Goal: Transaction & Acquisition: Book appointment/travel/reservation

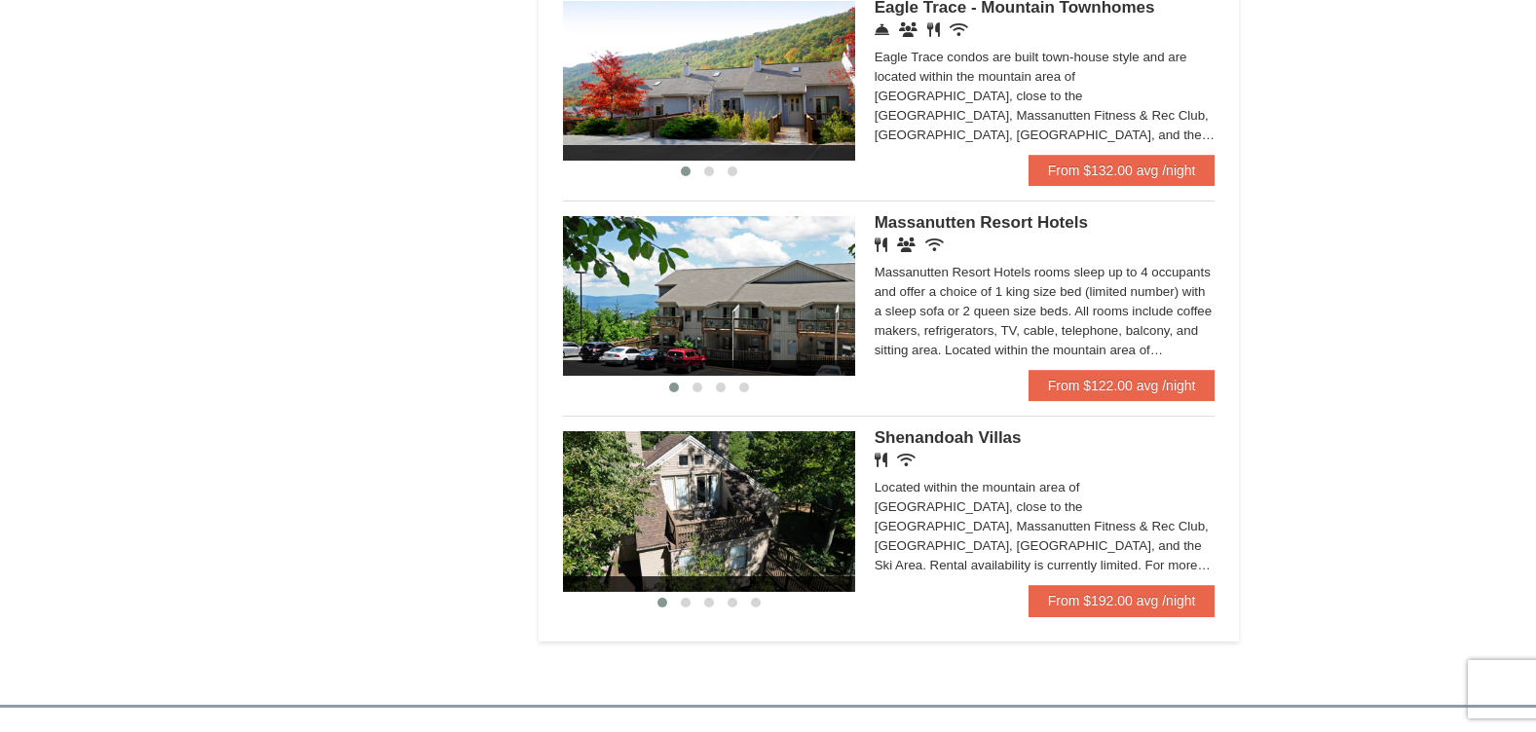
scroll to position [1098, 0]
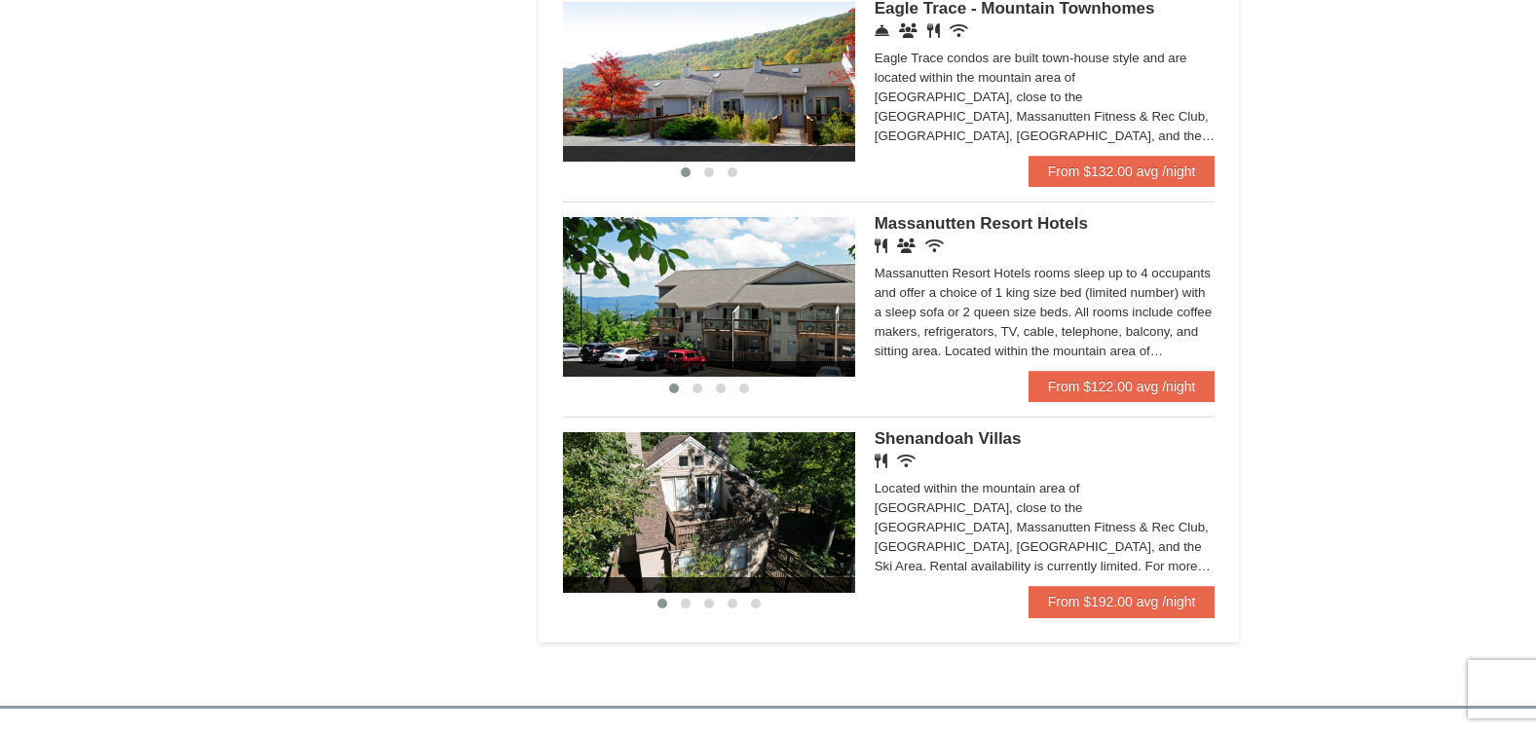
click at [1012, 315] on div "Massanutten Resort Hotels rooms sleep up to 4 occupants and offer a choice of 1…" at bounding box center [1044, 312] width 341 height 97
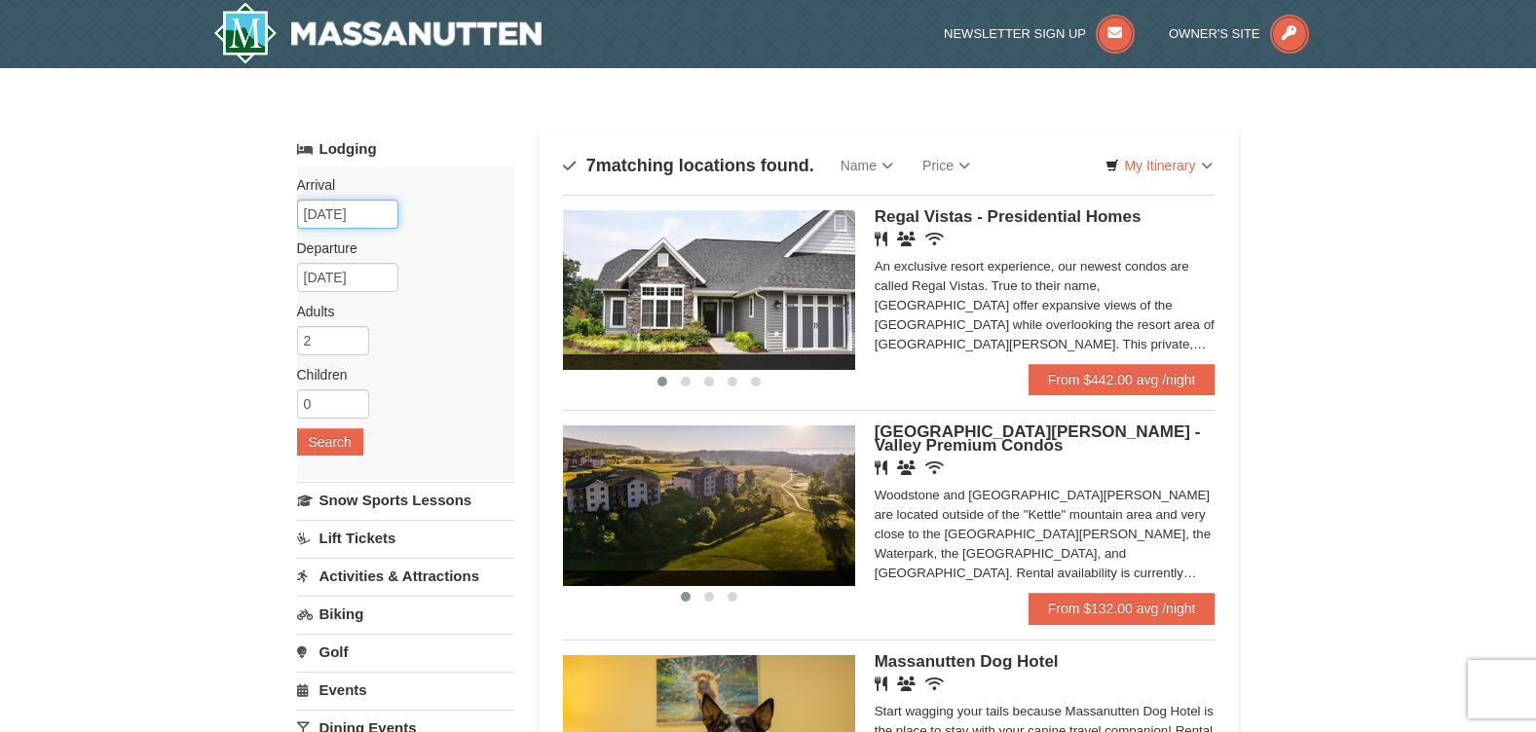
click at [352, 215] on input "[DATE]" at bounding box center [347, 214] width 101 height 29
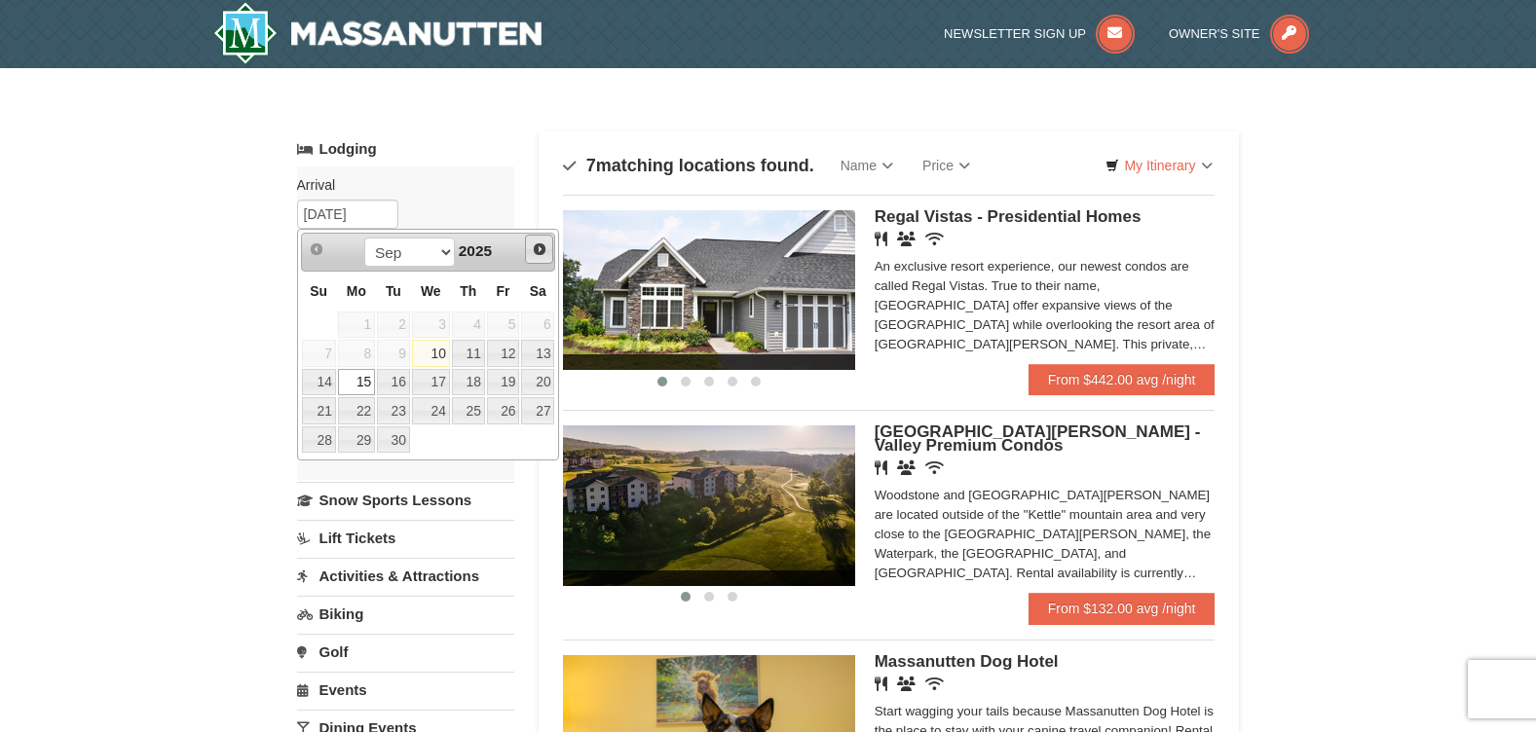
click at [539, 254] on span "Next" at bounding box center [540, 250] width 16 height 16
click at [366, 388] on link "13" at bounding box center [356, 382] width 37 height 27
type input "[DATE]"
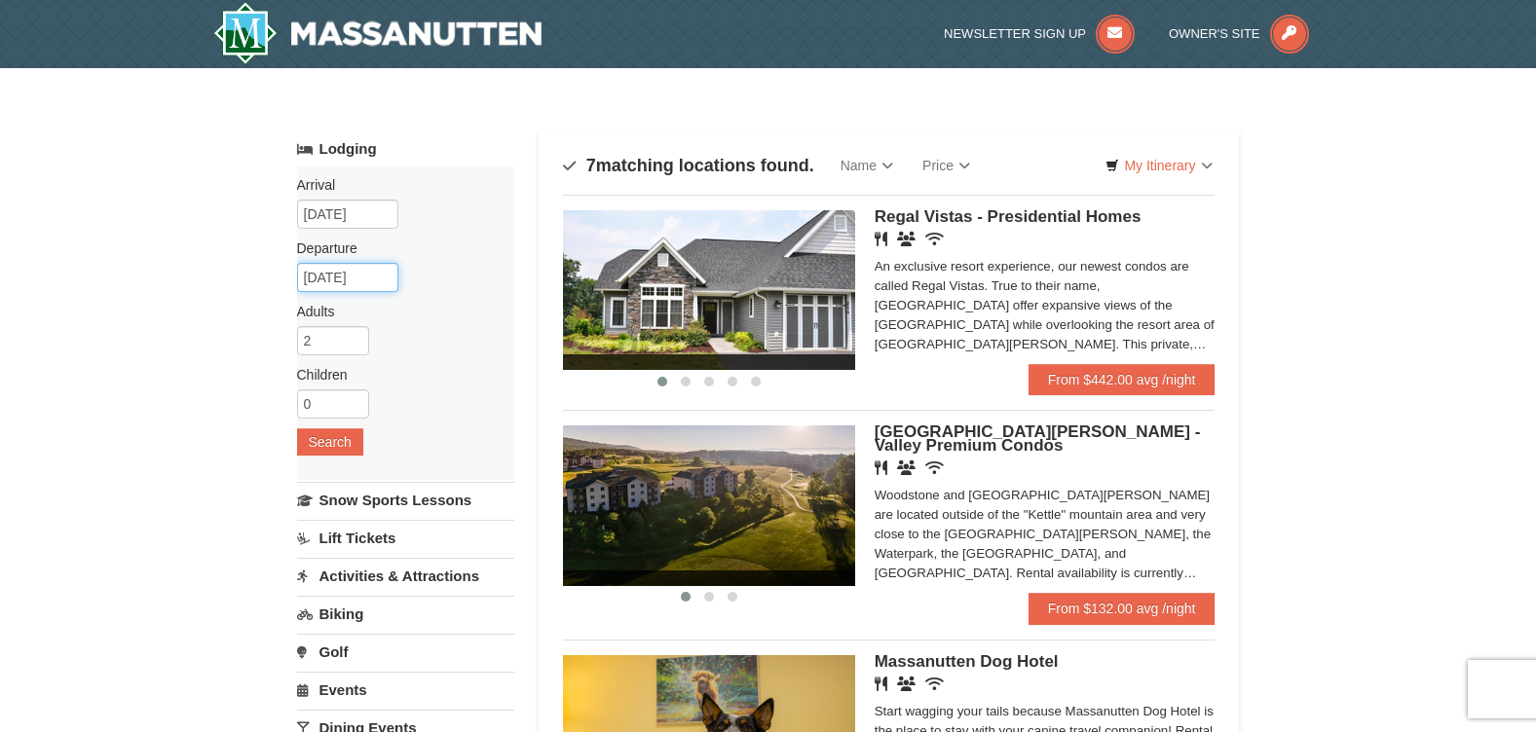
click at [353, 276] on input "10/14/2025" at bounding box center [347, 277] width 101 height 29
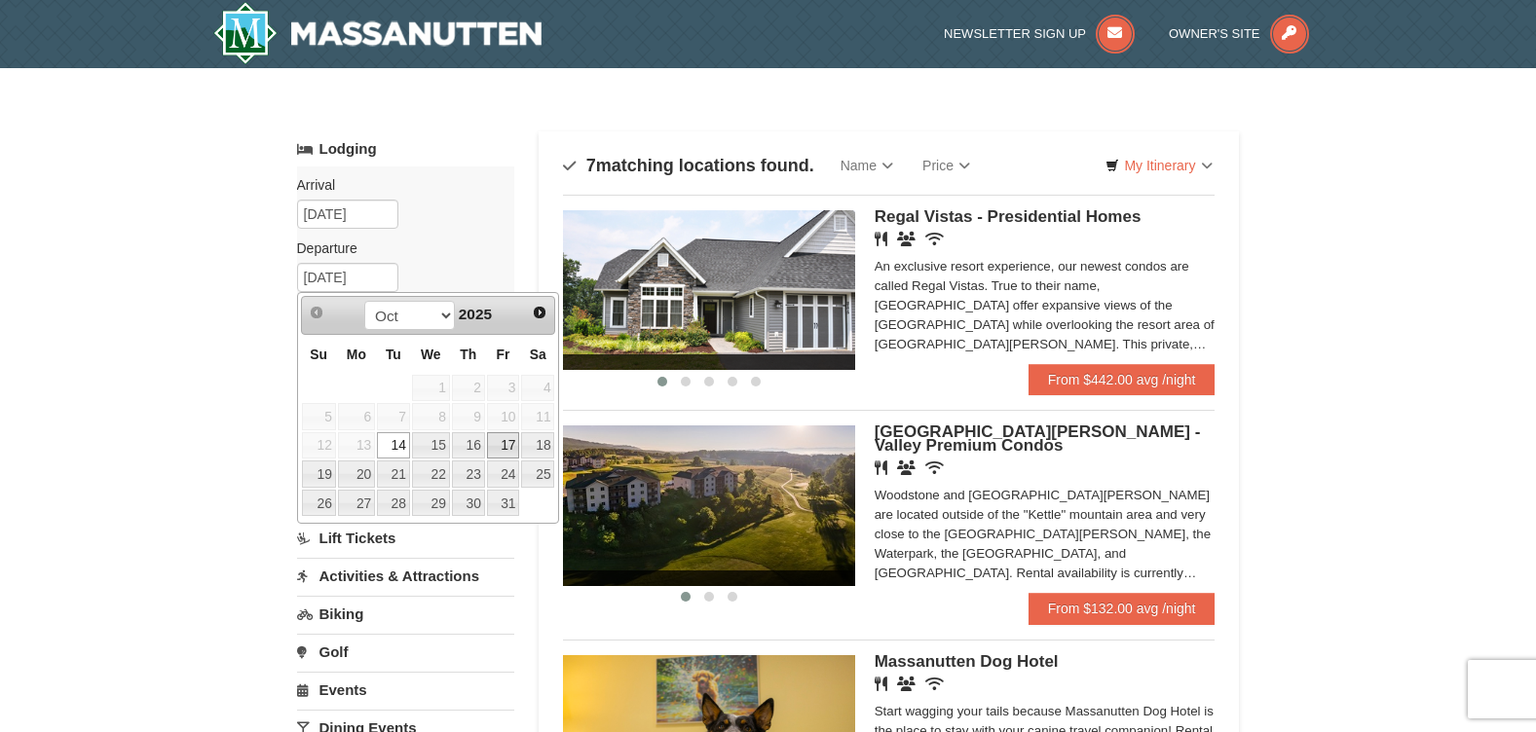
click at [493, 439] on link "17" at bounding box center [503, 445] width 33 height 27
type input "[DATE]"
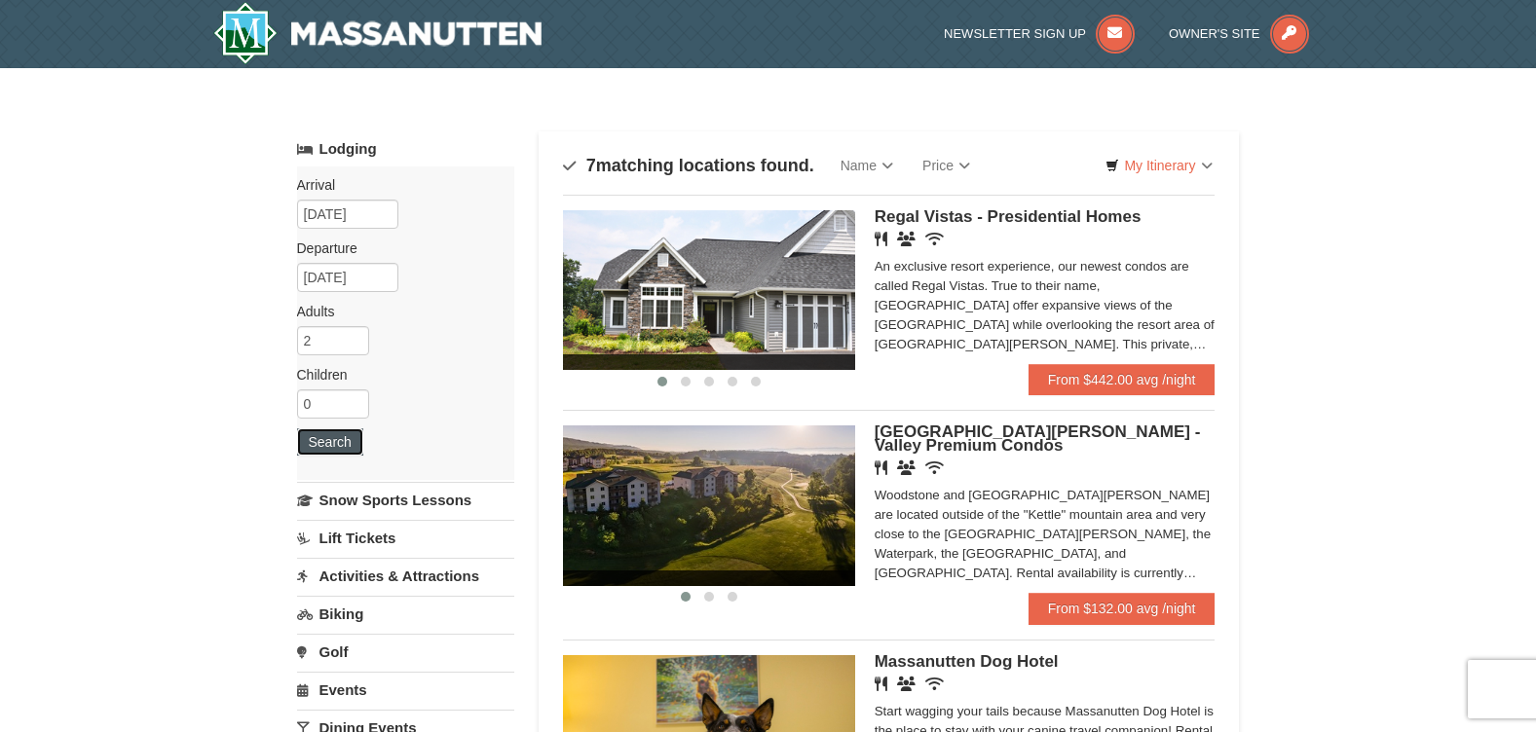
click at [333, 436] on button "Search" at bounding box center [330, 441] width 66 height 27
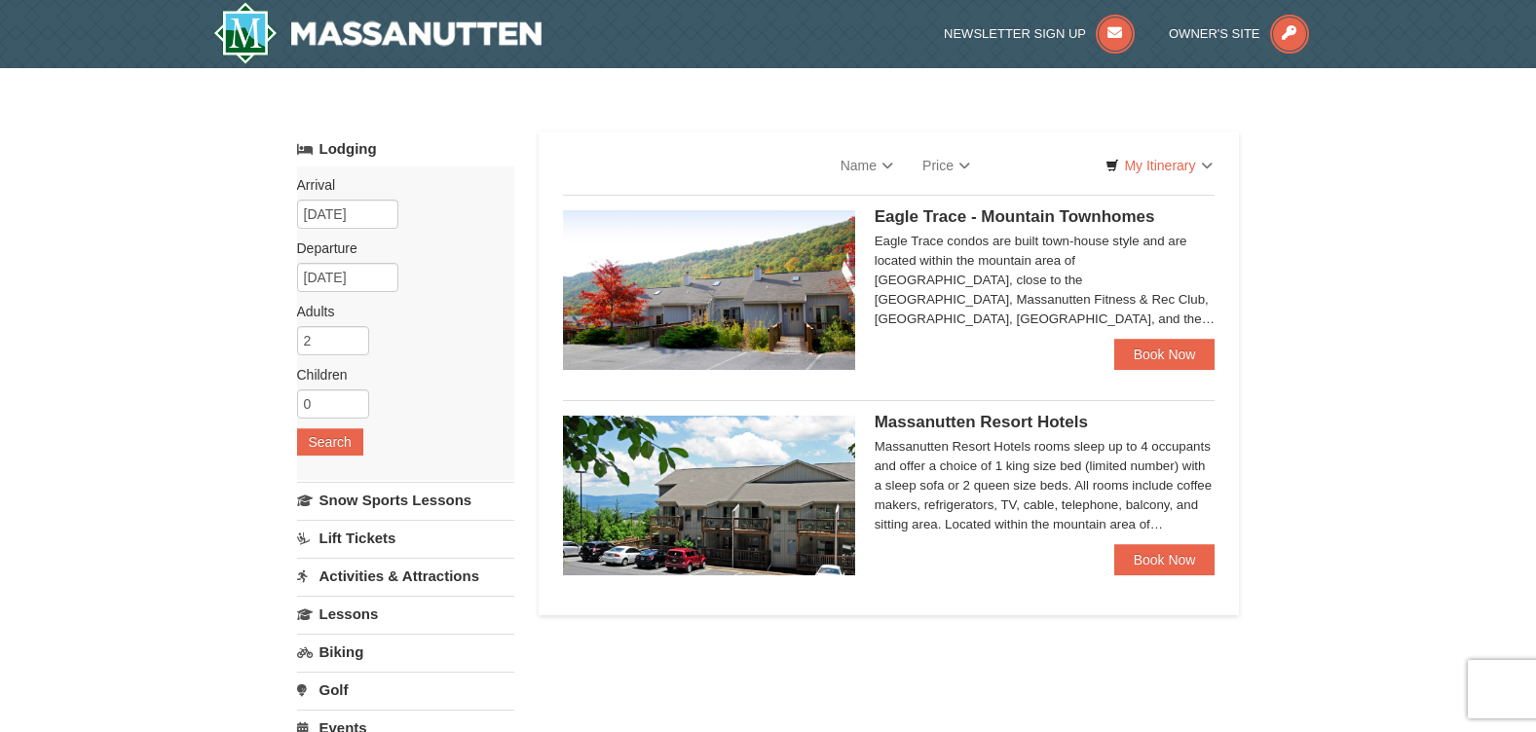
select select "9"
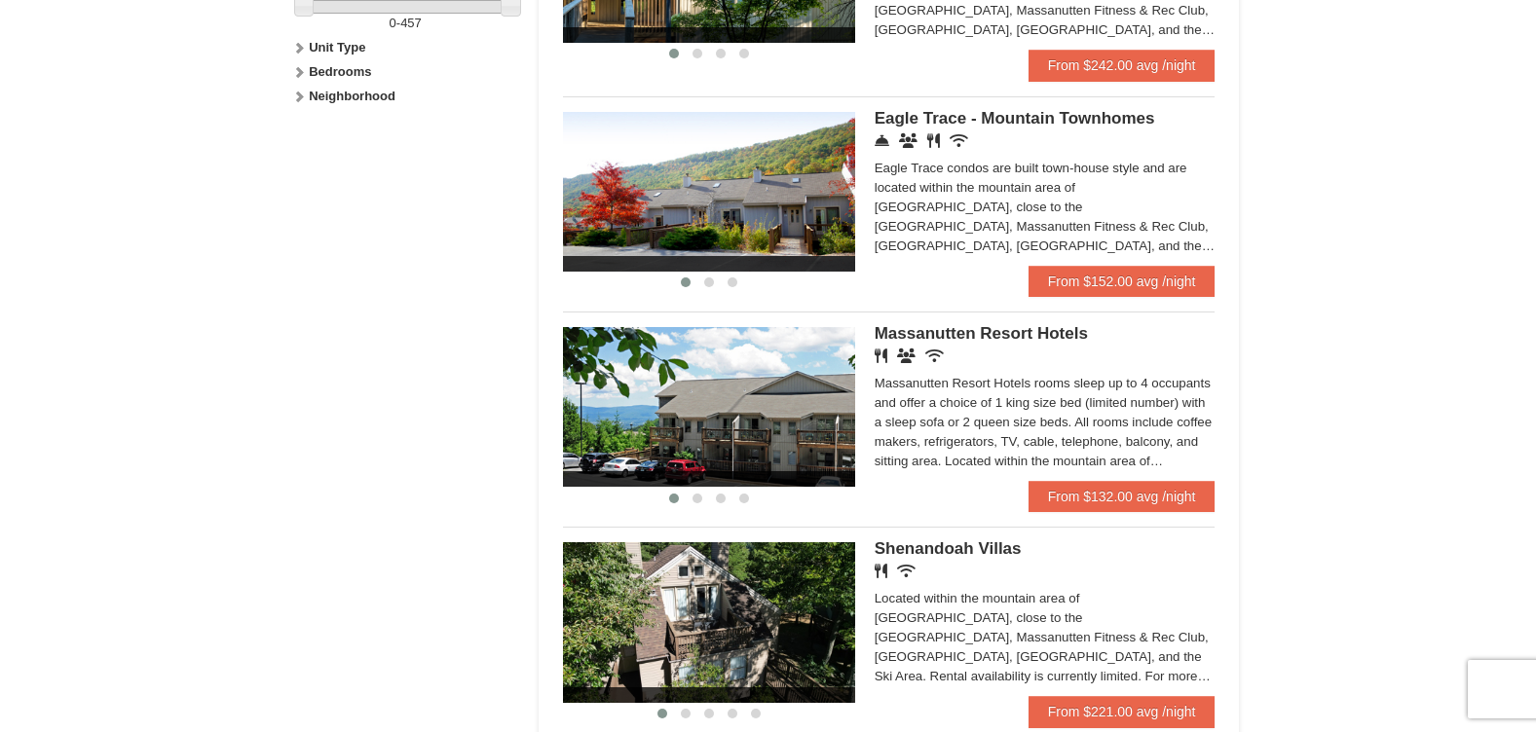
scroll to position [1098, 0]
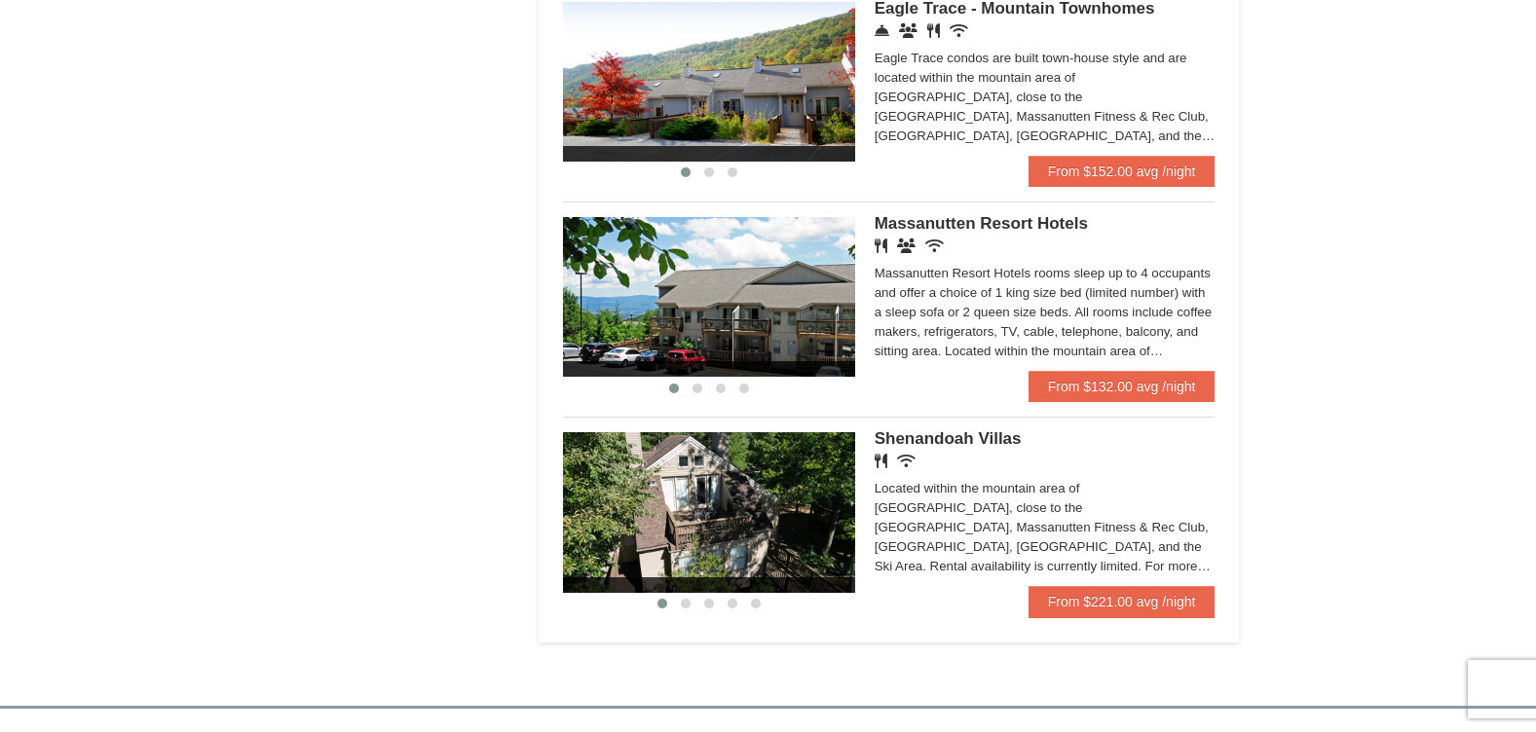
click at [1002, 544] on div "Located within the mountain area of [GEOGRAPHIC_DATA], close to the [GEOGRAPHIC…" at bounding box center [1044, 527] width 341 height 97
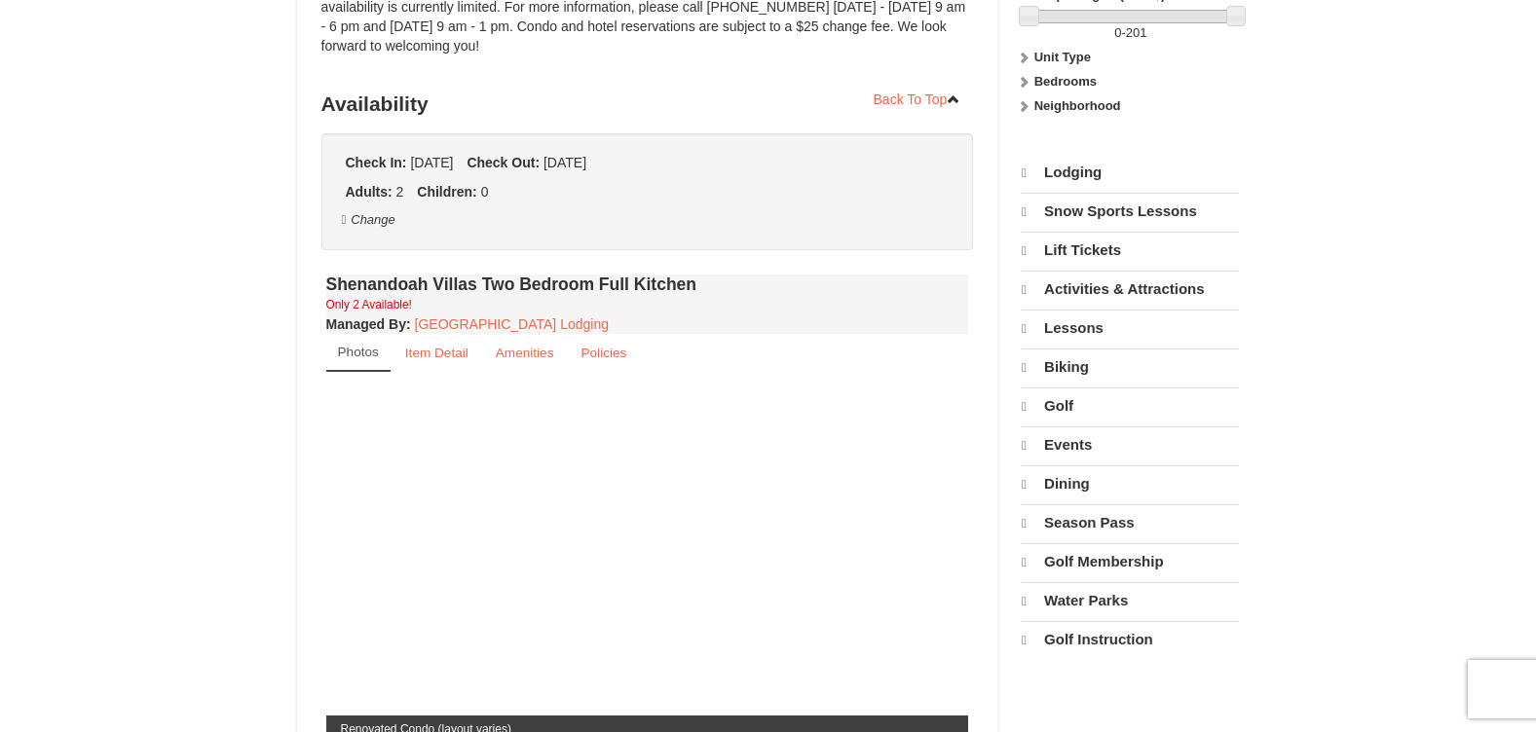
select select "9"
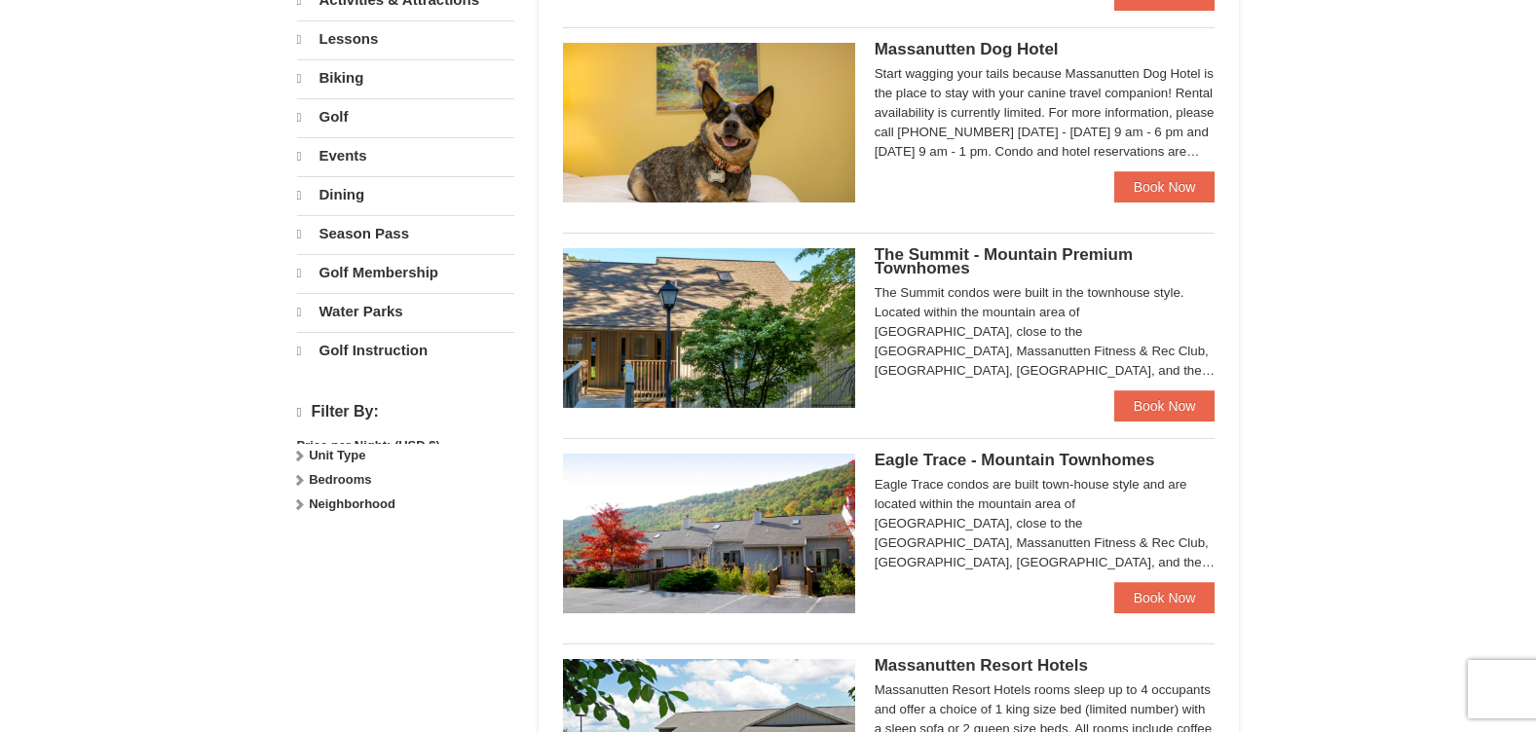
select select "9"
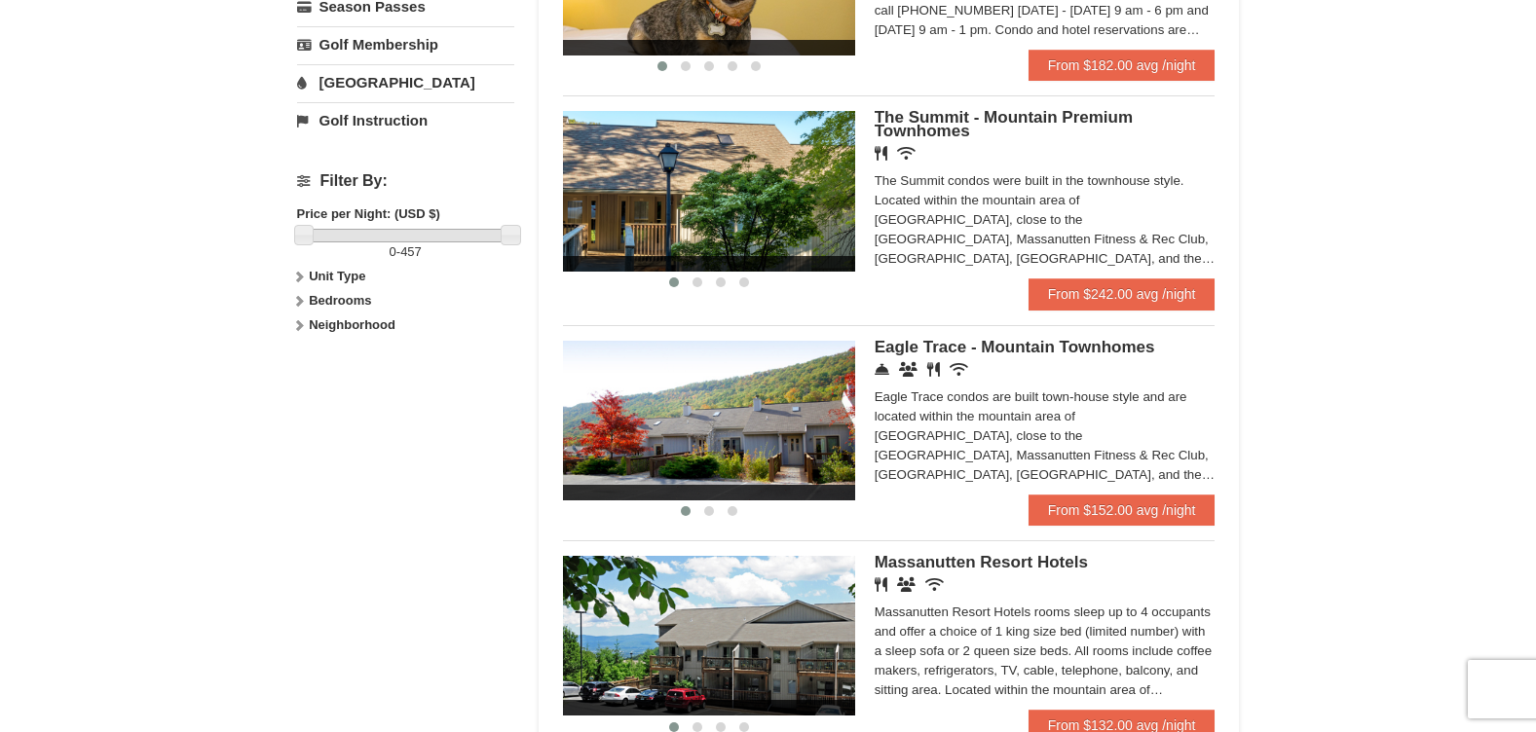
scroll to position [768, 0]
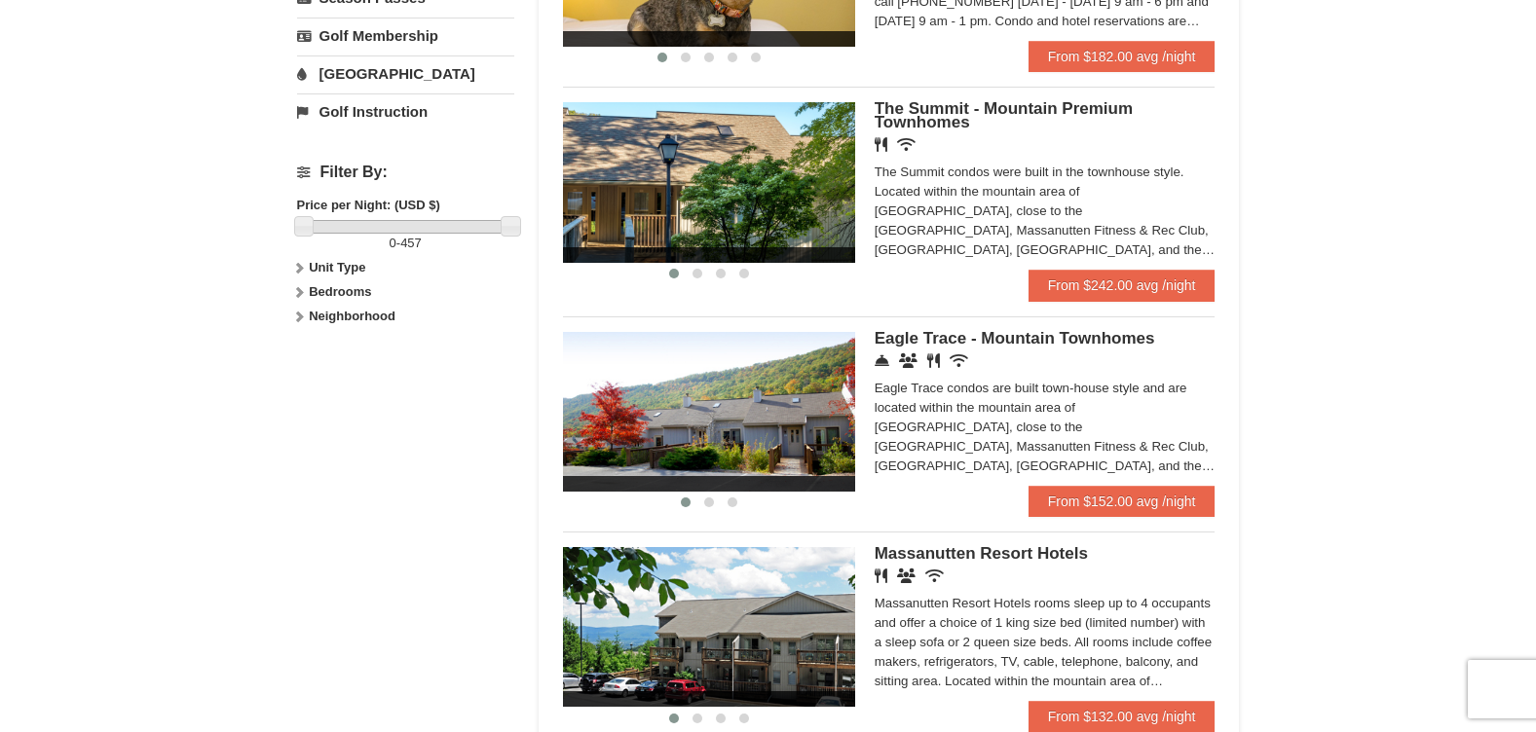
click at [962, 429] on div "Eagle Trace condos are built town-house style and are located within the mounta…" at bounding box center [1044, 427] width 341 height 97
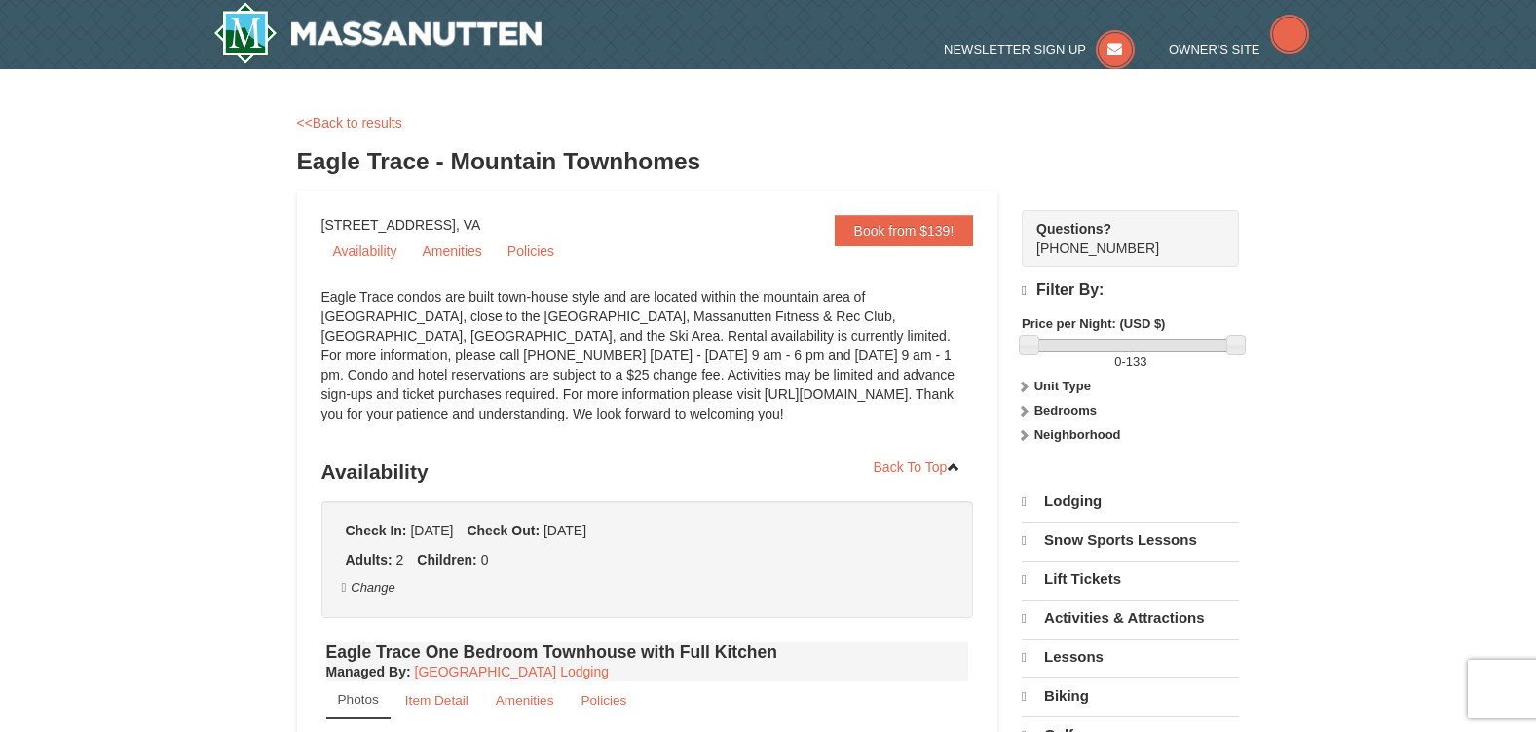
select select "9"
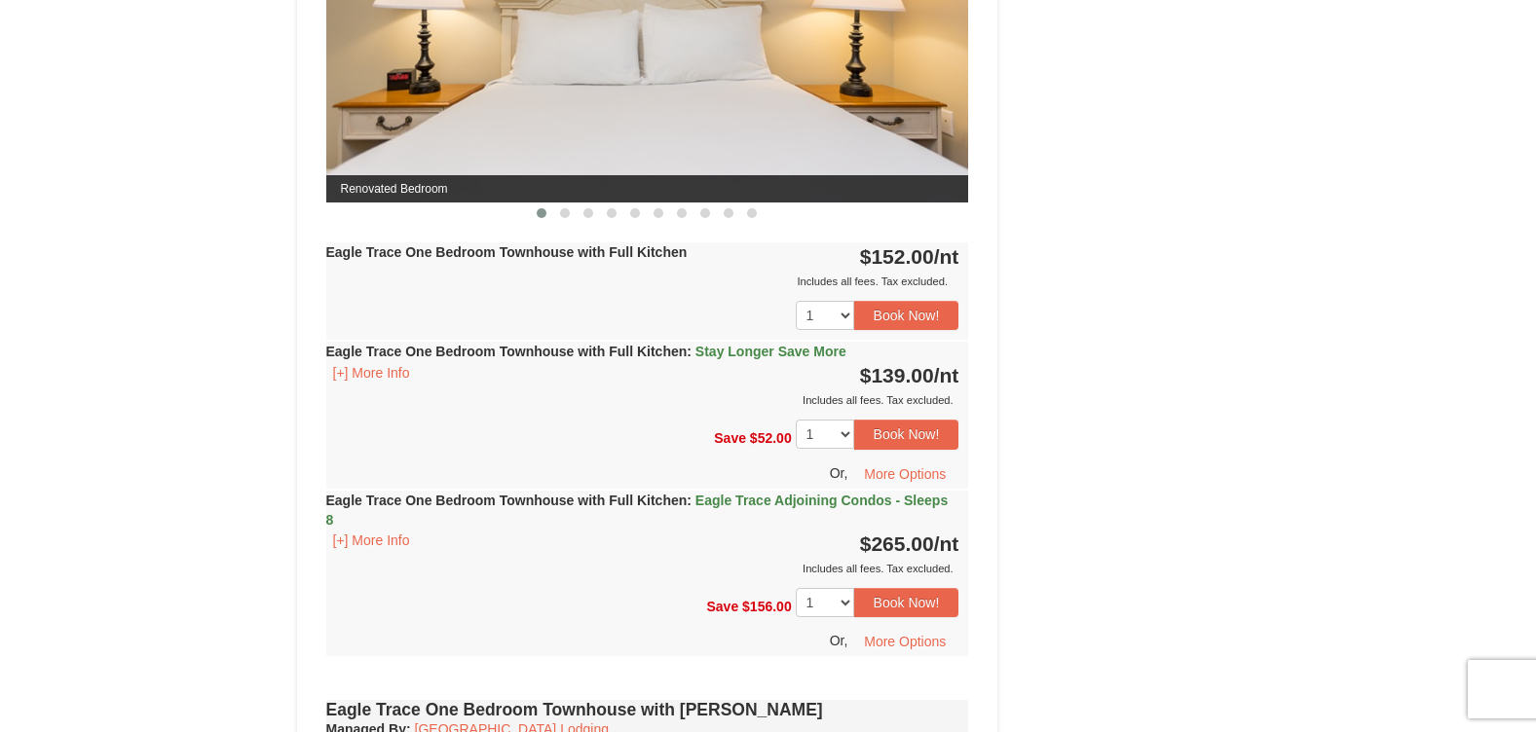
scroll to position [988, 0]
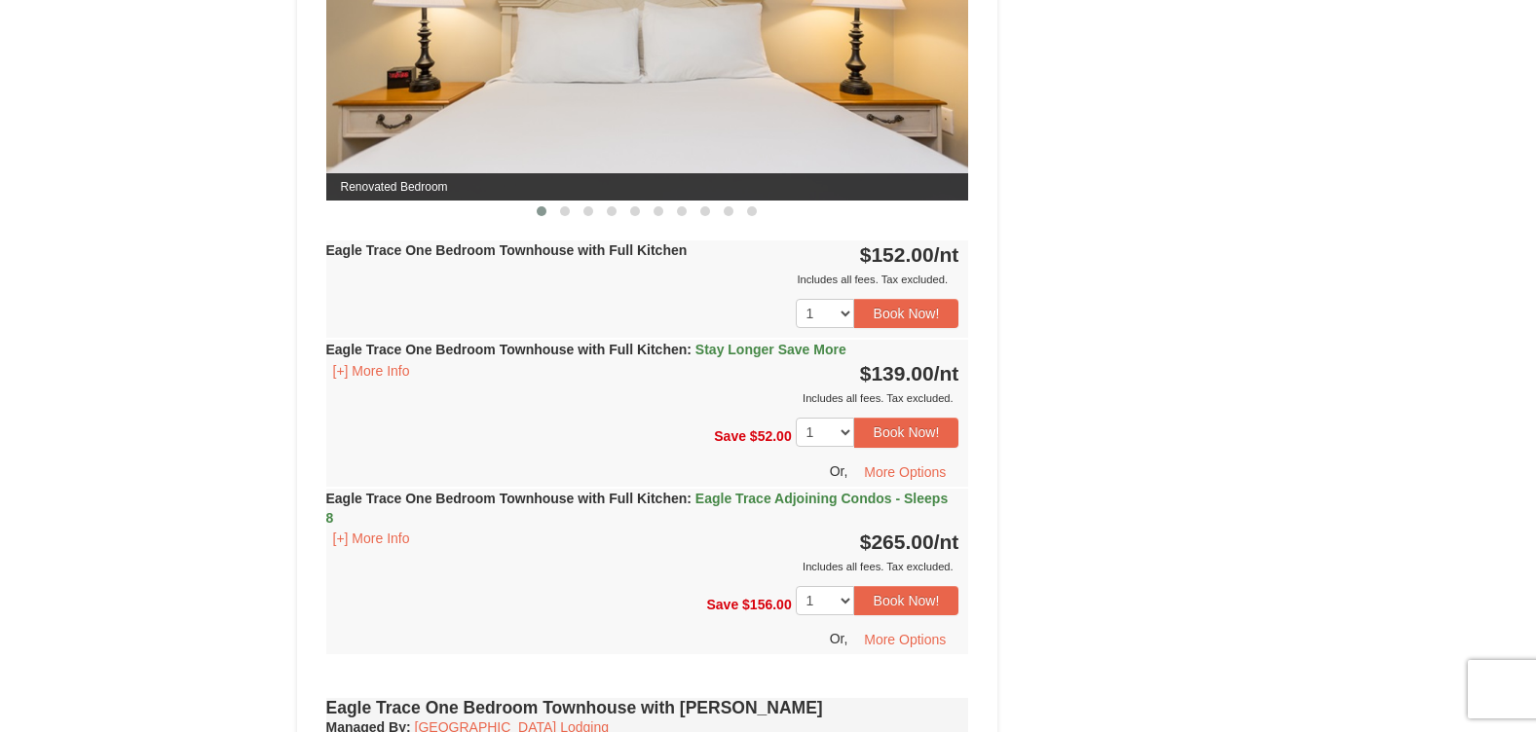
click at [539, 354] on strong "Eagle Trace One Bedroom Townhouse with Full Kitchen : Stay Longer Save More" at bounding box center [586, 350] width 520 height 16
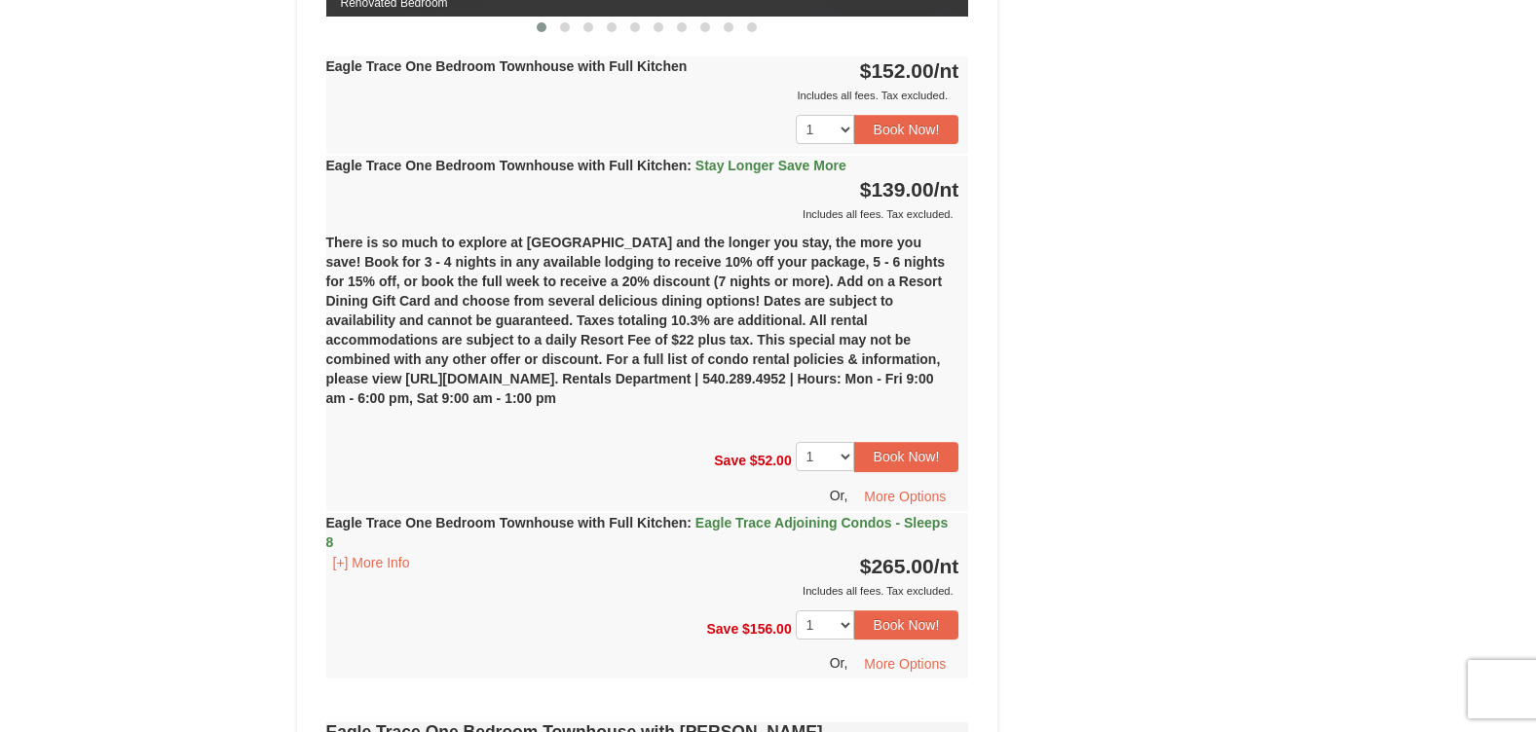
scroll to position [1098, 0]
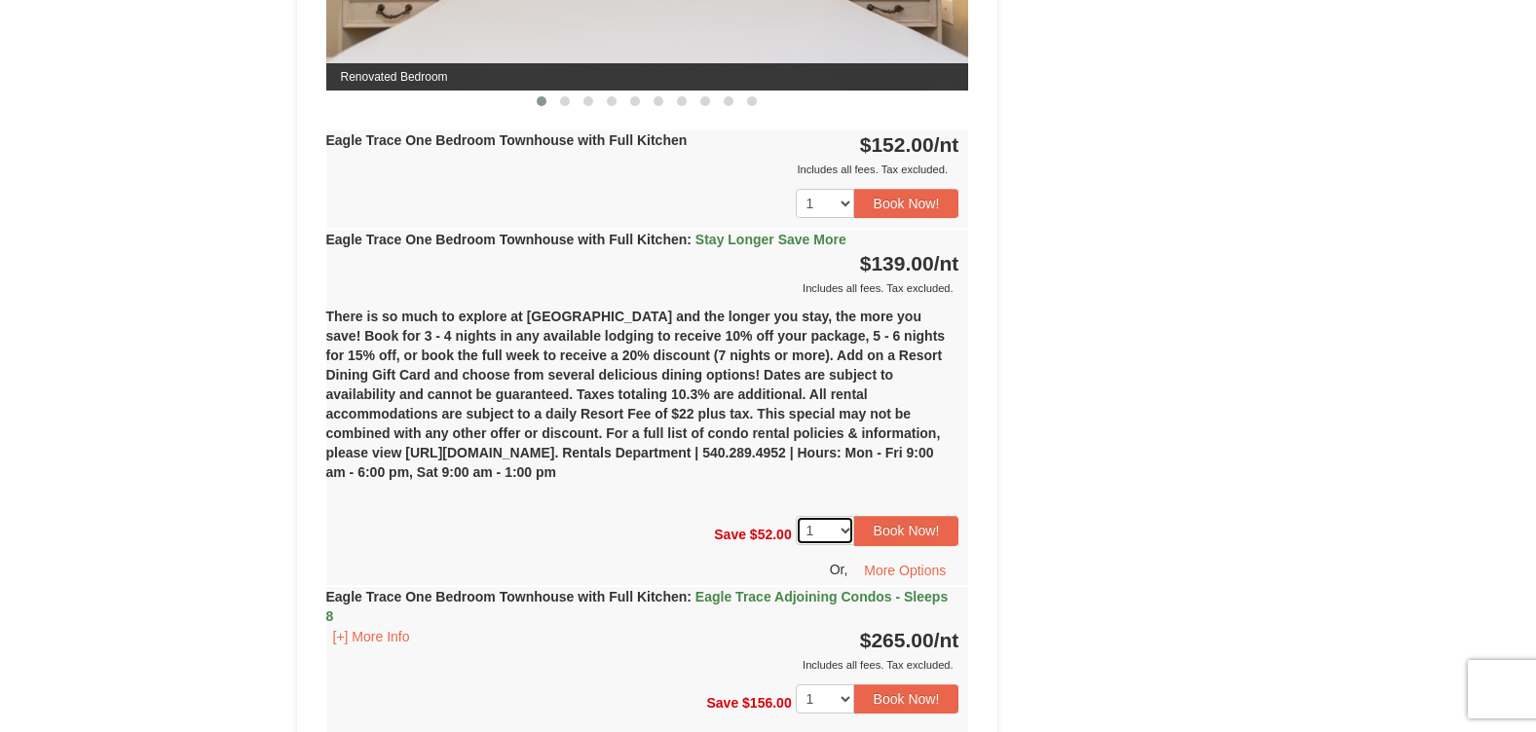
click at [841, 533] on select "1 2 3 4 5 6 7 8 9 10 11 12 13 14" at bounding box center [825, 530] width 58 height 29
select select "3"
click at [796, 516] on select "1 2 3 4 5 6 7 8 9 10 11 12 13 14" at bounding box center [825, 530] width 58 height 29
click at [1076, 509] on div "Book from $139! 1822 Resort Drive, Massanutten, VA Availability Amenities Polic…" at bounding box center [768, 619] width 943 height 3056
click at [921, 532] on button "Book Now!" at bounding box center [906, 530] width 105 height 29
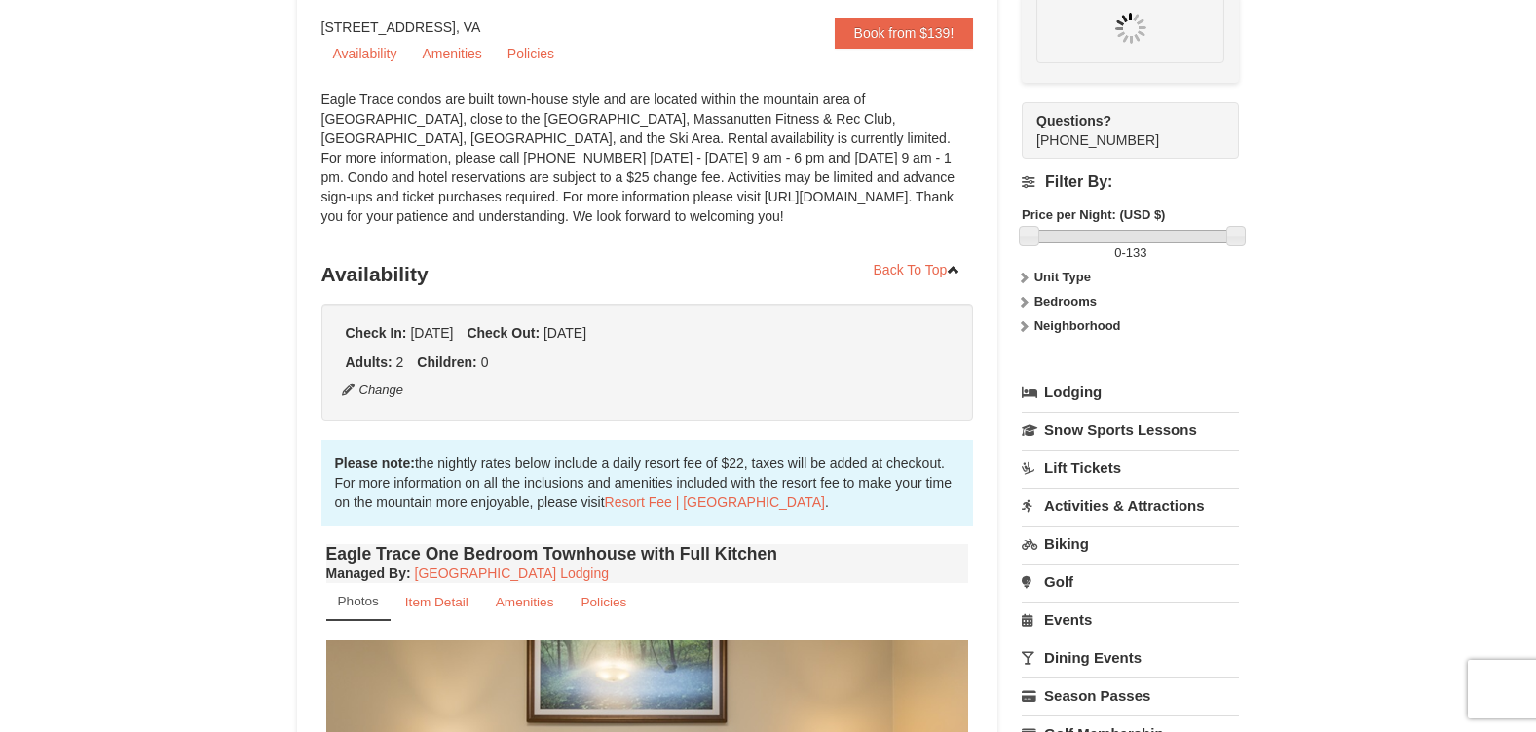
scroll to position [190, 0]
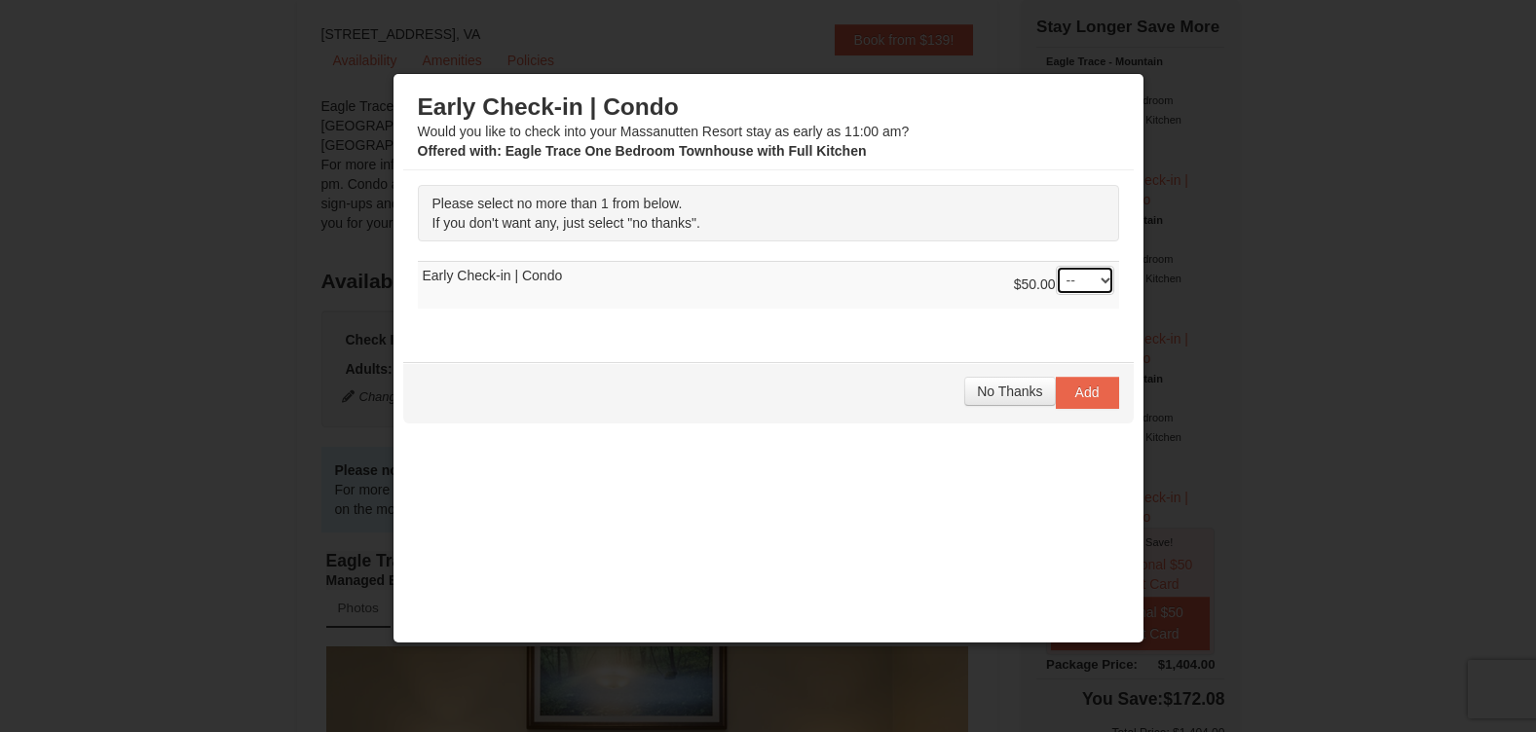
click at [1087, 282] on select "-- 01" at bounding box center [1085, 280] width 58 height 29
click at [1189, 330] on div at bounding box center [768, 366] width 1536 height 732
click at [1093, 291] on select "-- 01" at bounding box center [1085, 280] width 58 height 29
click at [1056, 266] on select "-- 01" at bounding box center [1085, 280] width 58 height 29
click at [1081, 285] on select "-- 01" at bounding box center [1085, 280] width 58 height 29
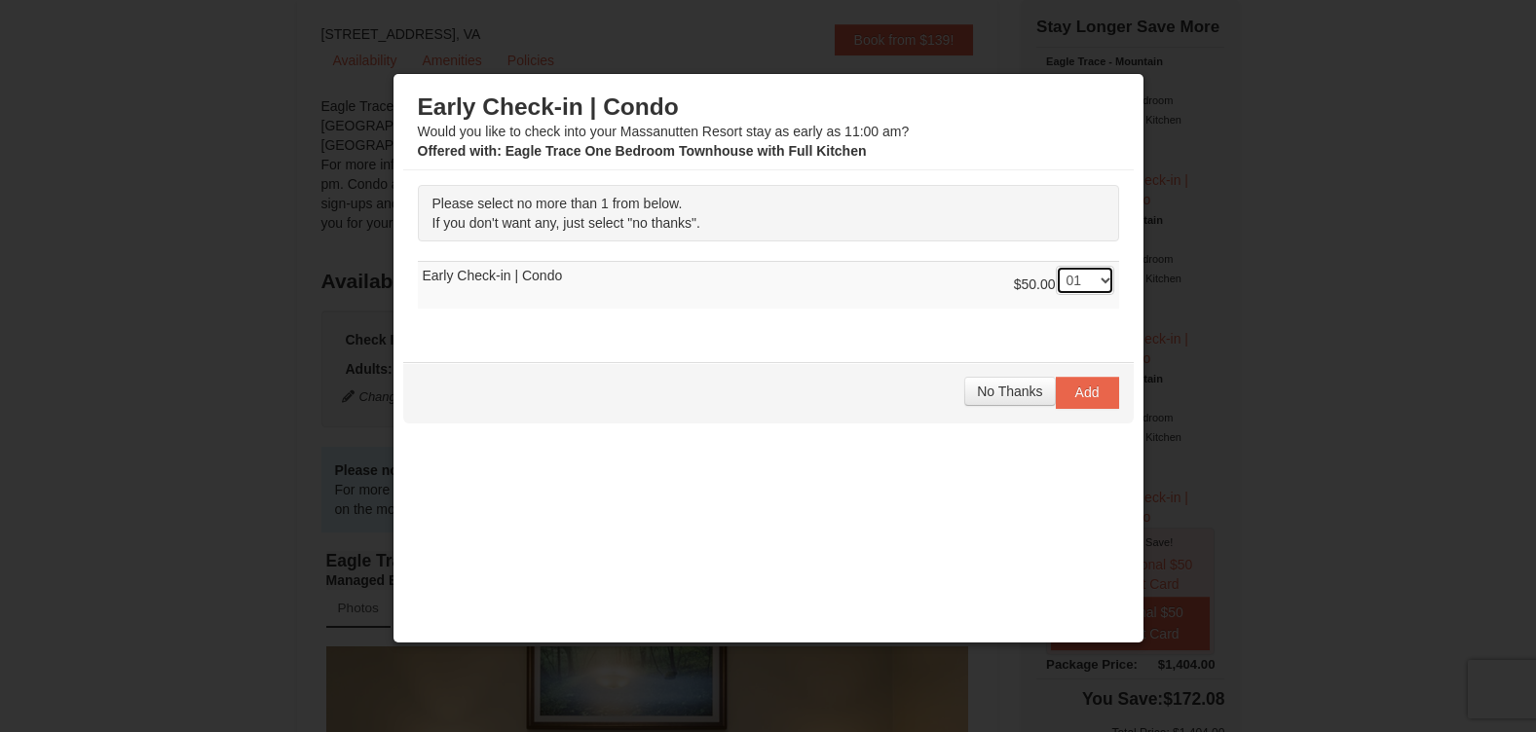
click at [1056, 266] on select "-- 01" at bounding box center [1085, 280] width 58 height 29
click at [1086, 282] on select "-- 01" at bounding box center [1085, 280] width 58 height 29
click at [1071, 295] on select "-- 01" at bounding box center [1085, 280] width 58 height 29
click at [1087, 287] on select "-- 01" at bounding box center [1085, 280] width 58 height 29
select select "0"
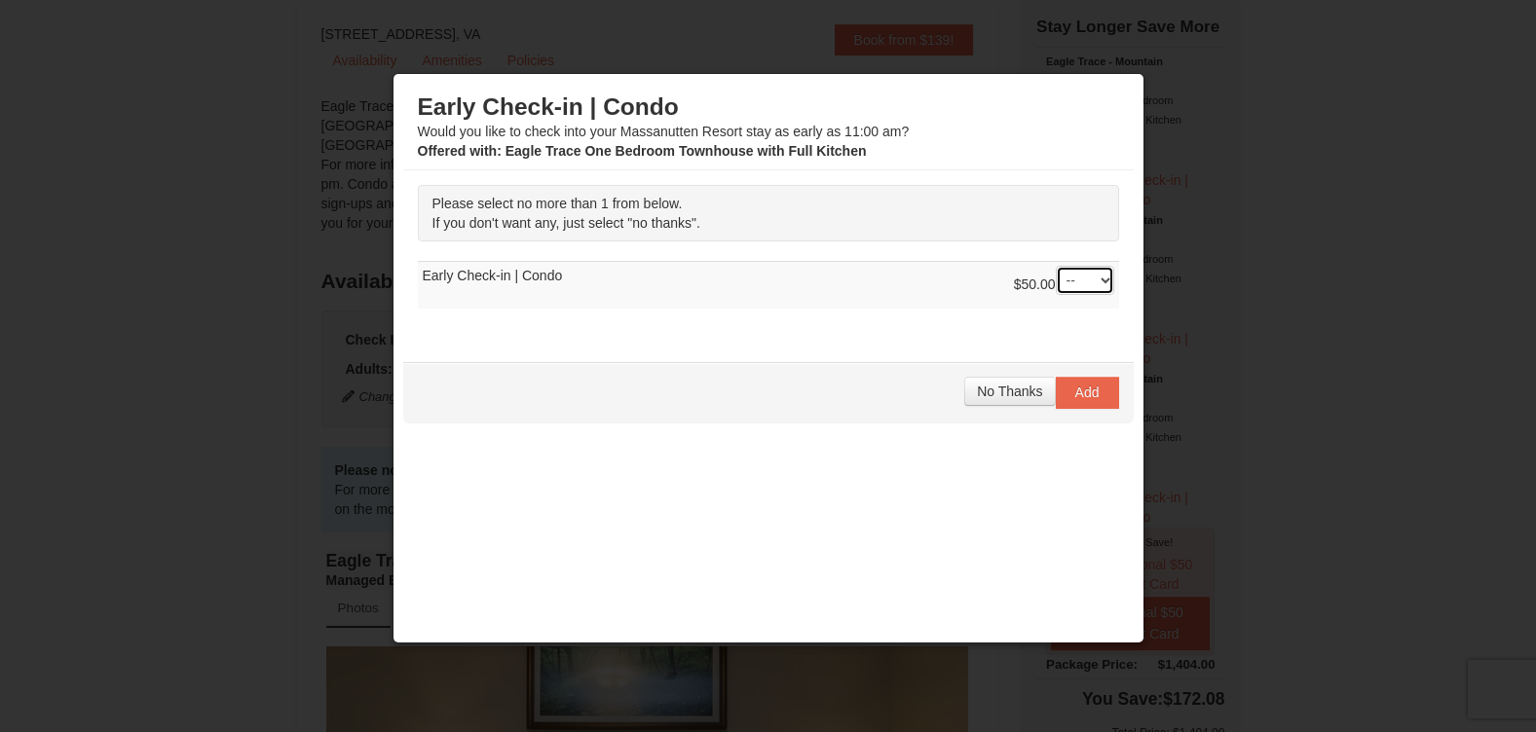
click at [1056, 266] on select "-- 01" at bounding box center [1085, 280] width 58 height 29
click at [1029, 394] on button "No Thanks" at bounding box center [1009, 391] width 91 height 29
click at [985, 379] on button "No Thanks" at bounding box center [1009, 391] width 91 height 29
click at [1075, 399] on span "Add" at bounding box center [1087, 393] width 24 height 16
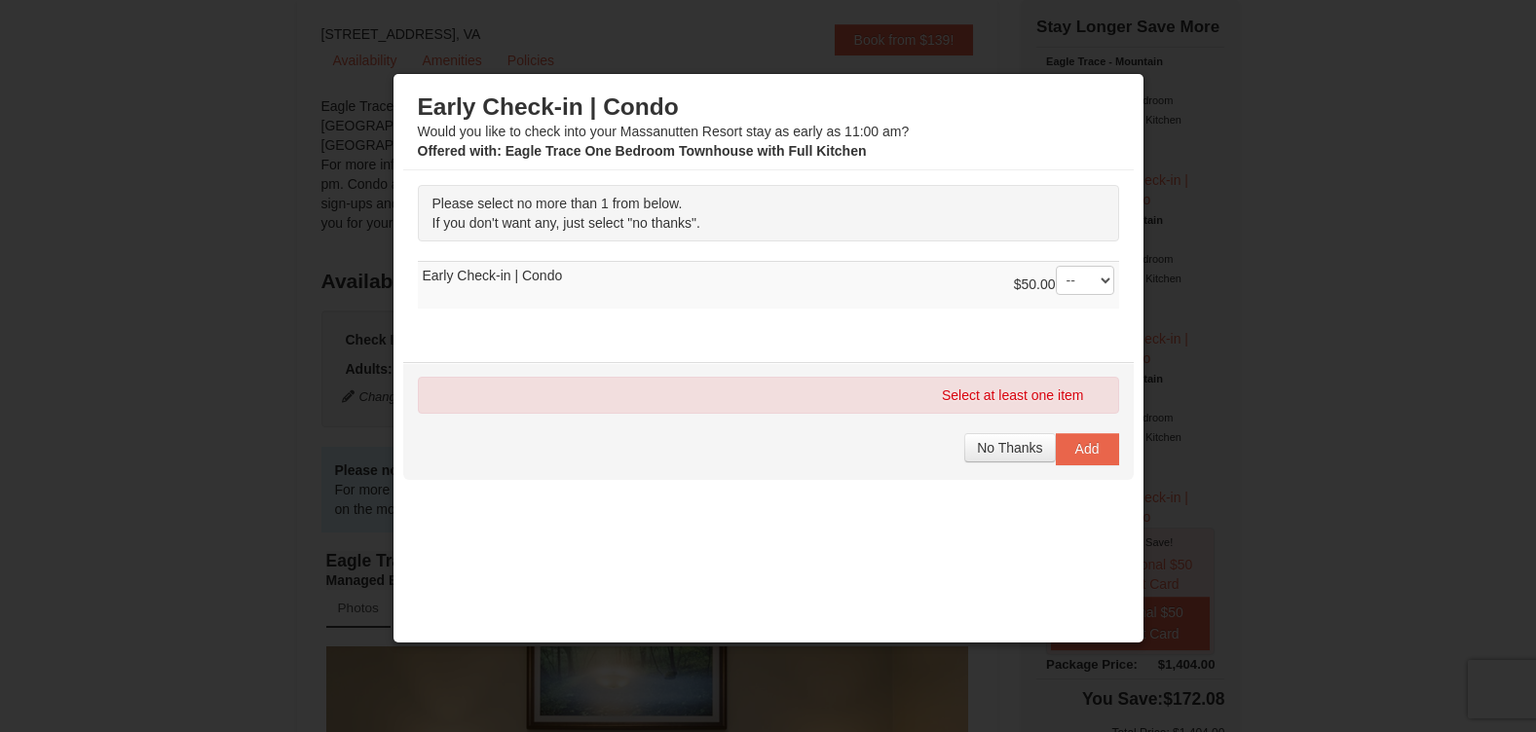
click at [1016, 427] on div "Select at least one item No Thanks Add" at bounding box center [768, 420] width 730 height 117
click at [1080, 281] on select "-- 01" at bounding box center [1085, 280] width 58 height 29
click at [1056, 266] on select "-- 01" at bounding box center [1085, 280] width 58 height 29
click at [1075, 456] on span "Add" at bounding box center [1087, 449] width 24 height 16
click at [1021, 446] on span "No Thanks" at bounding box center [1009, 448] width 65 height 16
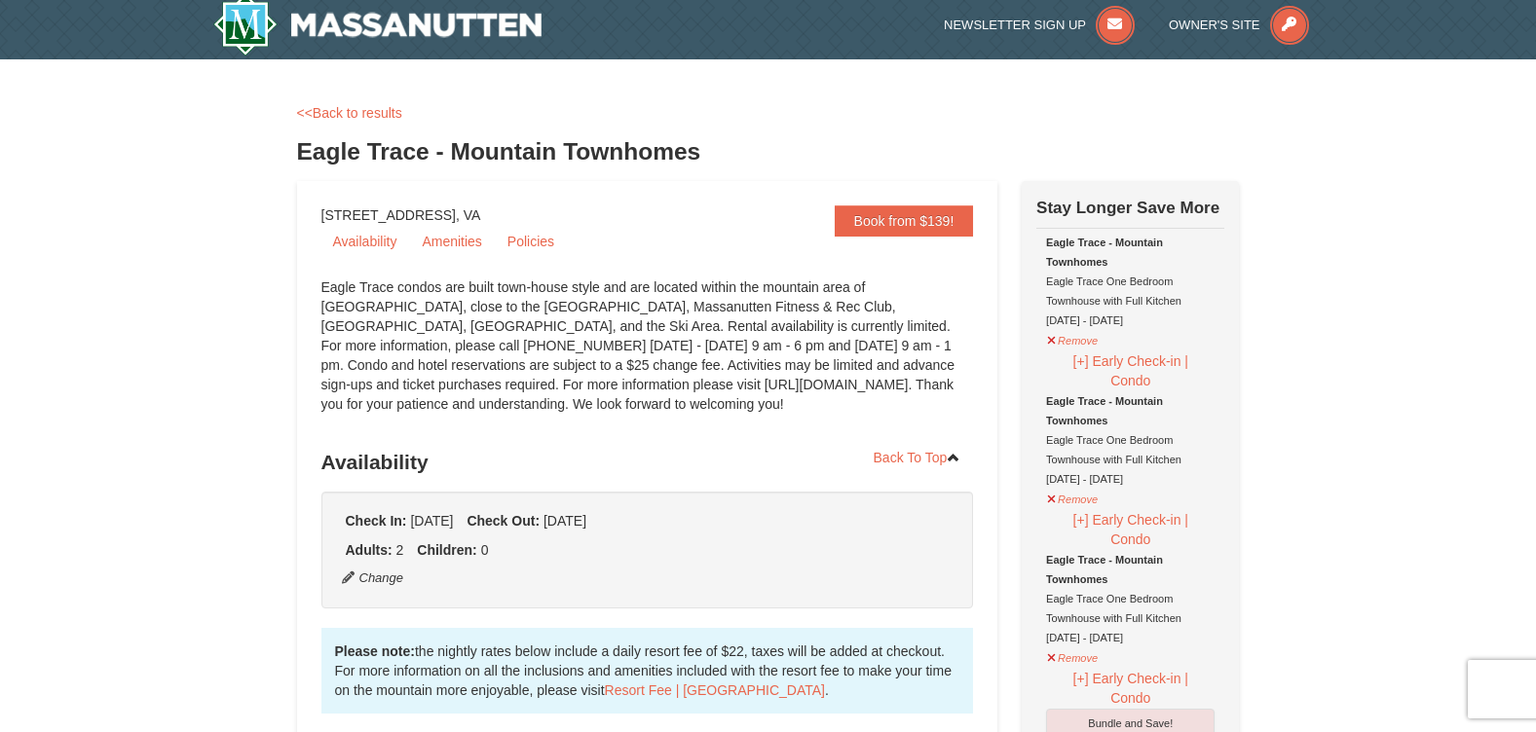
scroll to position [0, 0]
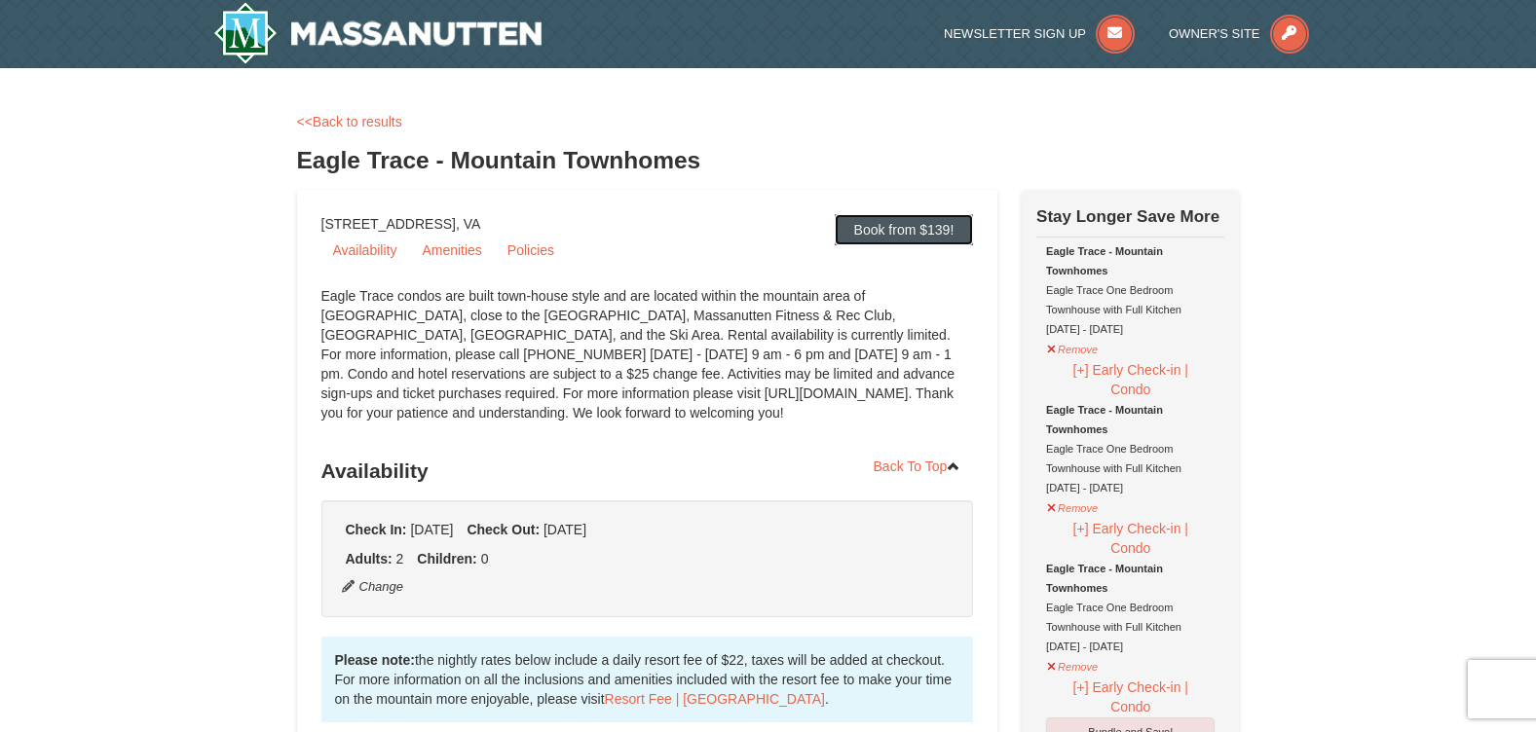
click at [876, 220] on link "Book from $139!" at bounding box center [904, 229] width 139 height 31
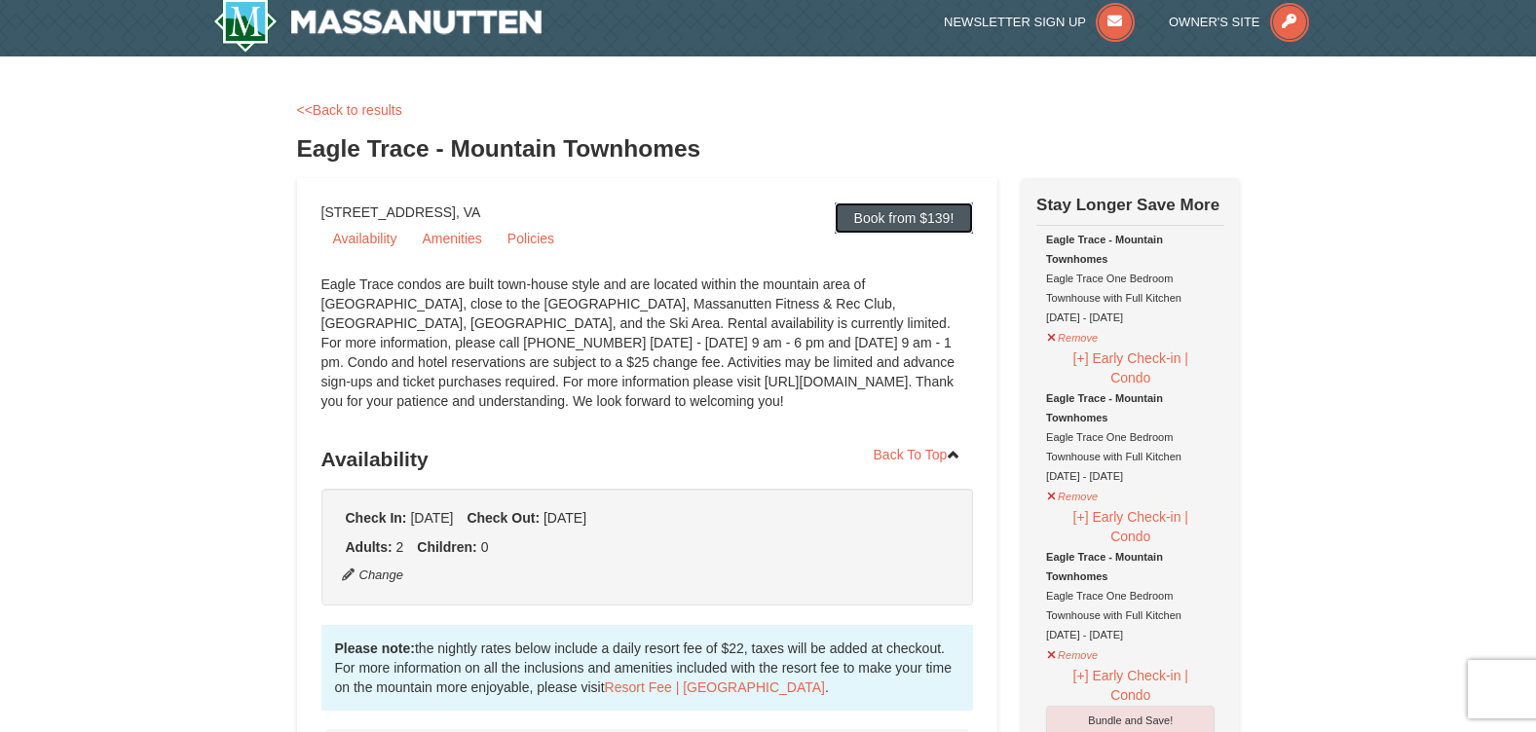
scroll to position [12, 0]
click at [1061, 493] on button "Remove" at bounding box center [1072, 494] width 53 height 24
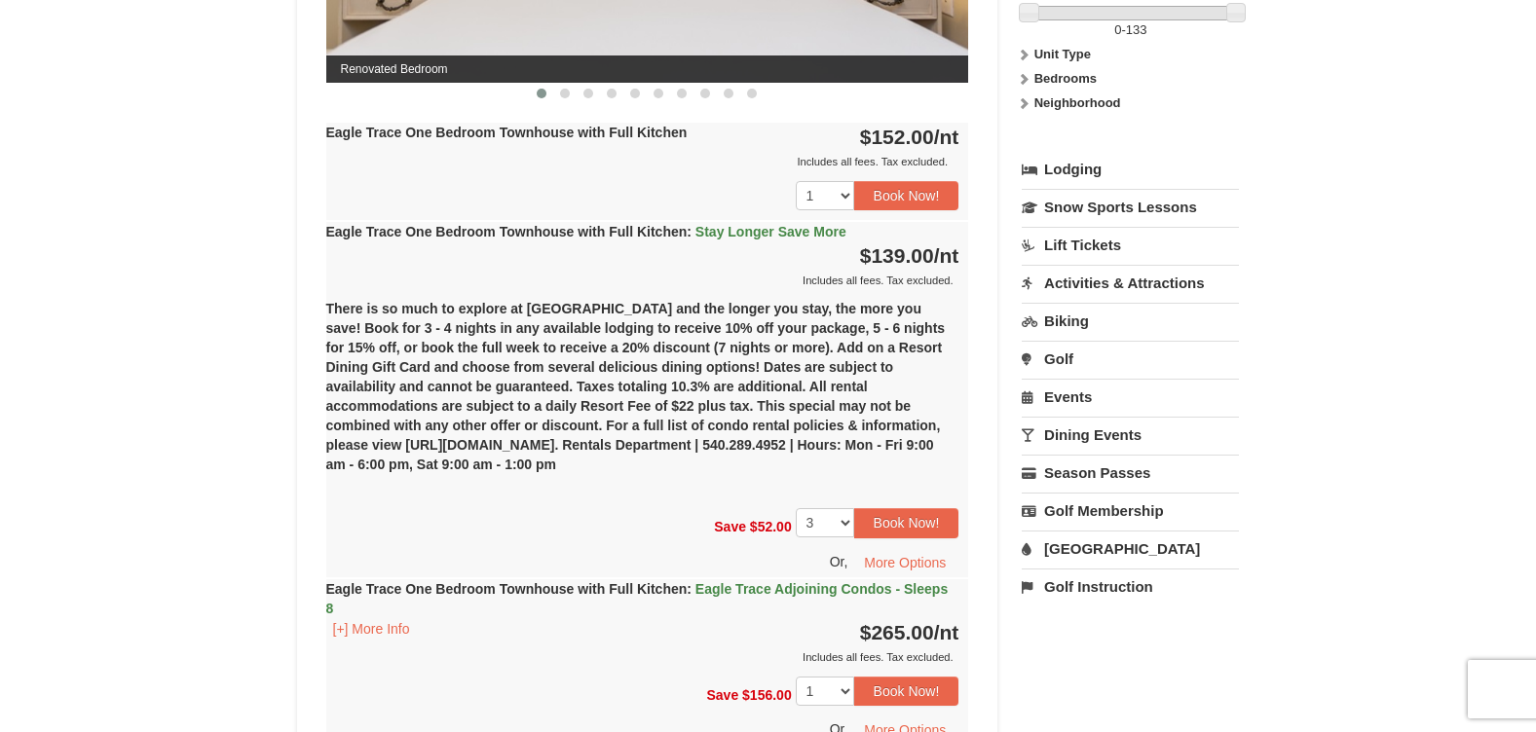
scroll to position [1110, 0]
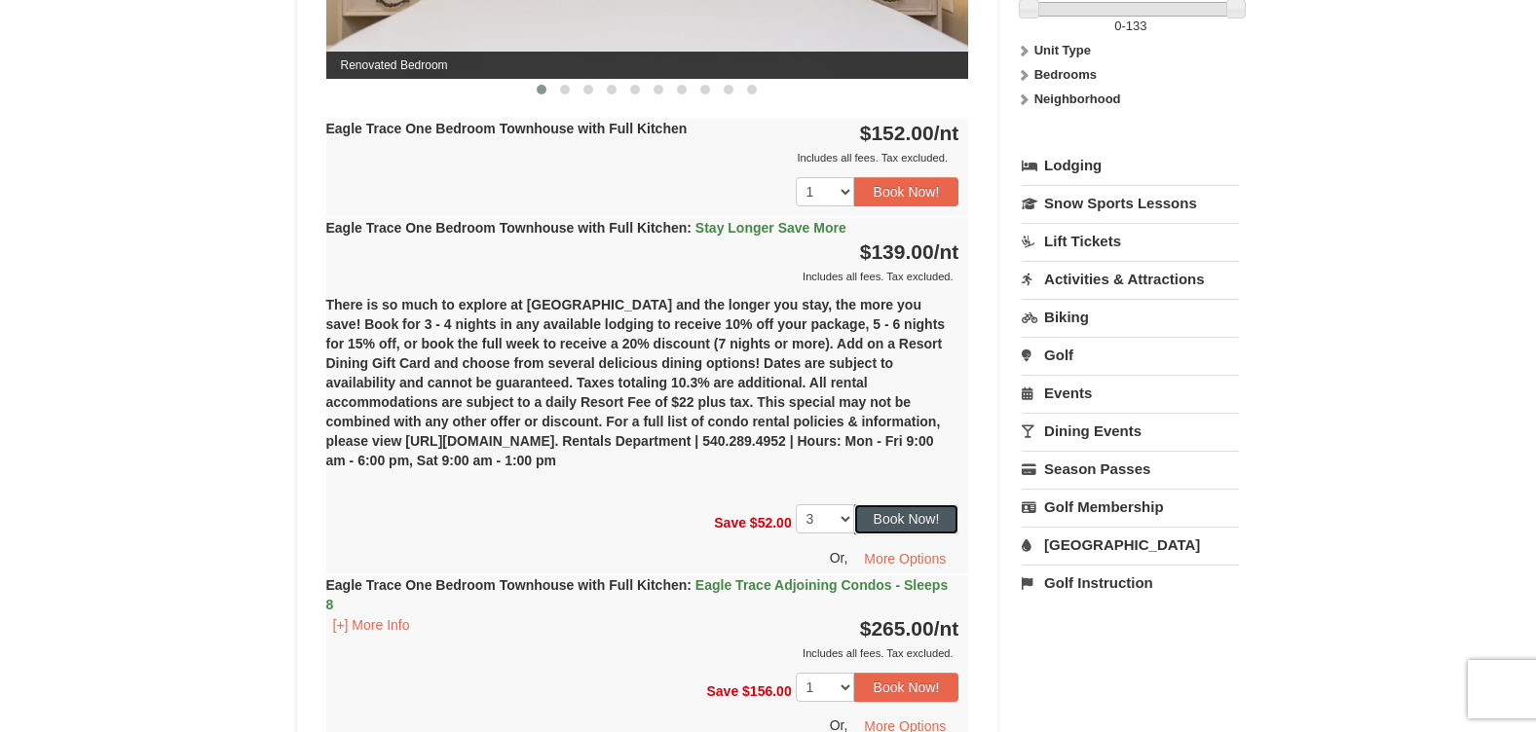
click at [882, 528] on button "Book Now!" at bounding box center [906, 518] width 105 height 29
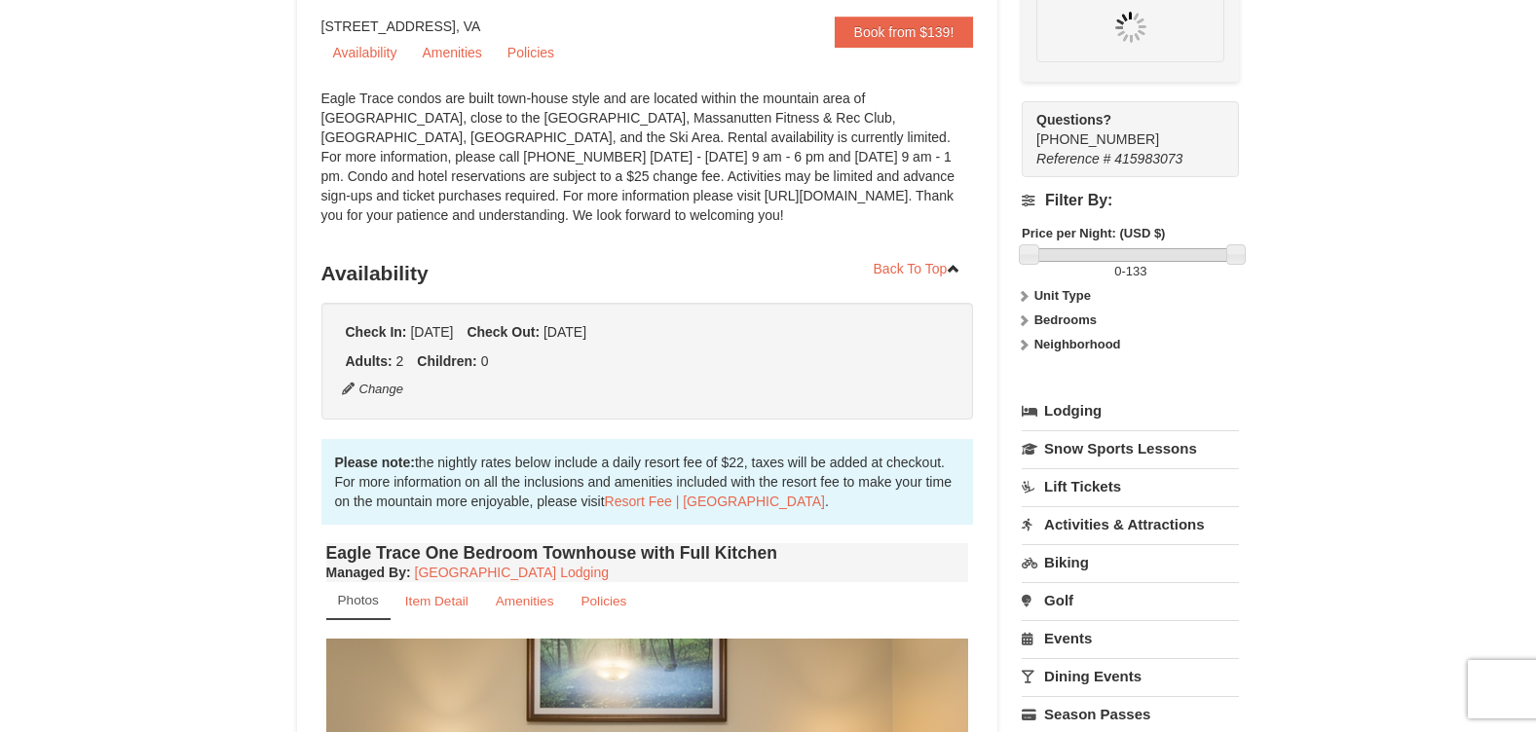
scroll to position [190, 0]
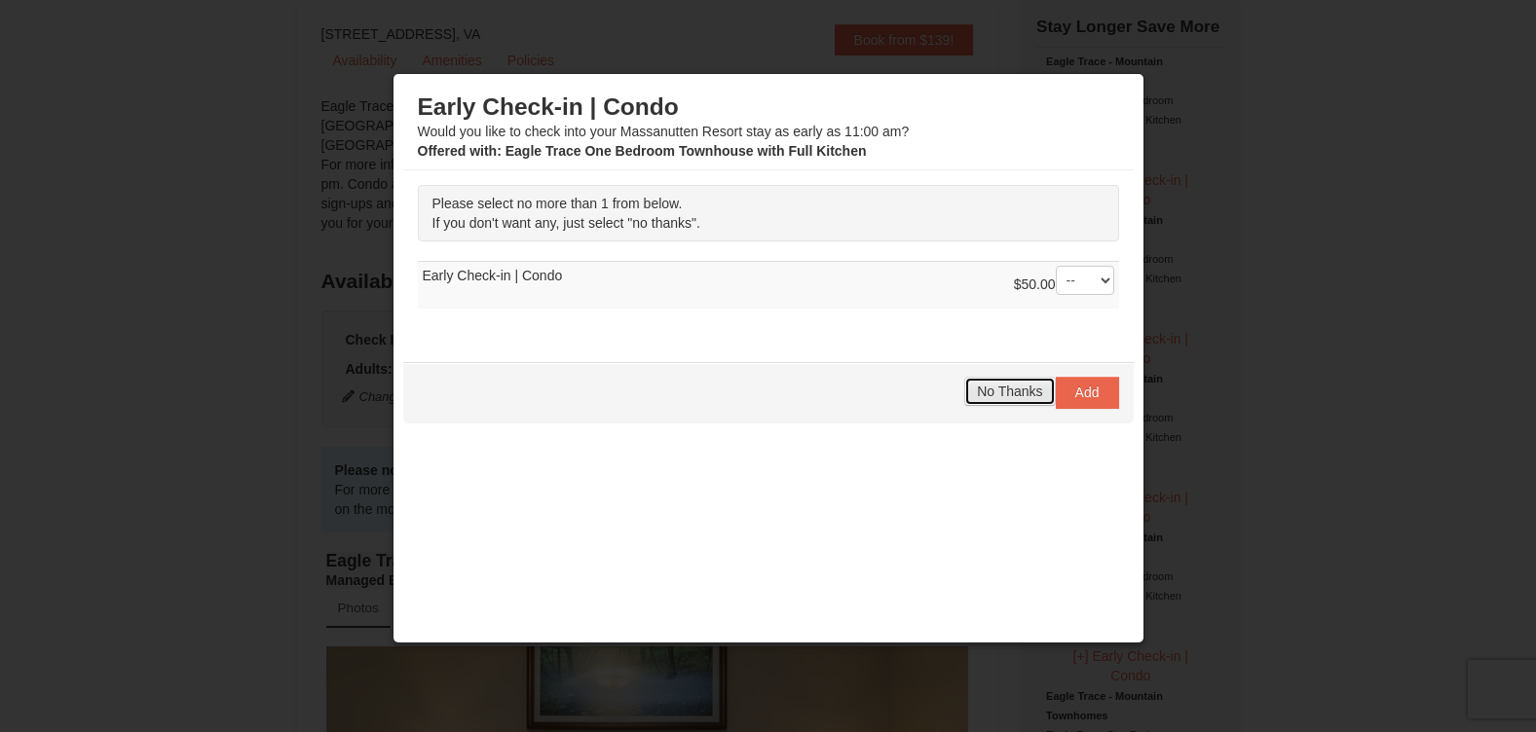
click at [975, 401] on button "No Thanks" at bounding box center [1009, 391] width 91 height 29
click at [1006, 397] on span "No Thanks" at bounding box center [1009, 392] width 65 height 16
click at [1005, 399] on span "No Thanks" at bounding box center [1009, 392] width 65 height 16
click at [1076, 275] on select "-- 01" at bounding box center [1085, 280] width 58 height 29
select select "1"
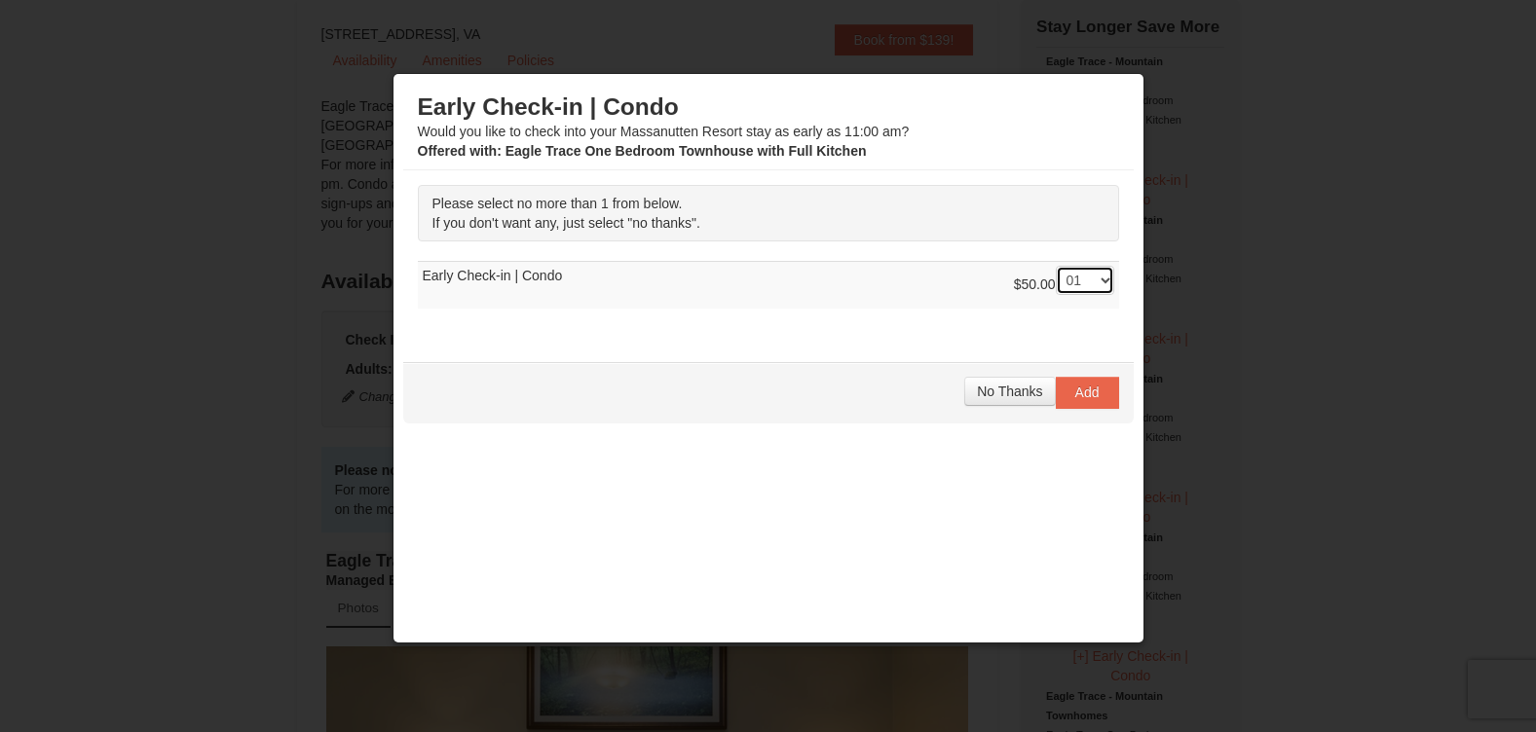
click at [1056, 266] on select "-- 01" at bounding box center [1085, 280] width 58 height 29
click at [1021, 394] on span "No Thanks" at bounding box center [1009, 392] width 65 height 16
click at [1081, 280] on select "-- 01" at bounding box center [1085, 280] width 58 height 29
select select "1"
click at [1056, 266] on select "-- 01" at bounding box center [1085, 280] width 58 height 29
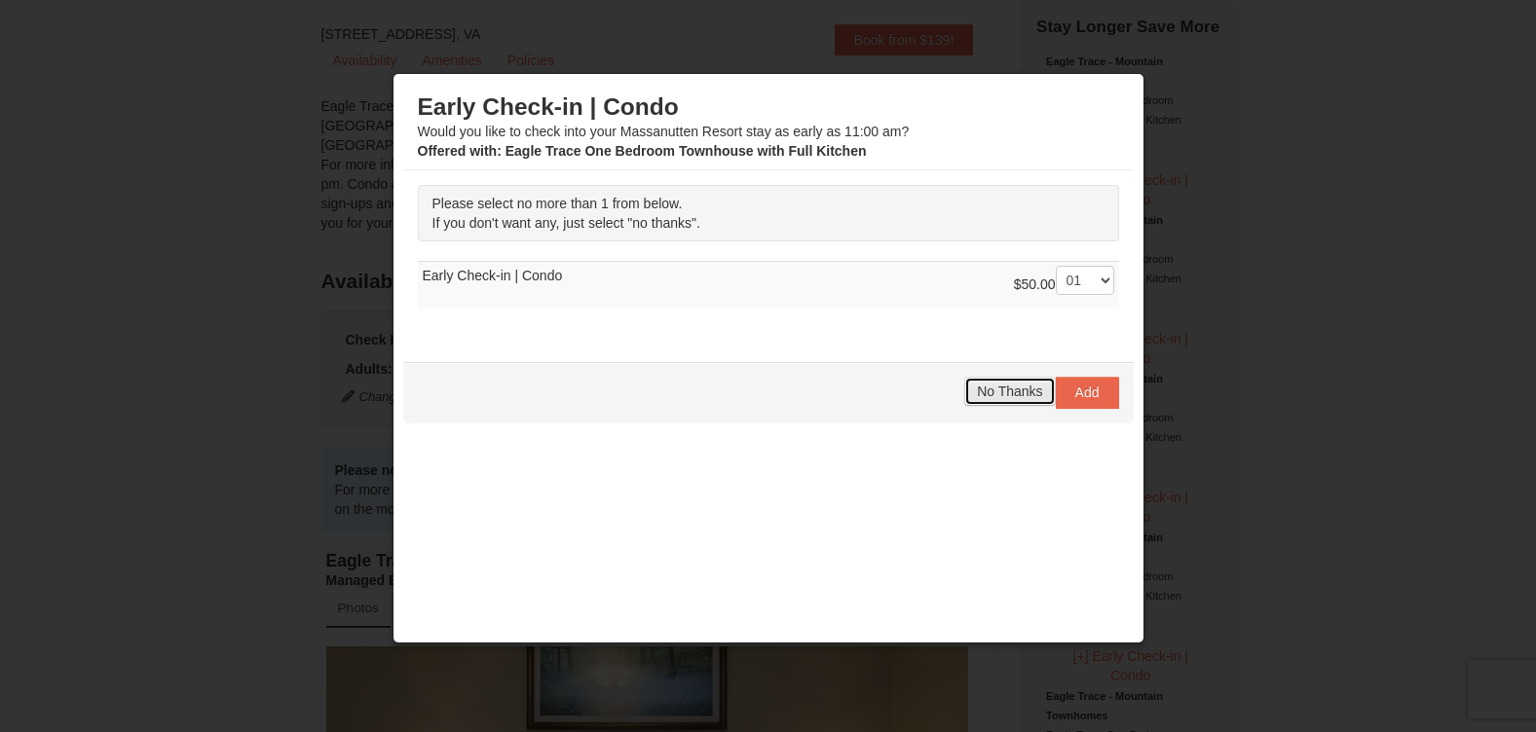
click at [987, 403] on button "No Thanks" at bounding box center [1009, 391] width 91 height 29
click at [1068, 389] on button "Add" at bounding box center [1087, 392] width 63 height 31
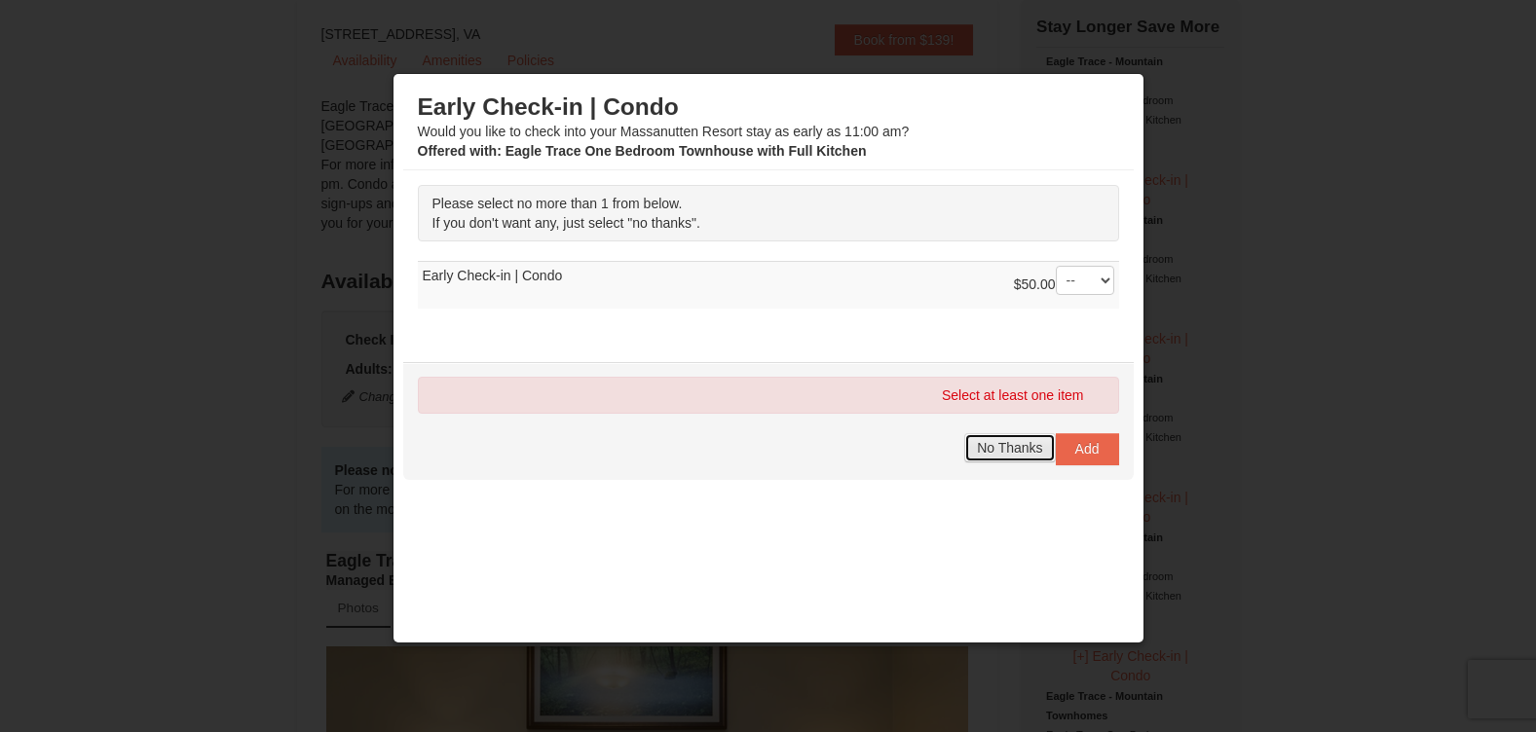
click at [1020, 443] on button "No Thanks" at bounding box center [1009, 447] width 91 height 29
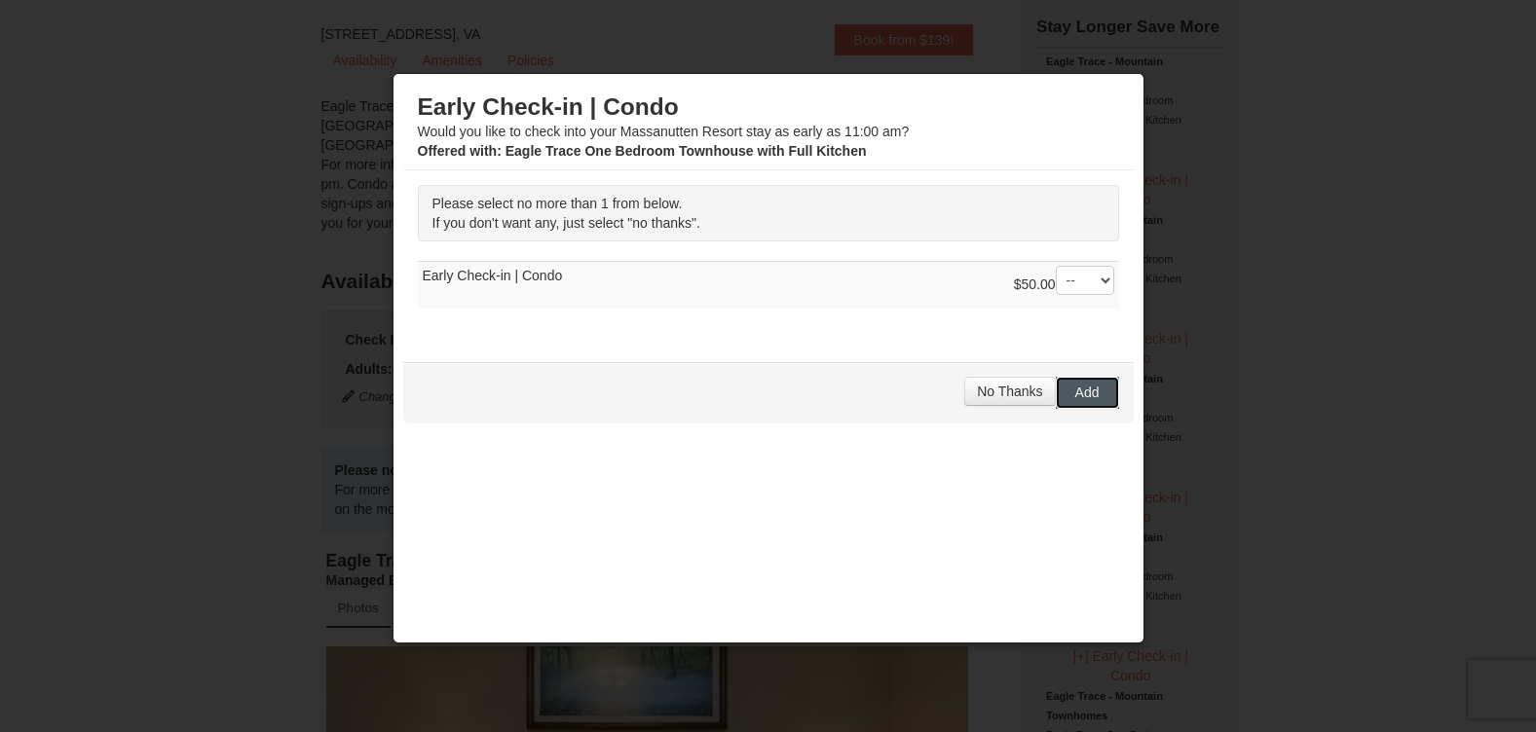
click at [1056, 390] on button "Add" at bounding box center [1087, 392] width 63 height 31
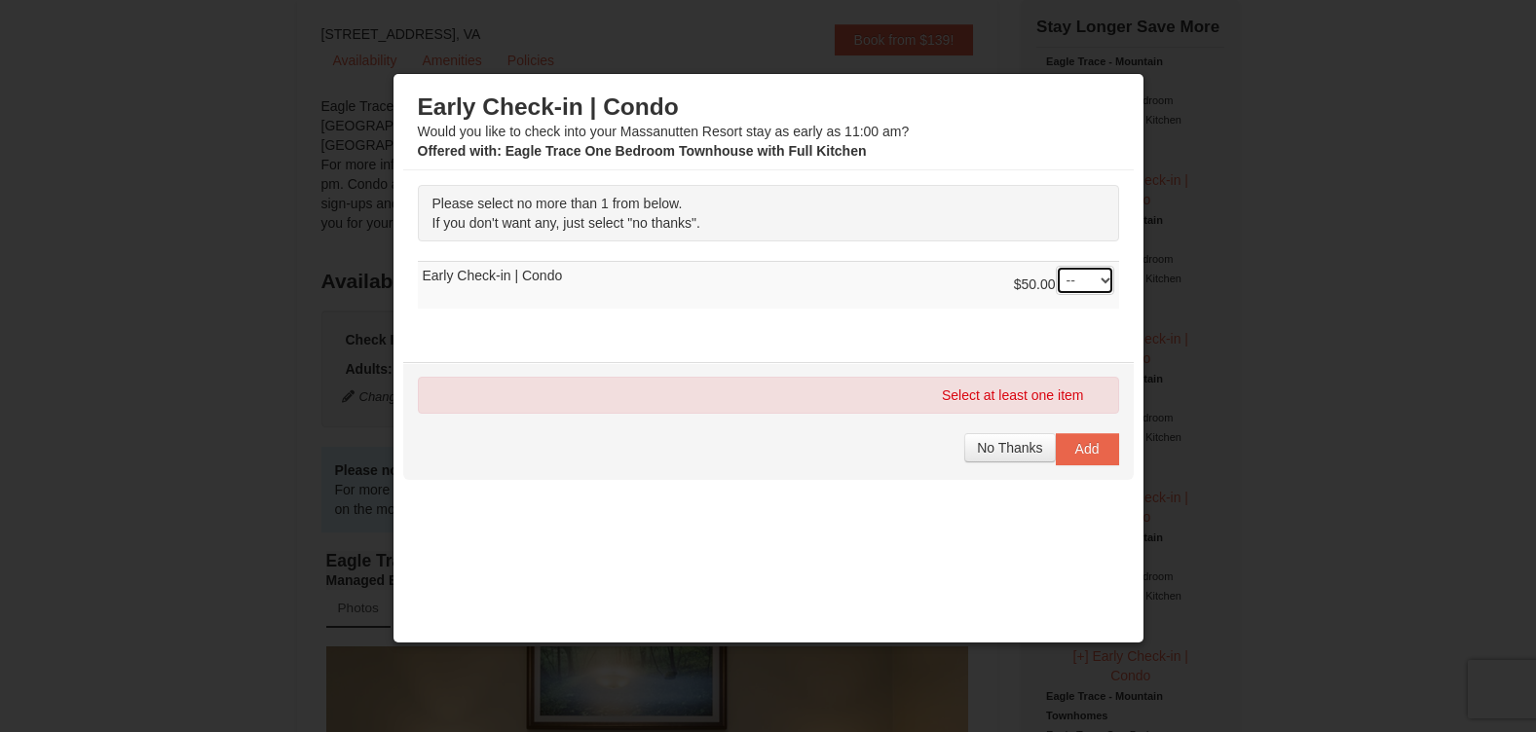
click at [1082, 271] on select "-- 01" at bounding box center [1085, 280] width 58 height 29
click at [1056, 266] on select "-- 01" at bounding box center [1085, 280] width 58 height 29
click at [1073, 458] on button "Add" at bounding box center [1087, 448] width 63 height 31
click at [1084, 291] on select "-- 01" at bounding box center [1085, 280] width 58 height 29
click at [1056, 266] on select "-- 01" at bounding box center [1085, 280] width 58 height 29
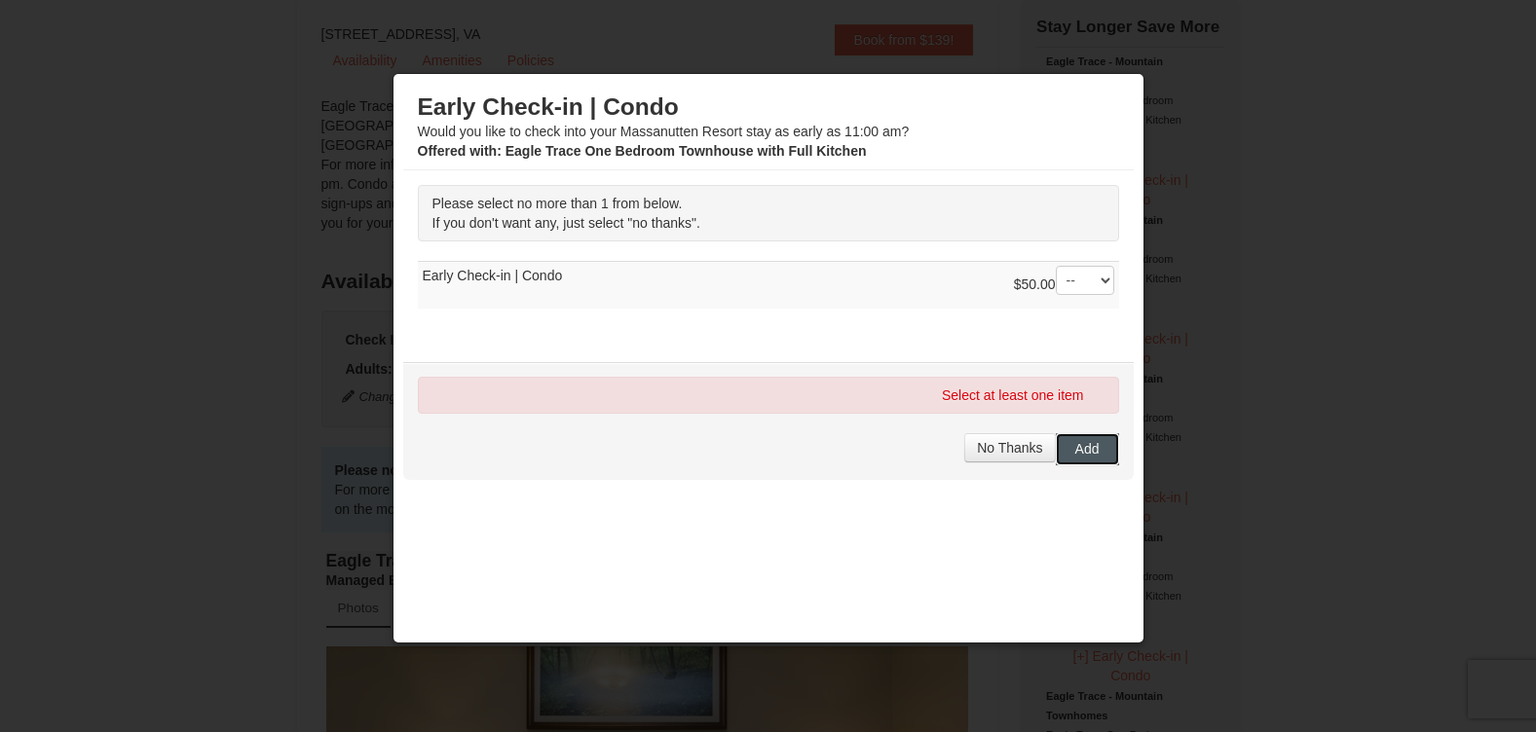
click at [1079, 448] on span "Add" at bounding box center [1087, 449] width 24 height 16
click at [1056, 449] on button "Add" at bounding box center [1087, 448] width 63 height 31
click at [1038, 448] on button "No Thanks" at bounding box center [1009, 447] width 91 height 29
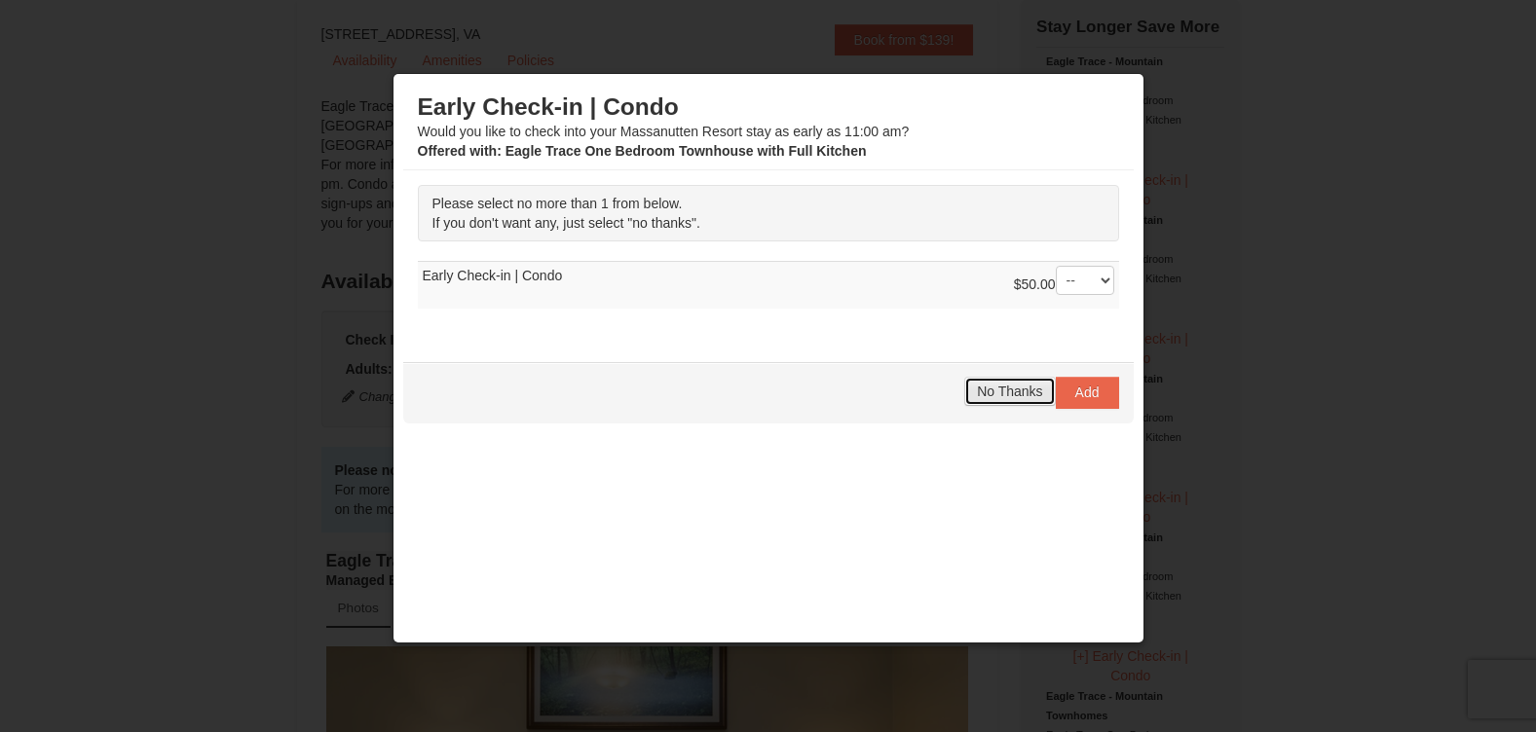
drag, startPoint x: 972, startPoint y: 378, endPoint x: 973, endPoint y: 388, distance: 9.8
click at [972, 388] on button "No Thanks" at bounding box center [1009, 391] width 91 height 29
click at [977, 398] on span "No Thanks" at bounding box center [1009, 392] width 65 height 16
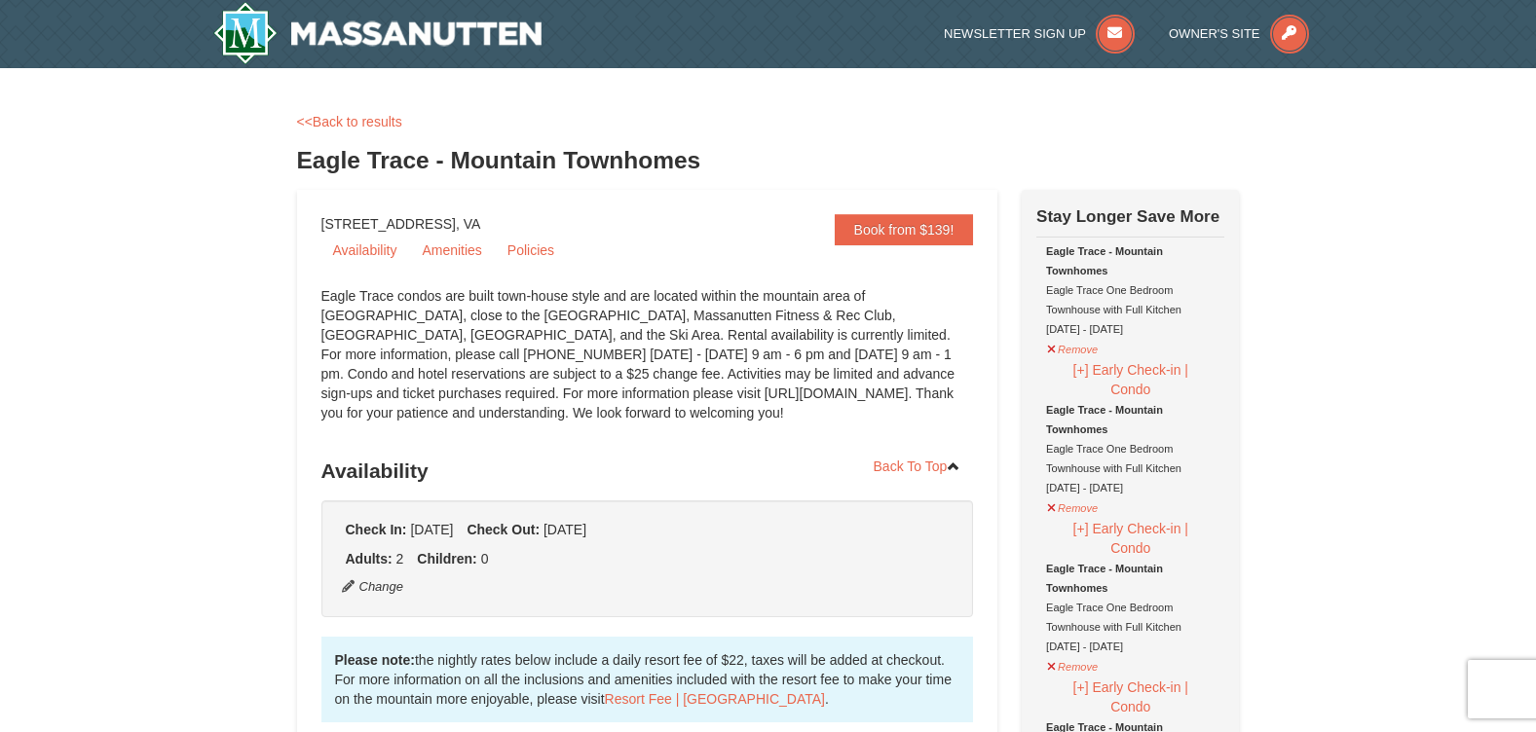
scroll to position [0, 0]
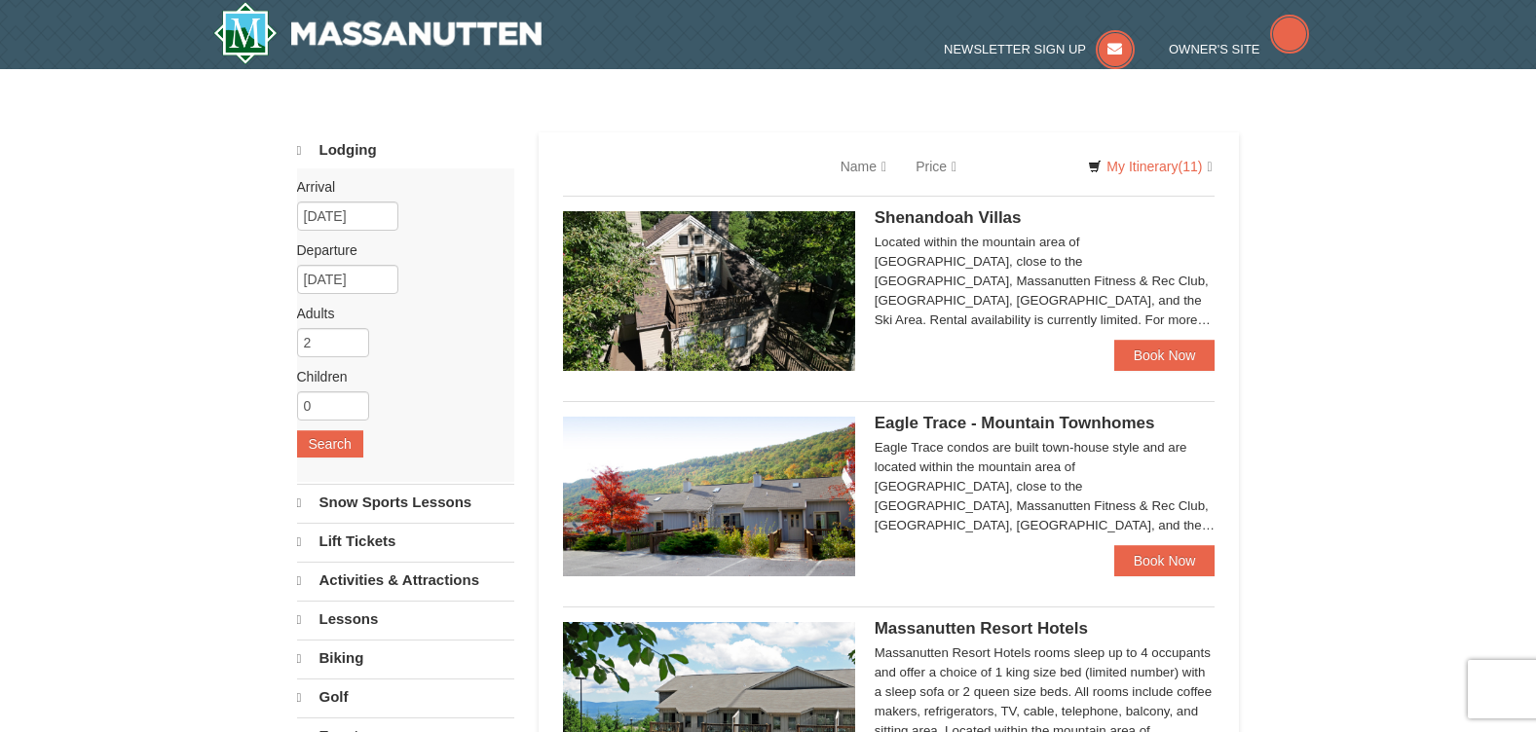
select select "9"
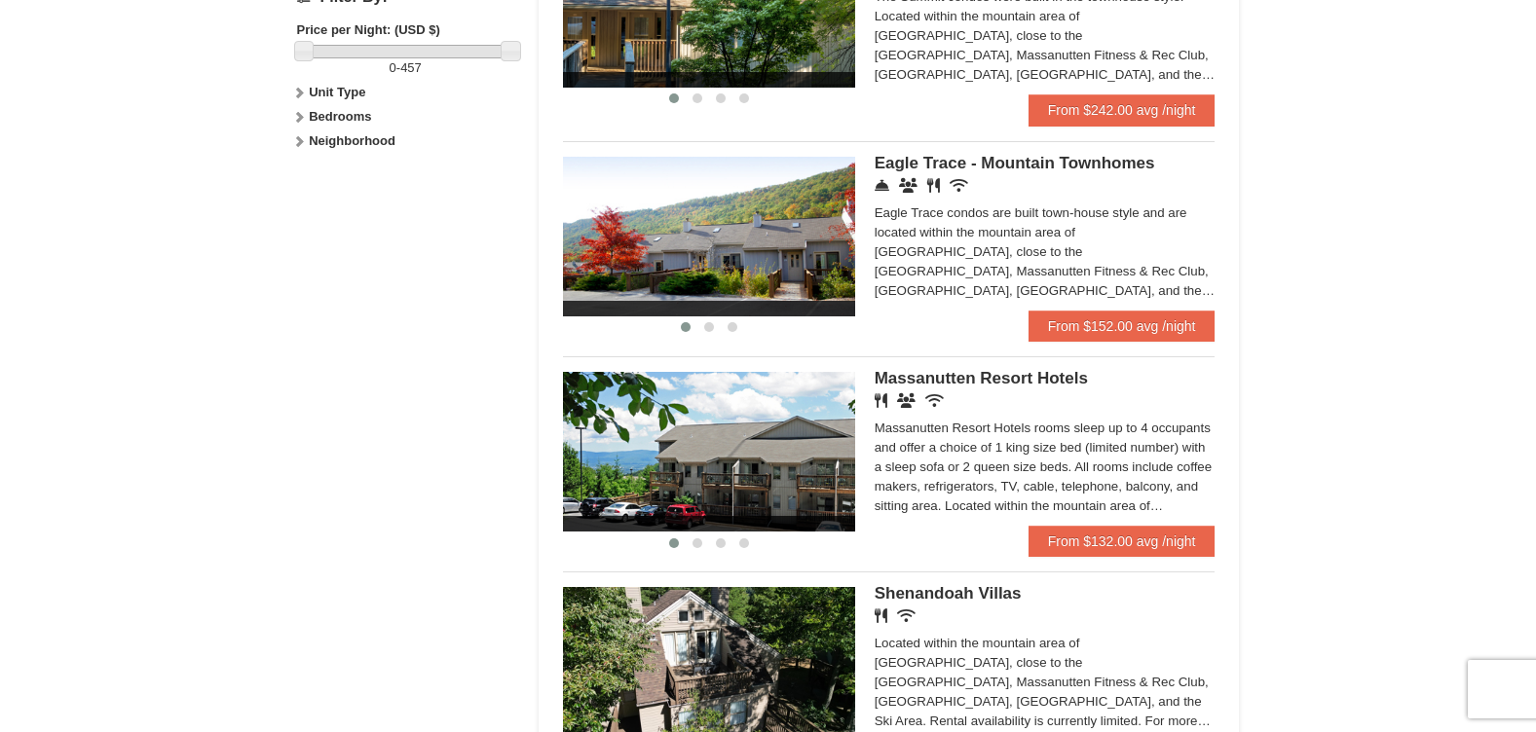
scroll to position [834, 0]
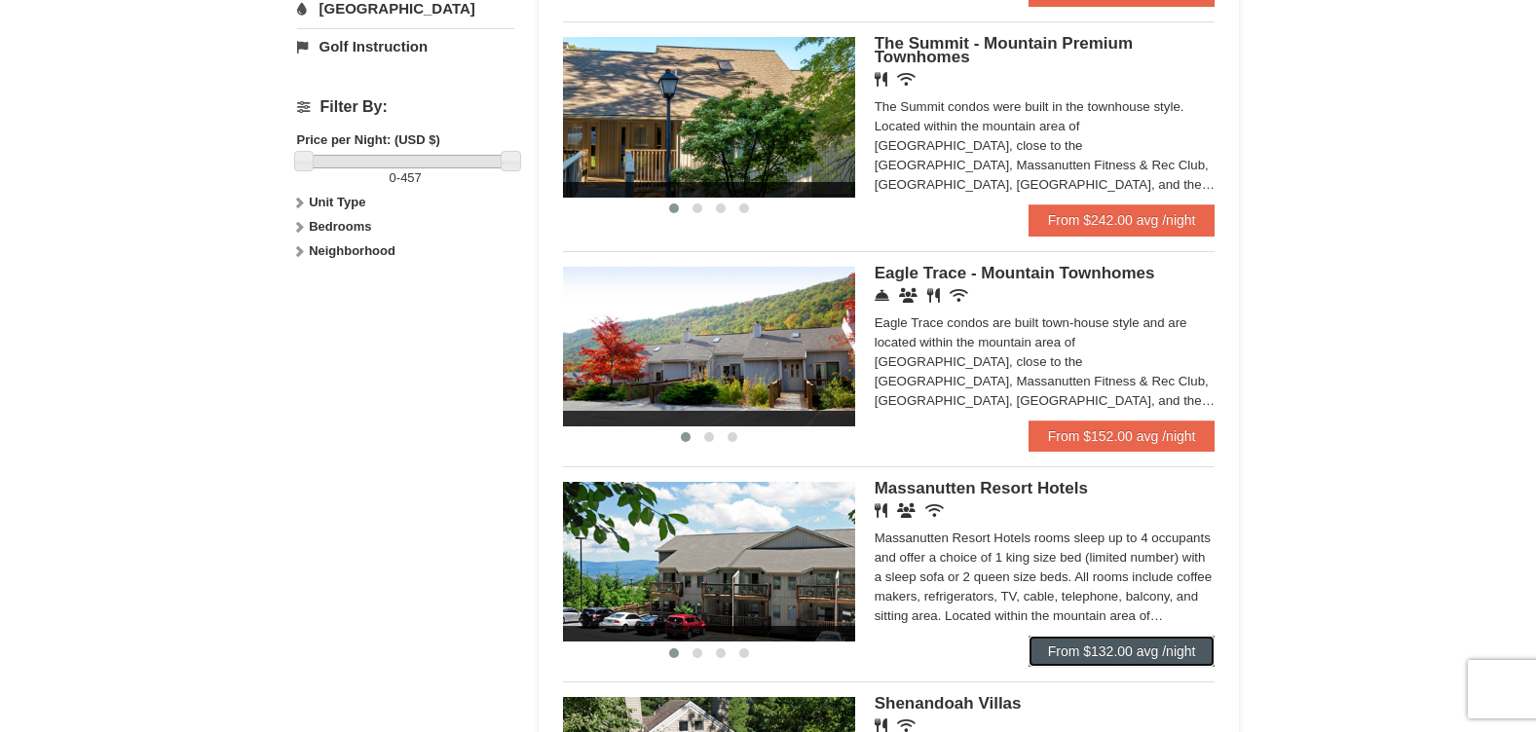
click at [1073, 644] on link "From $132.00 avg /night" at bounding box center [1121, 651] width 187 height 31
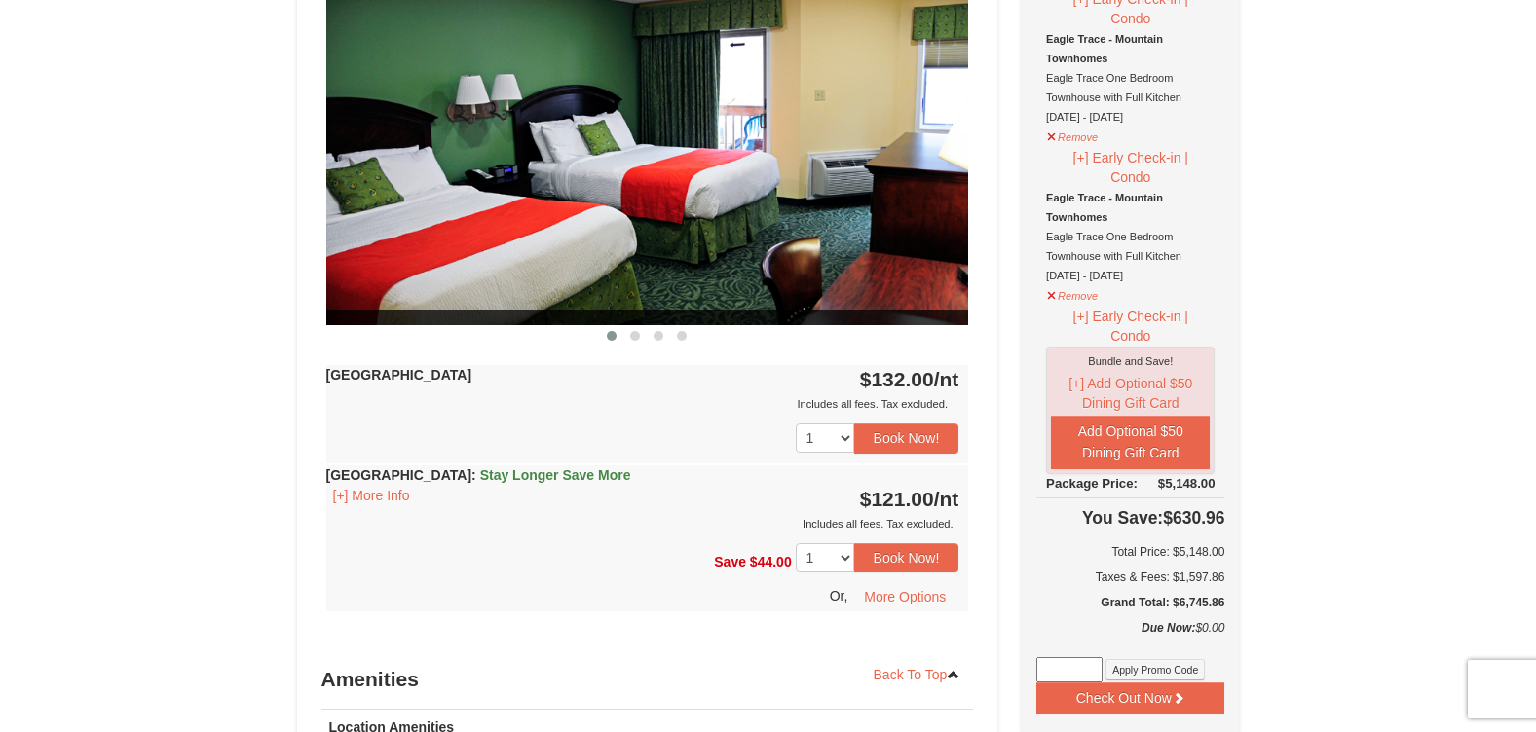
scroll to position [1648, 0]
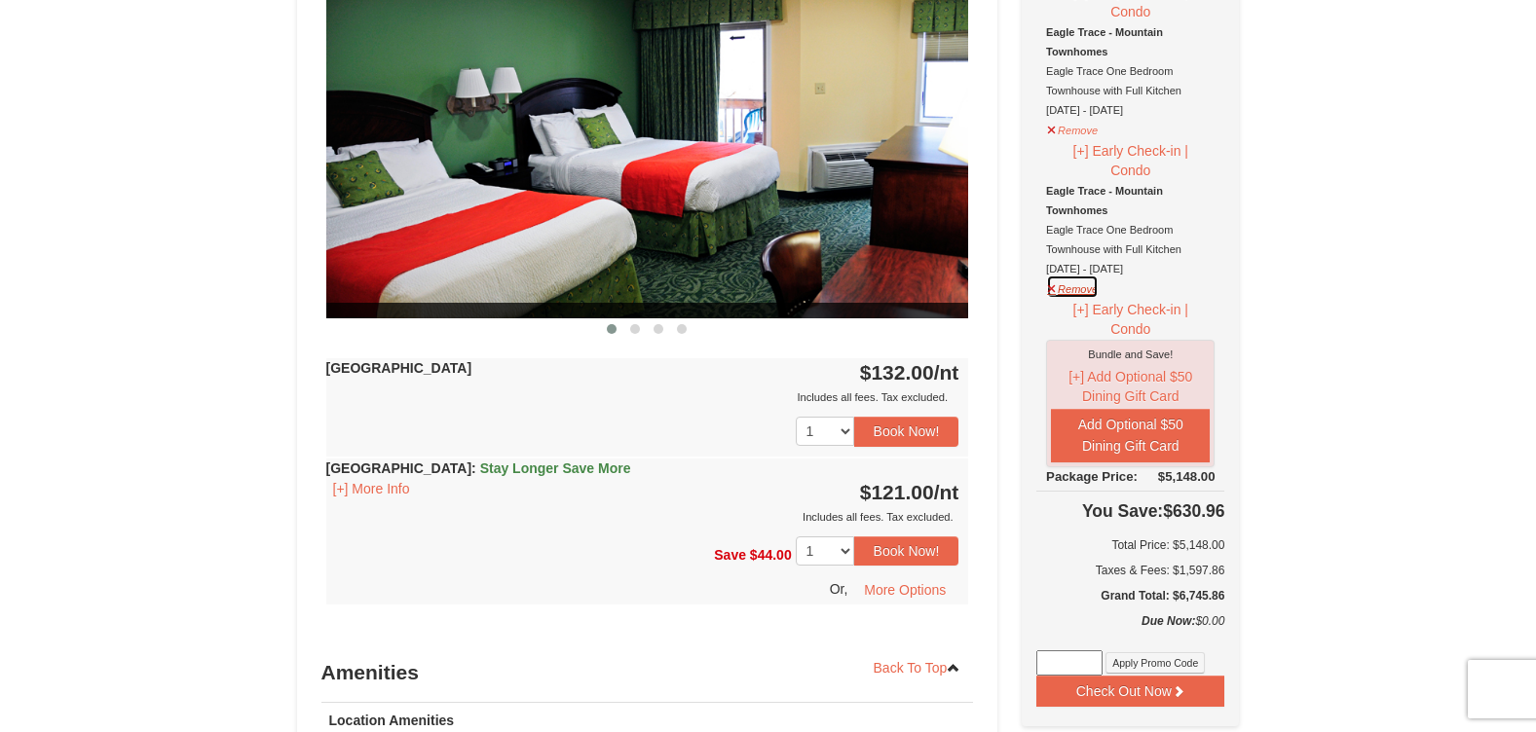
click at [1068, 294] on button "Remove" at bounding box center [1072, 287] width 53 height 24
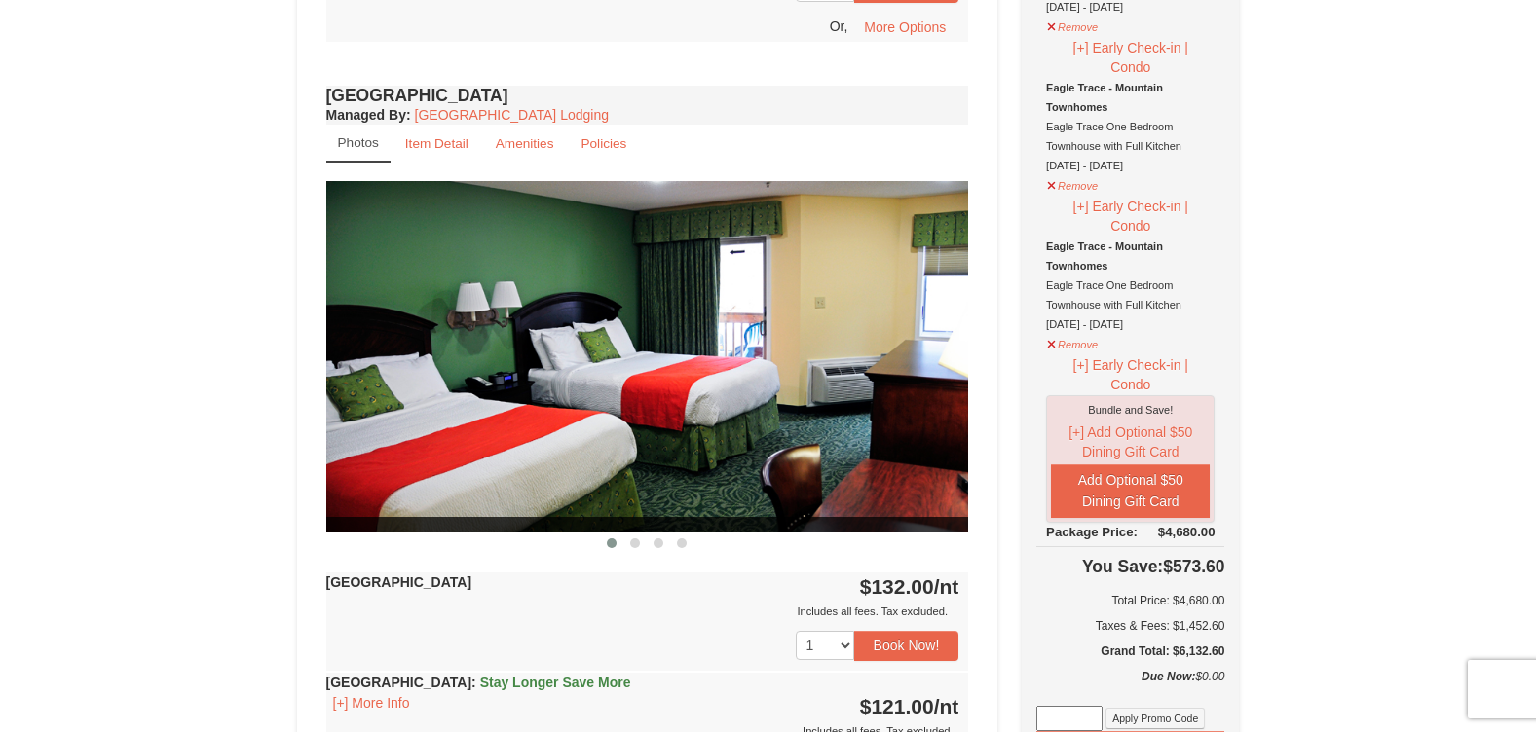
scroll to position [1428, 0]
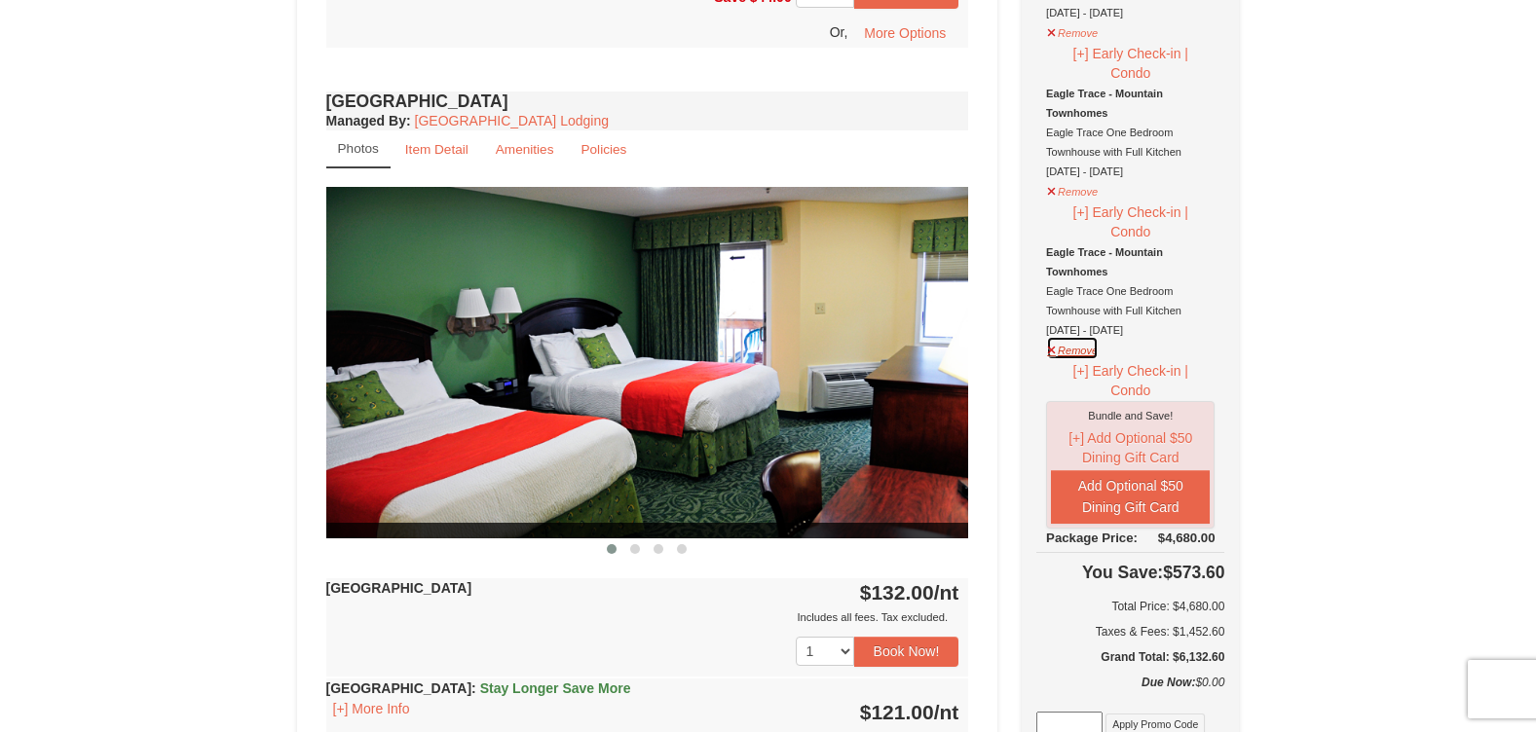
click at [1053, 355] on button "Remove" at bounding box center [1072, 348] width 53 height 24
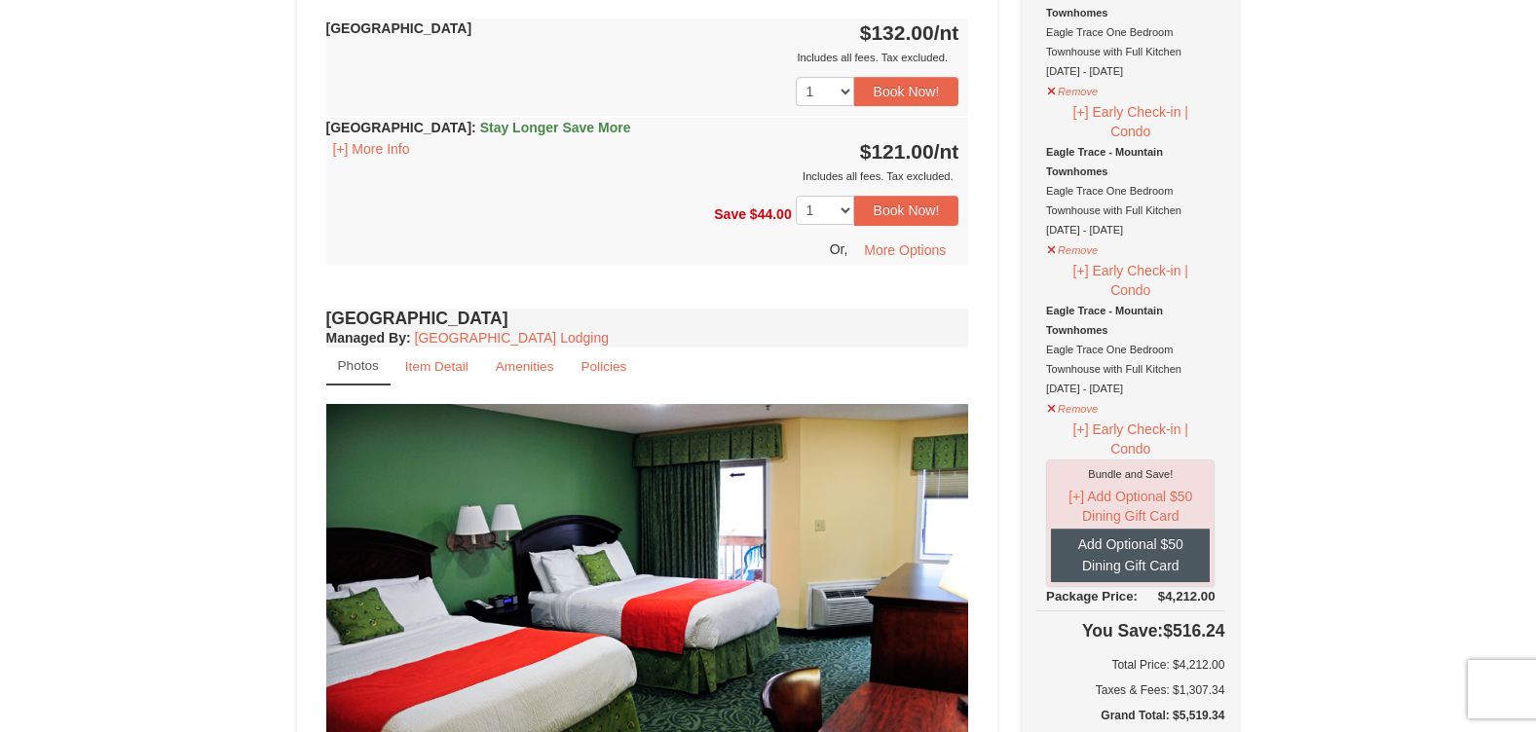
scroll to position [1208, 0]
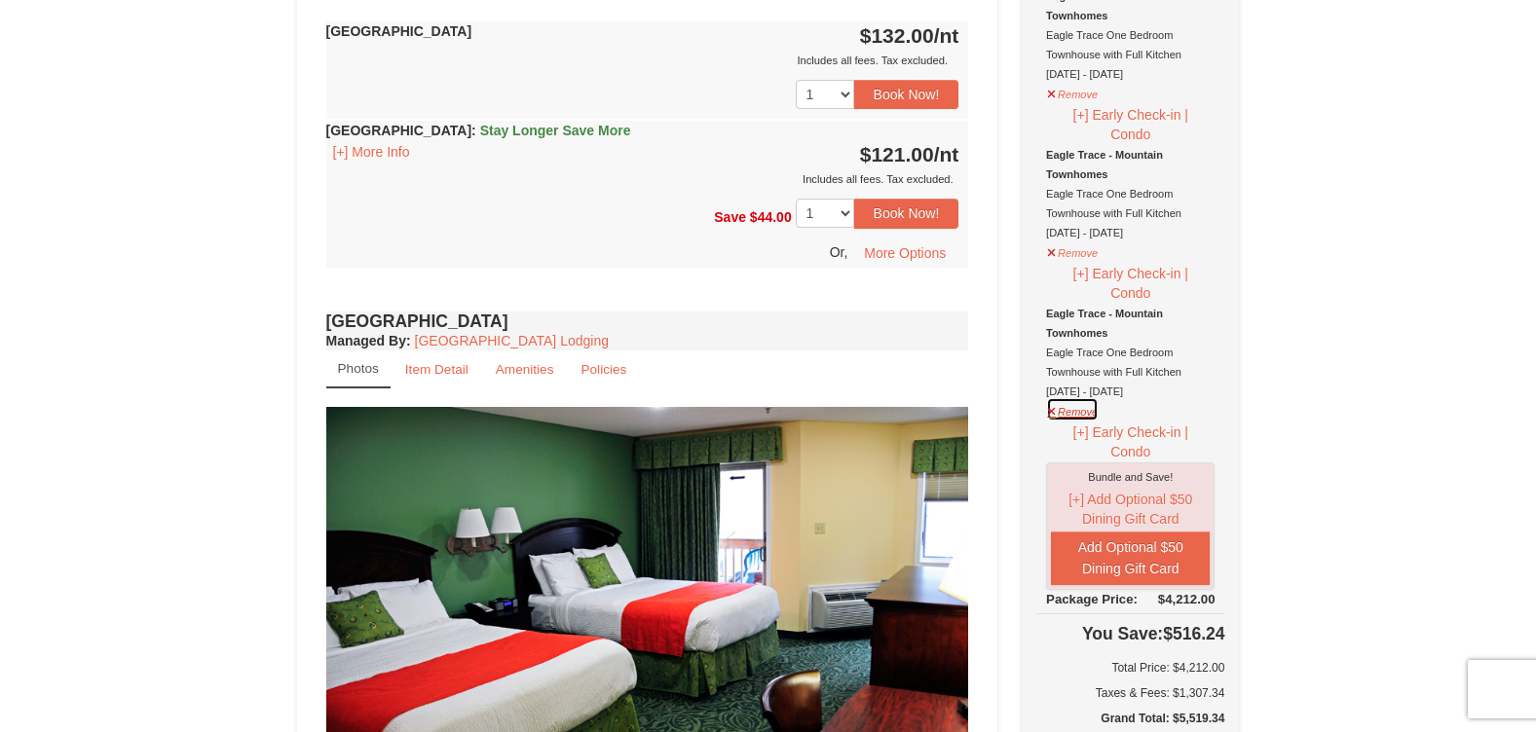
click at [1057, 414] on button "Remove" at bounding box center [1072, 409] width 53 height 24
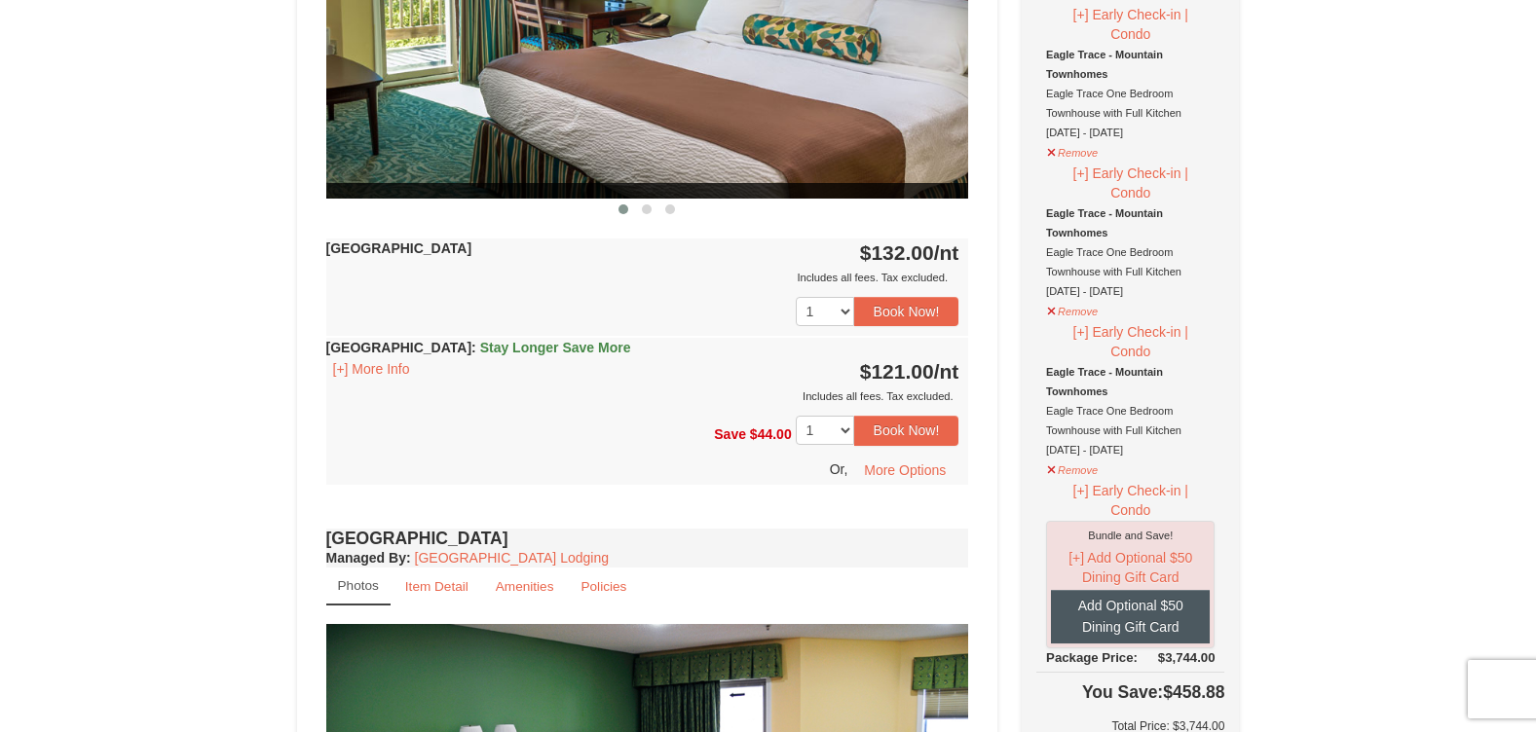
scroll to position [988, 0]
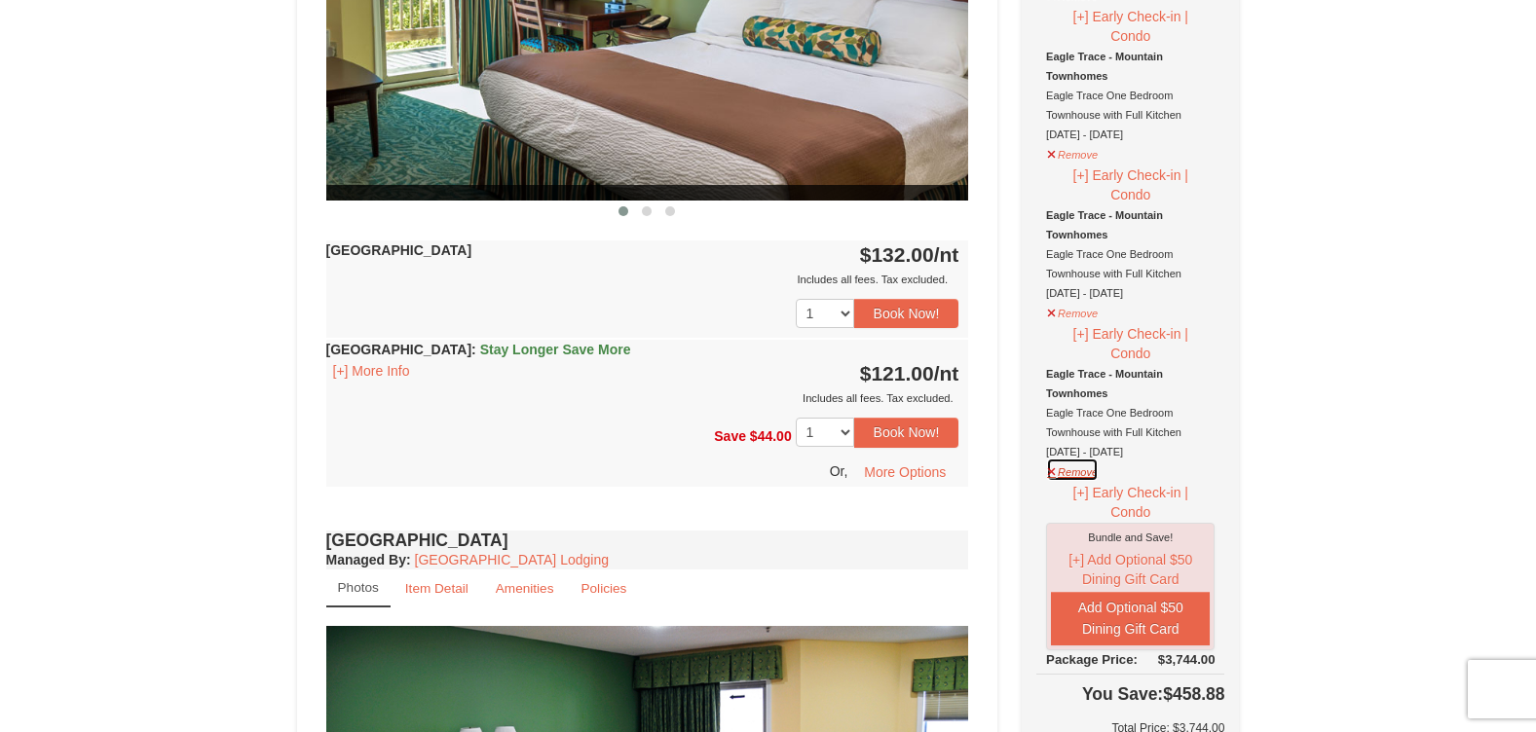
click at [1061, 476] on button "Remove" at bounding box center [1072, 470] width 53 height 24
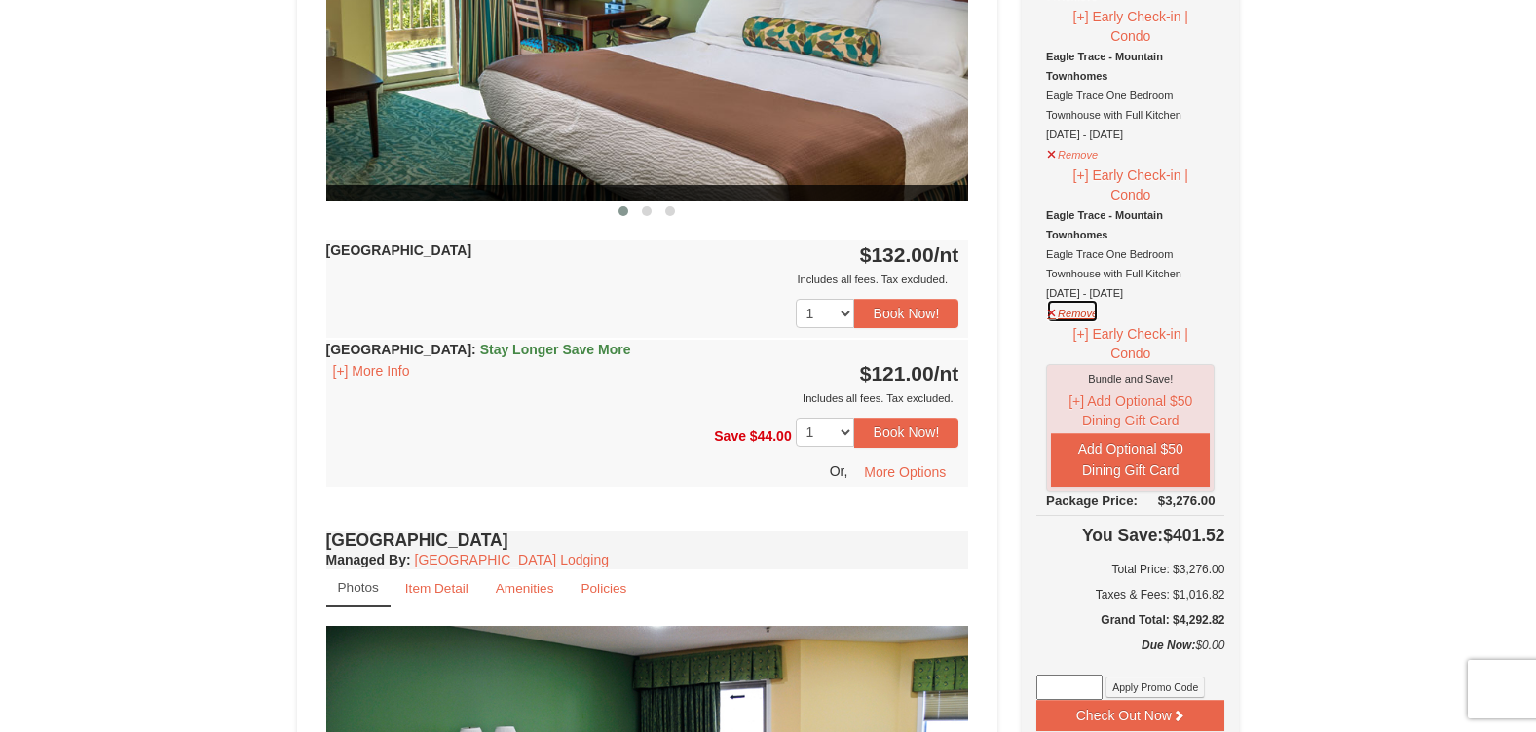
click at [1067, 319] on button "Remove" at bounding box center [1072, 311] width 53 height 24
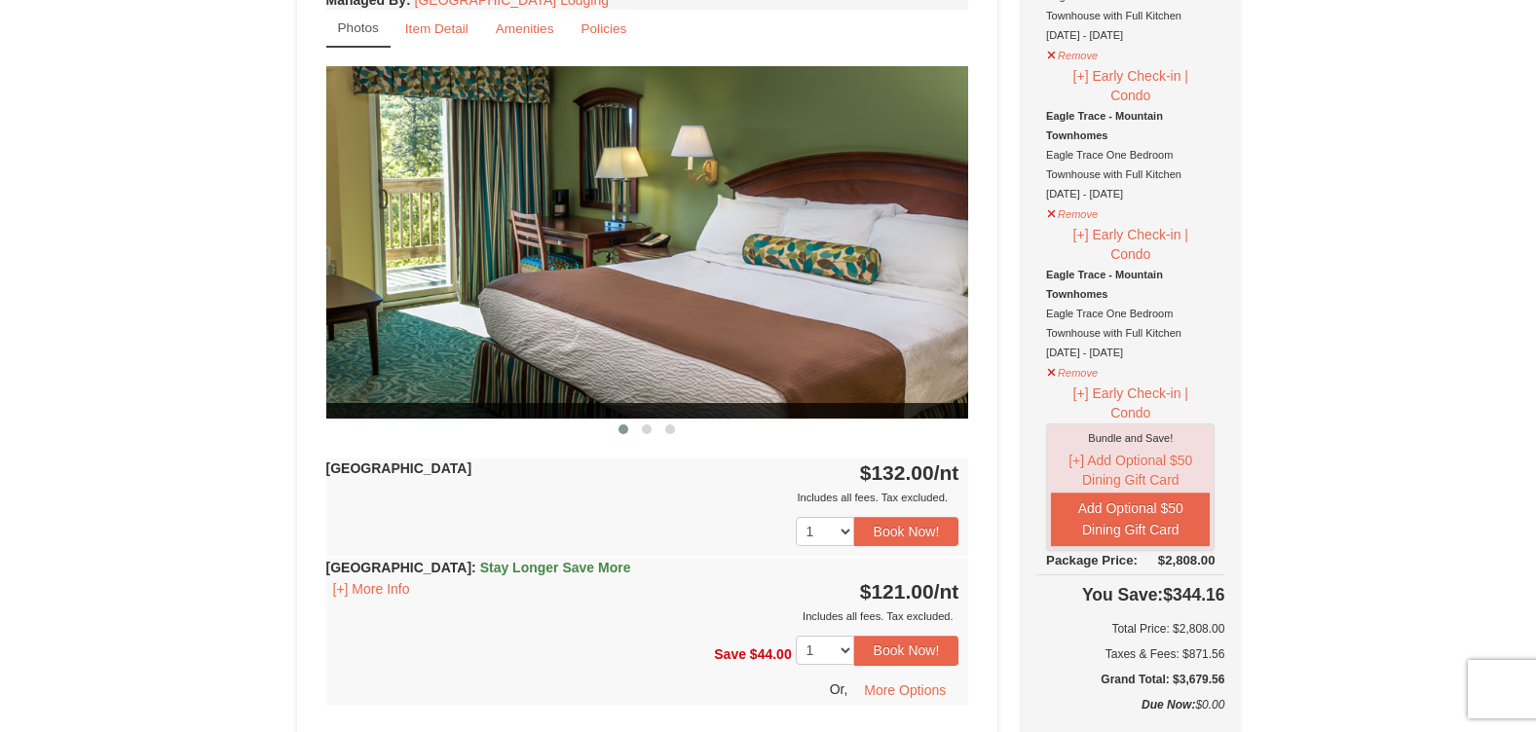
scroll to position [768, 0]
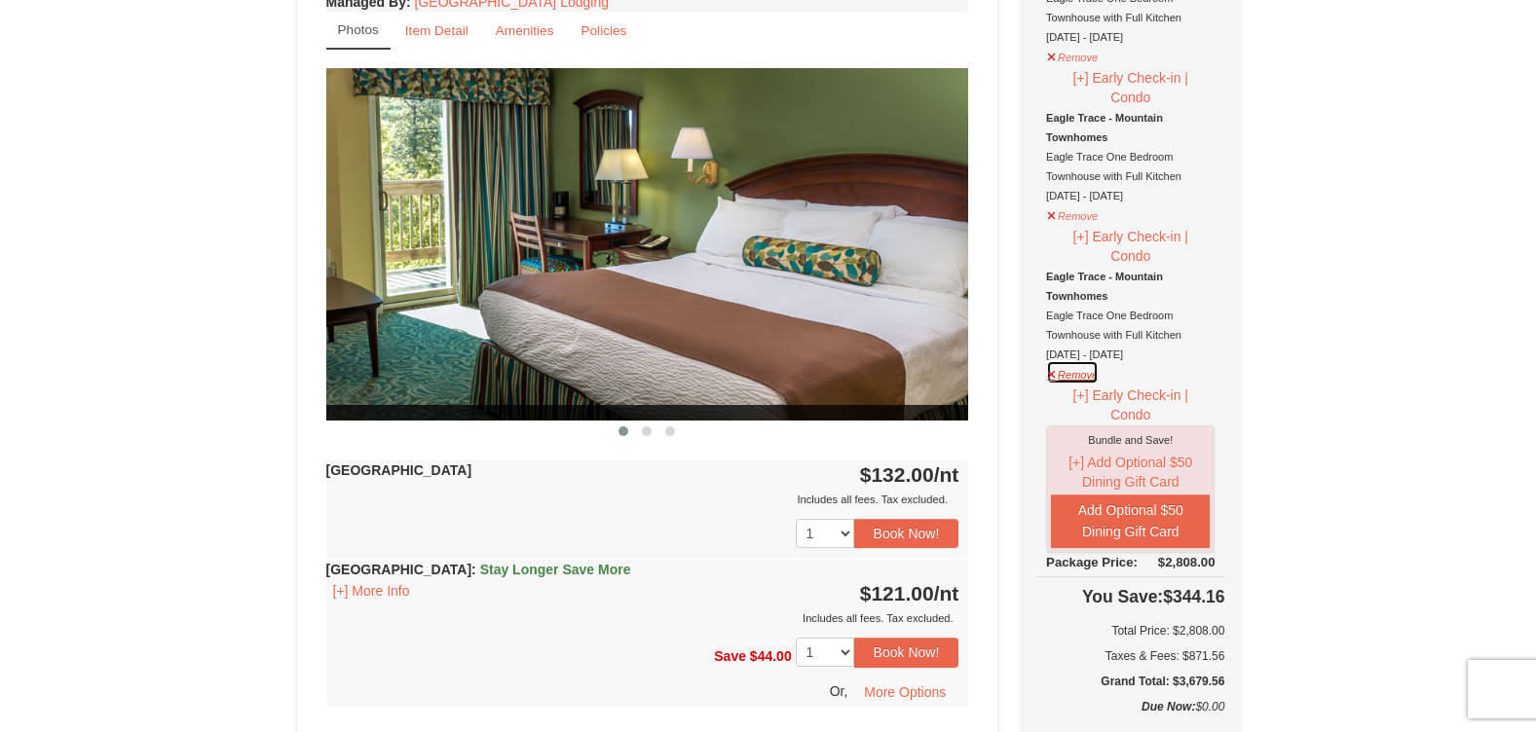
click at [1061, 377] on button "Remove" at bounding box center [1072, 372] width 53 height 24
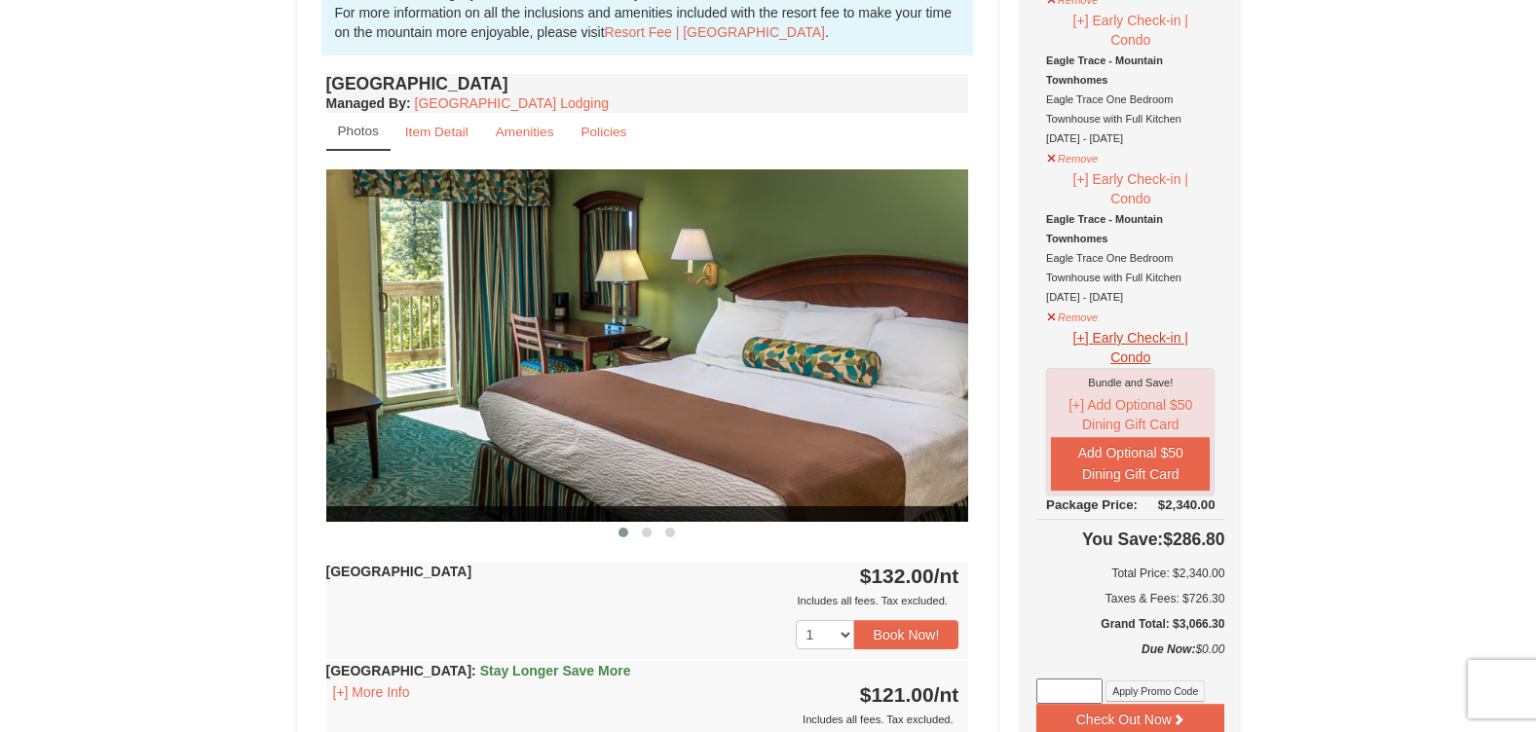
scroll to position [658, 0]
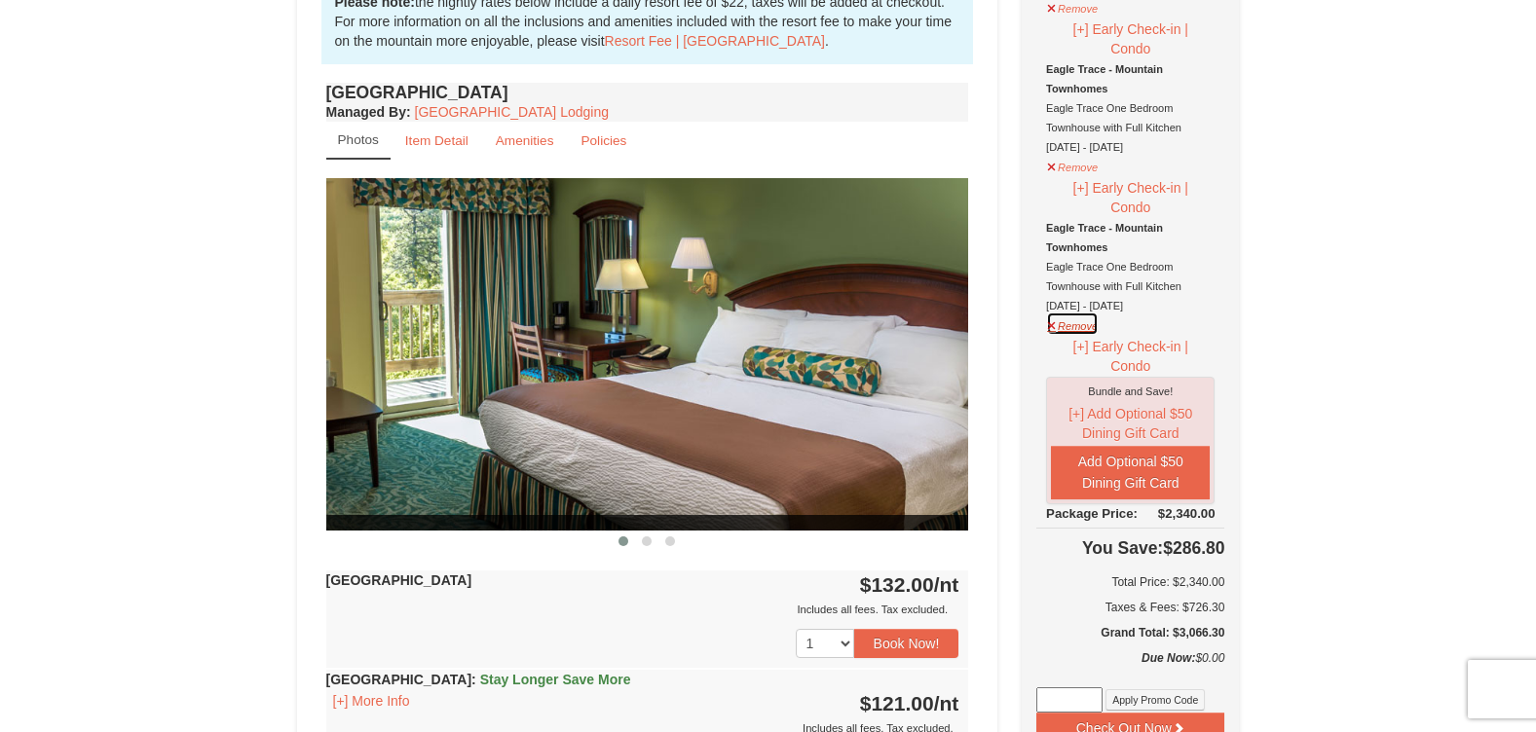
click at [1073, 332] on button "Remove" at bounding box center [1072, 324] width 53 height 24
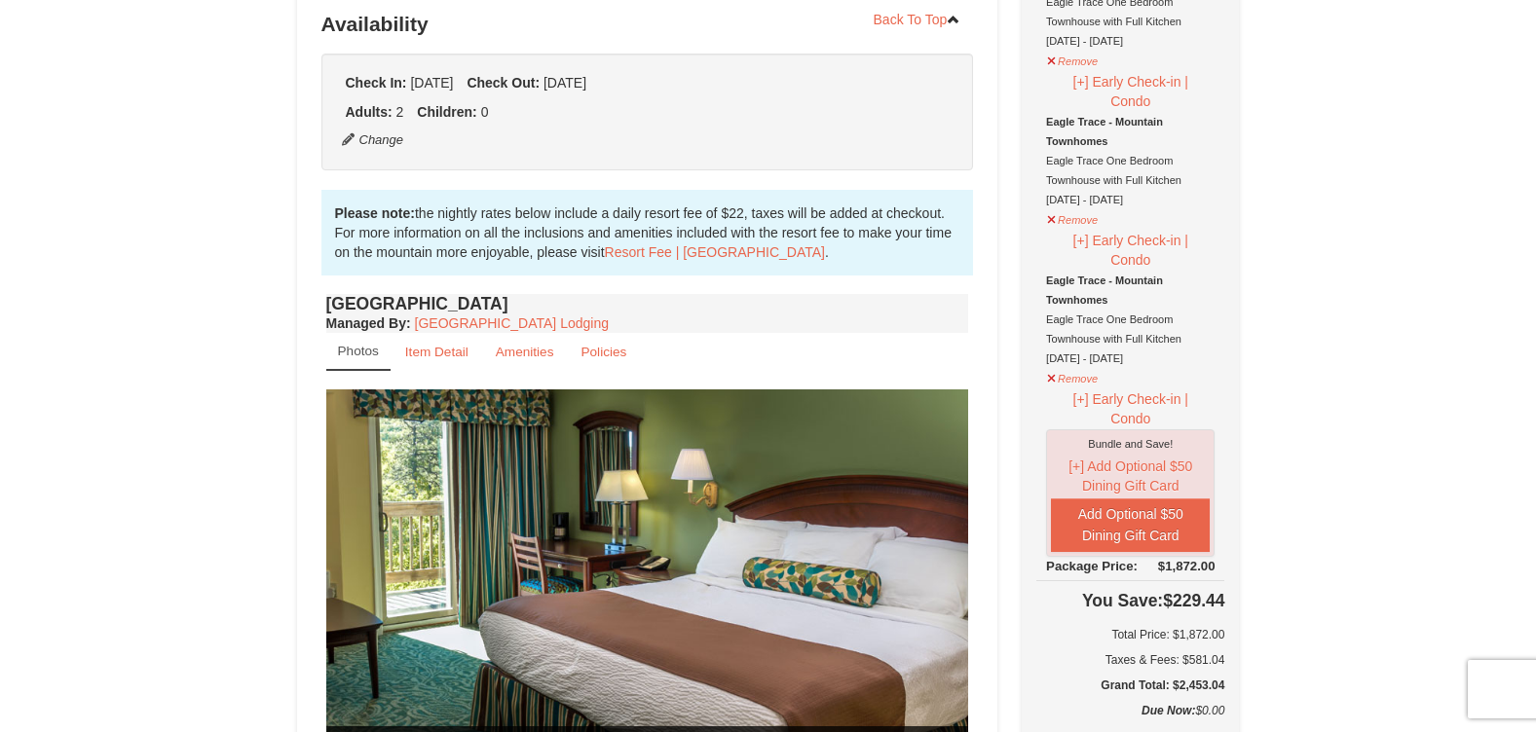
scroll to position [439, 0]
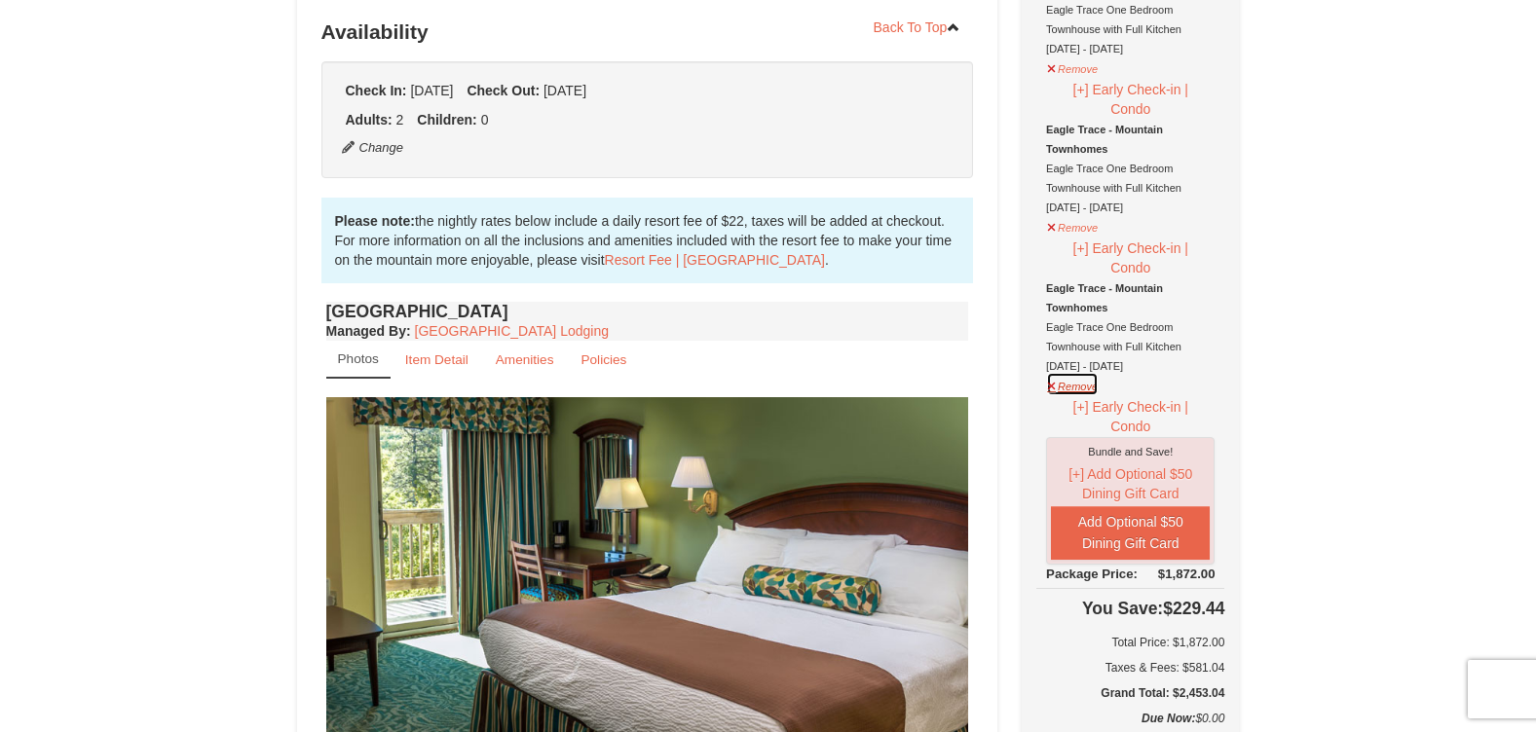
click at [1058, 389] on button "Remove" at bounding box center [1072, 384] width 53 height 24
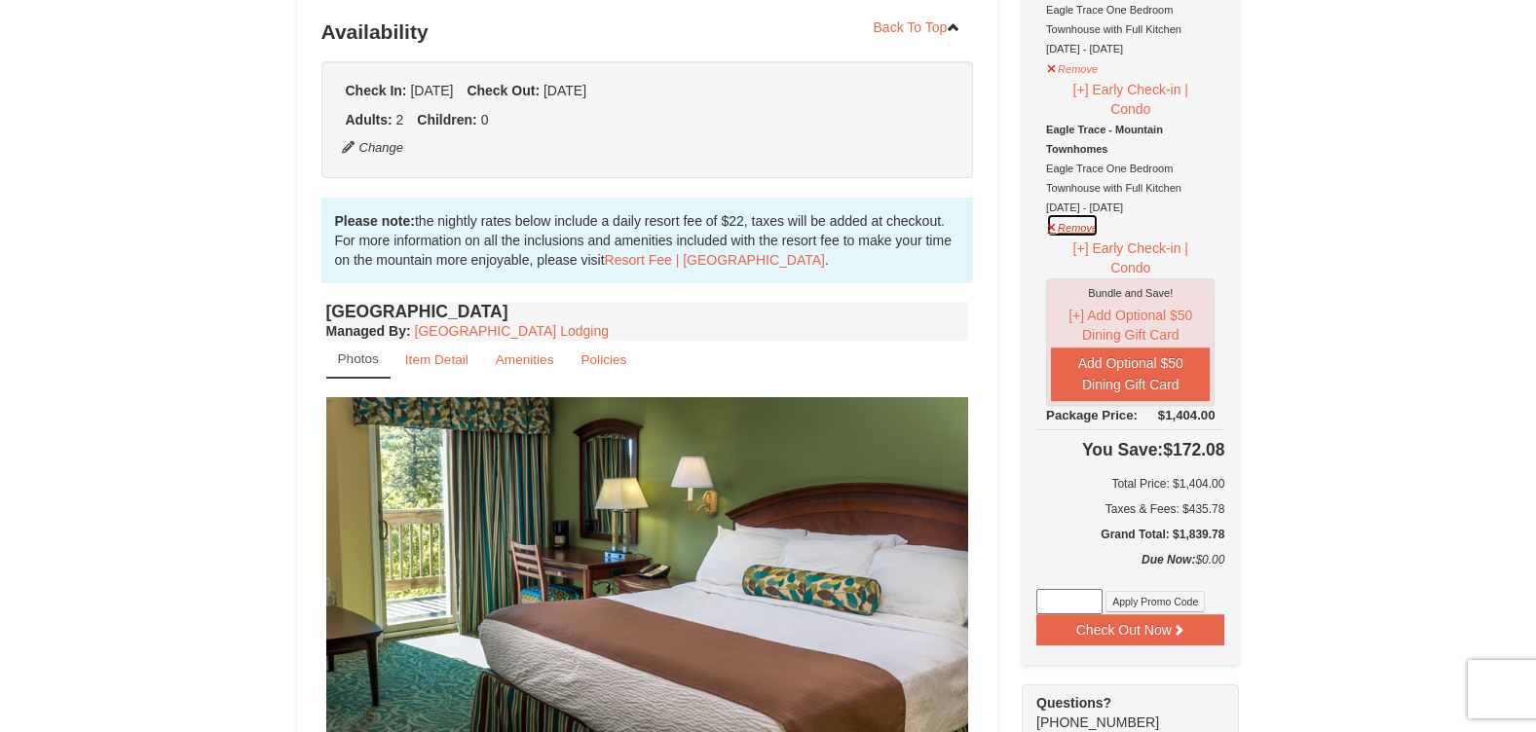
click at [1077, 237] on button "Remove" at bounding box center [1072, 225] width 53 height 24
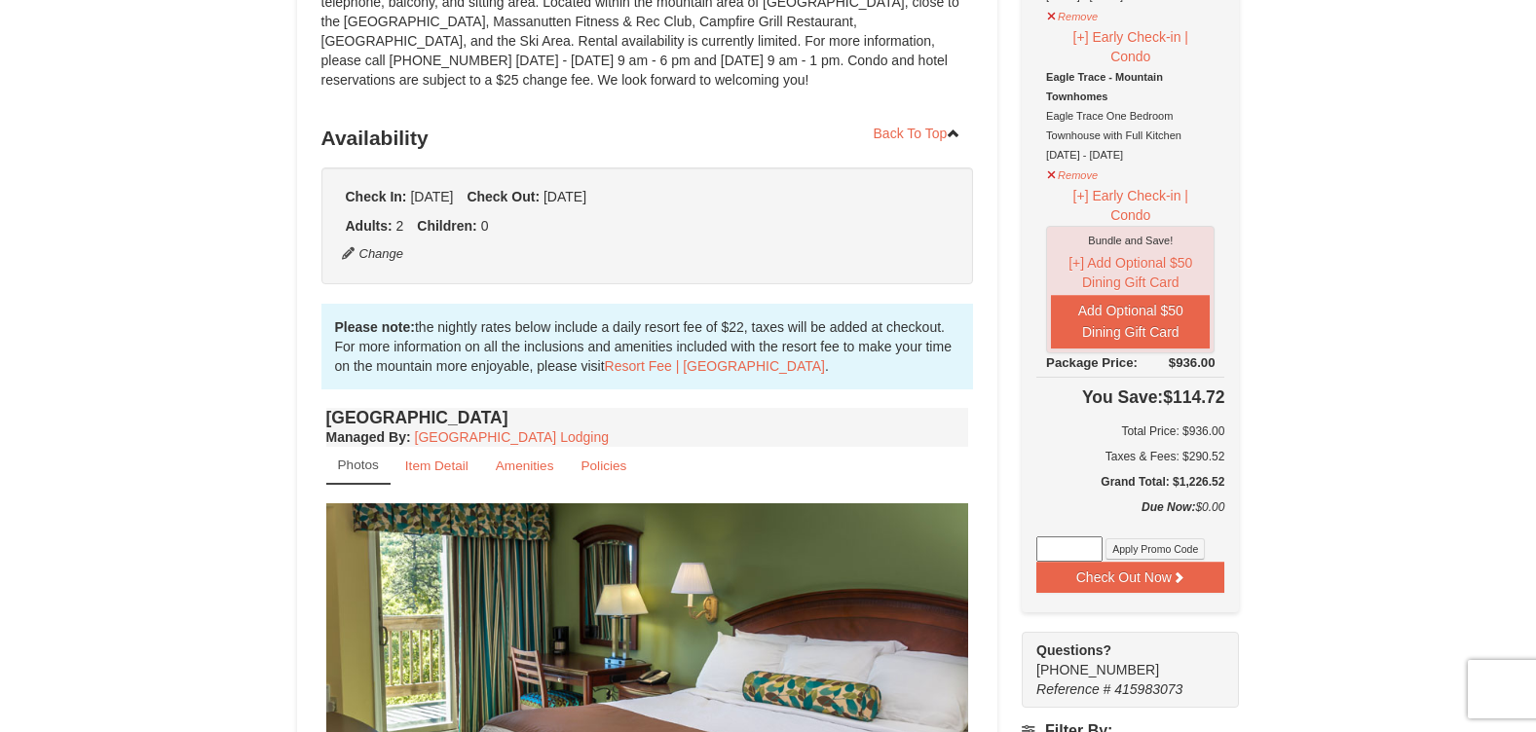
scroll to position [329, 0]
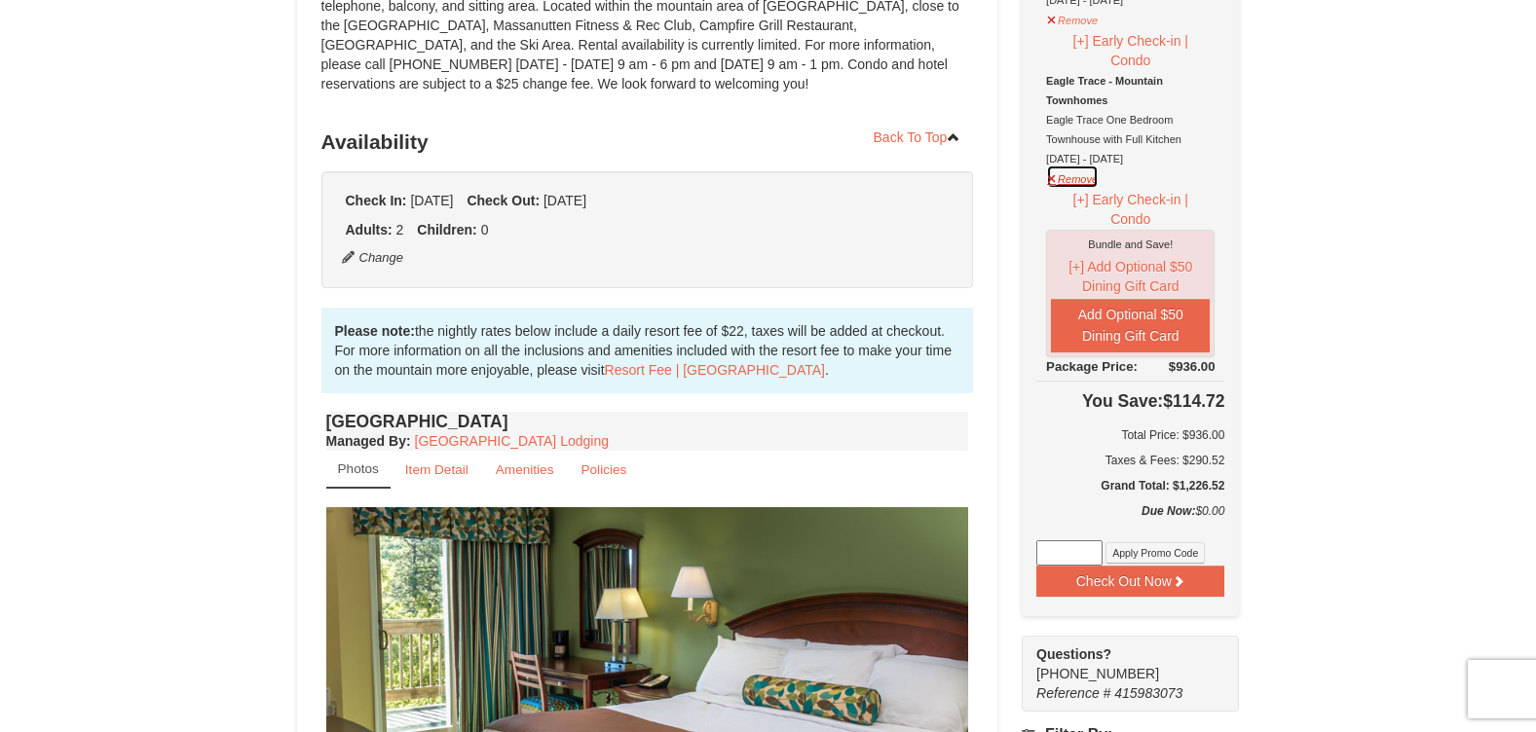
click at [1088, 182] on button "Remove" at bounding box center [1072, 177] width 53 height 24
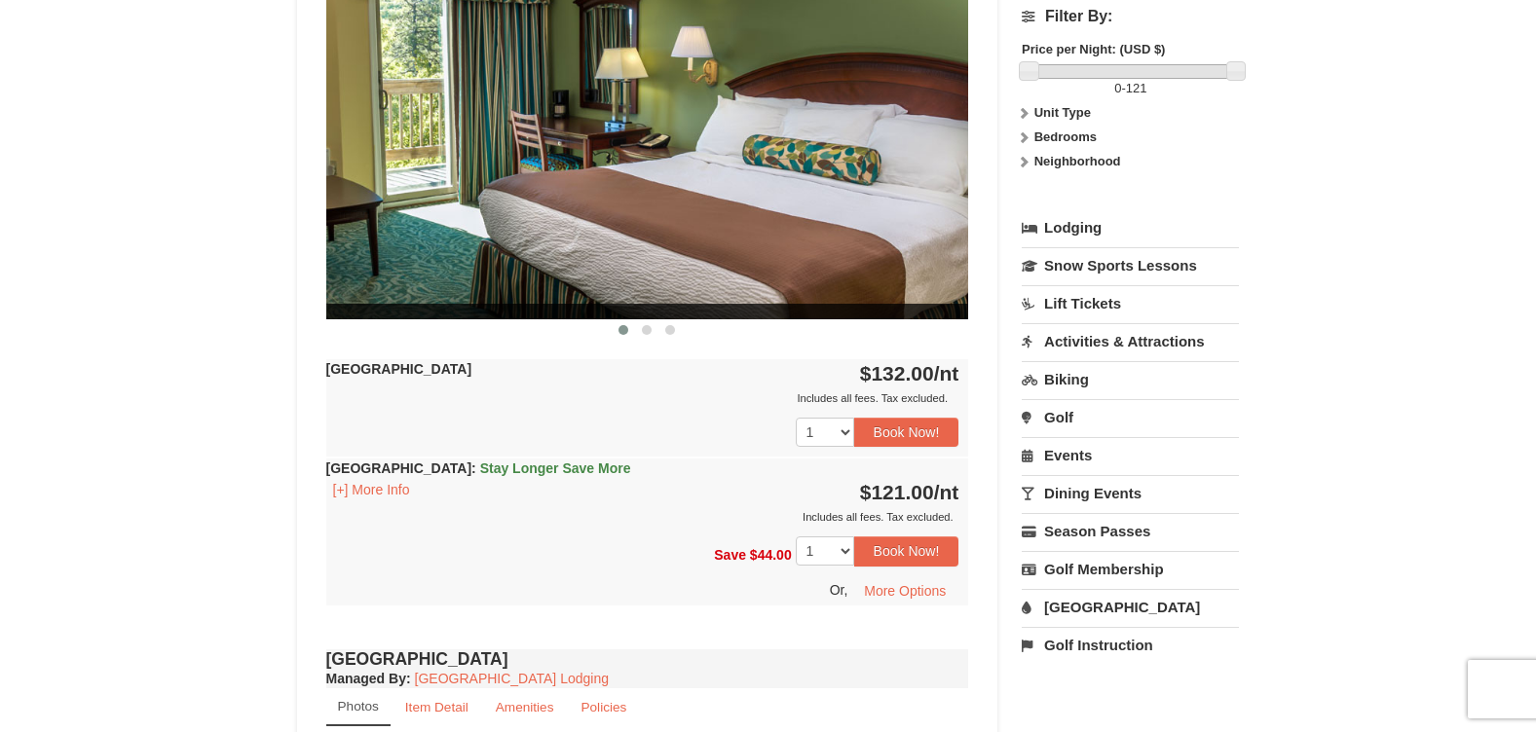
scroll to position [878, 0]
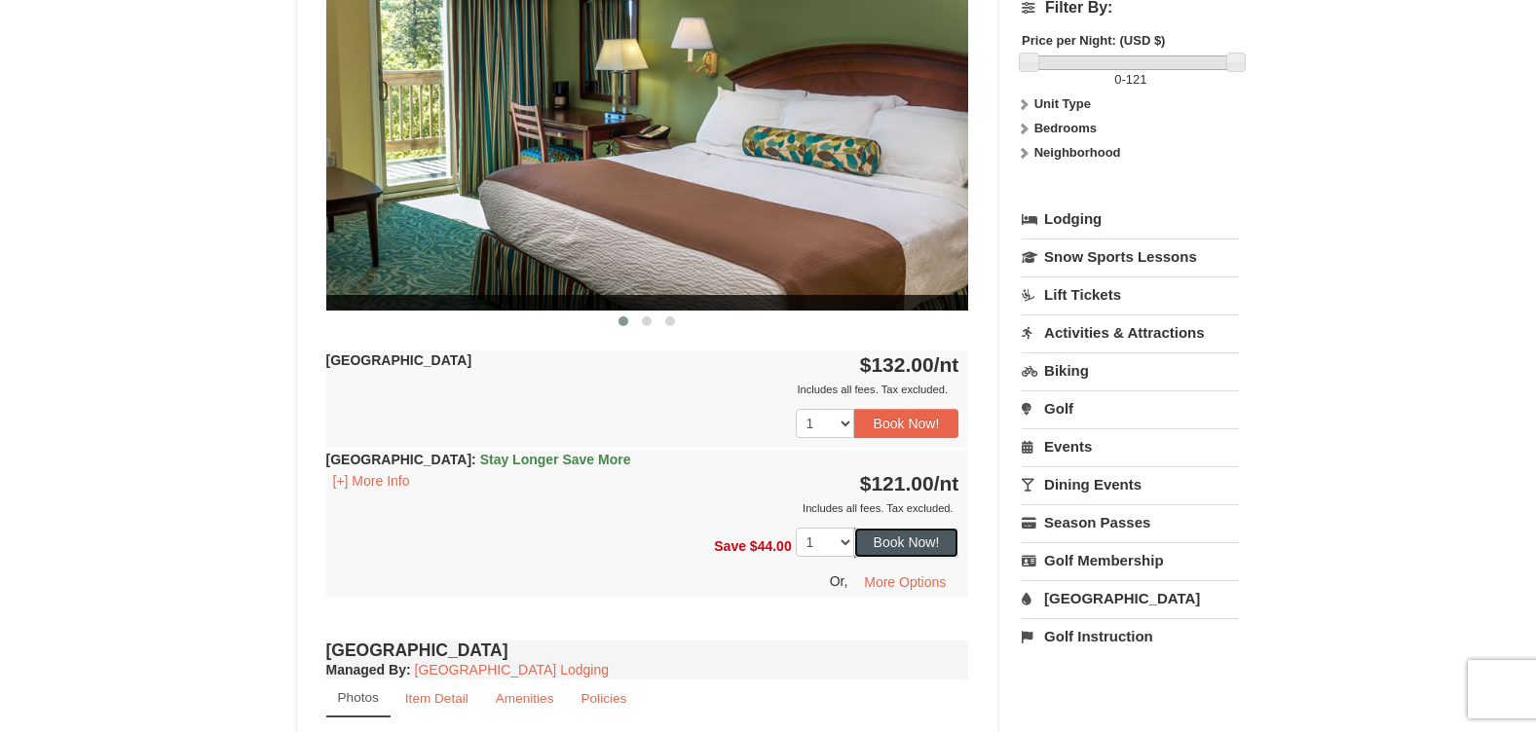
click at [913, 540] on button "Book Now!" at bounding box center [906, 542] width 105 height 29
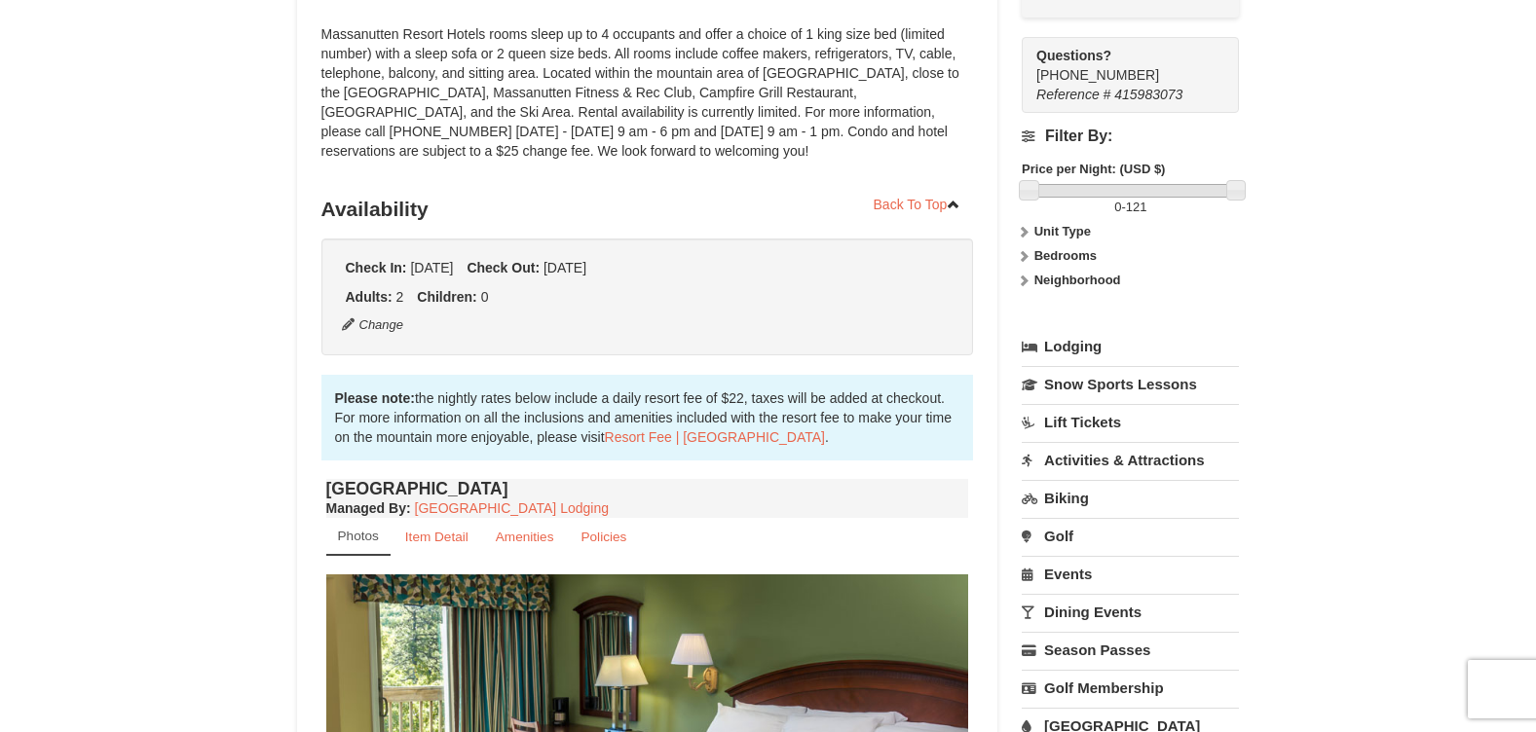
scroll to position [190, 0]
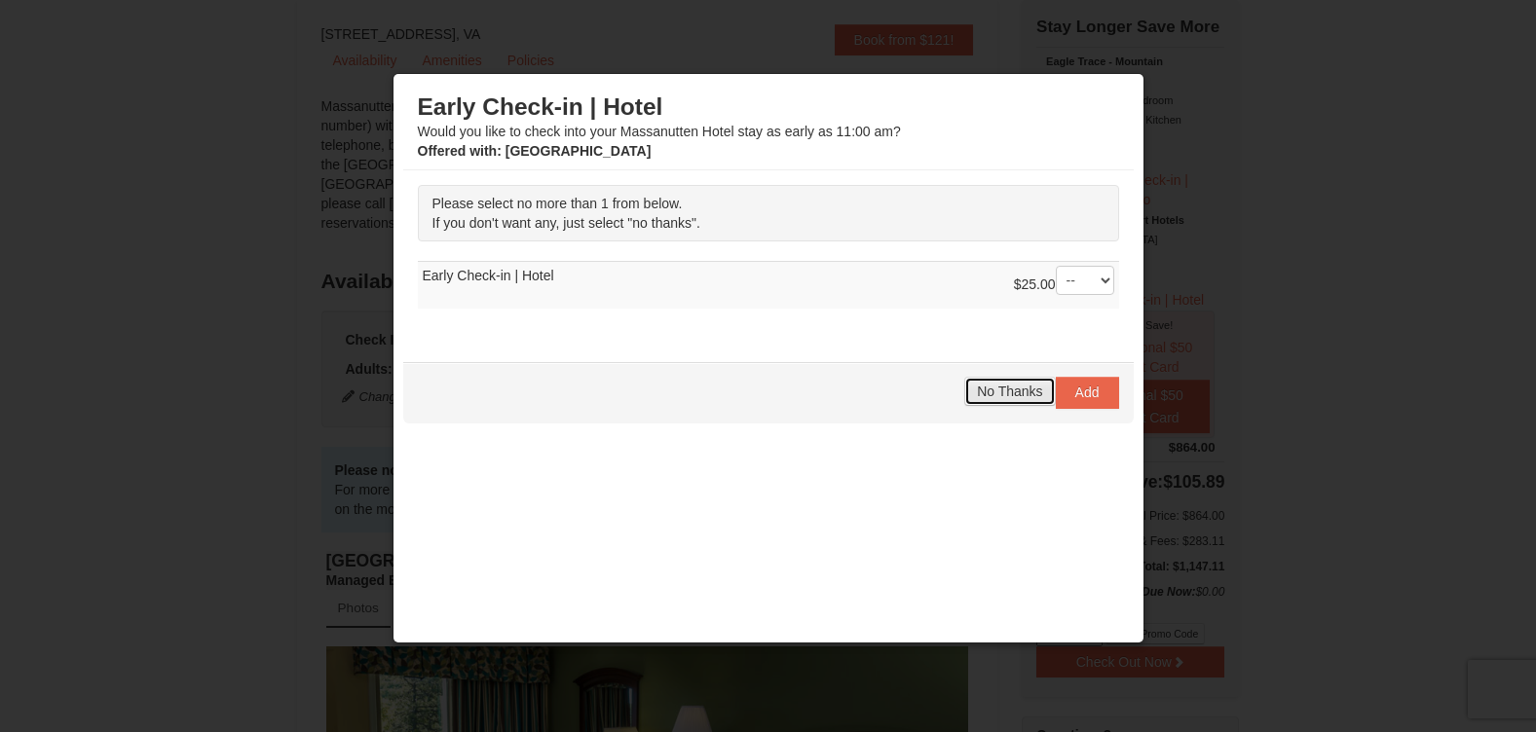
click at [984, 398] on span "No Thanks" at bounding box center [1009, 392] width 65 height 16
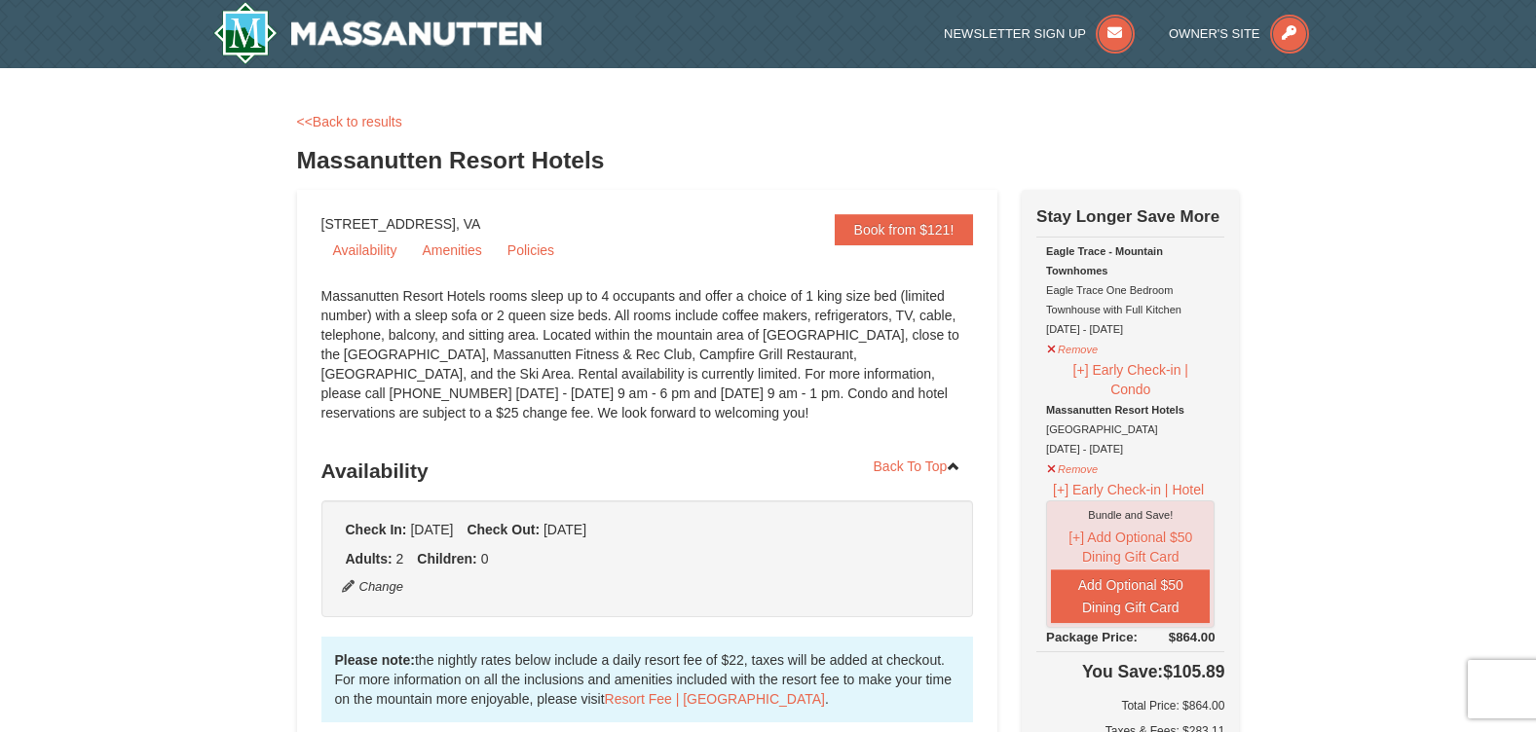
scroll to position [109, 0]
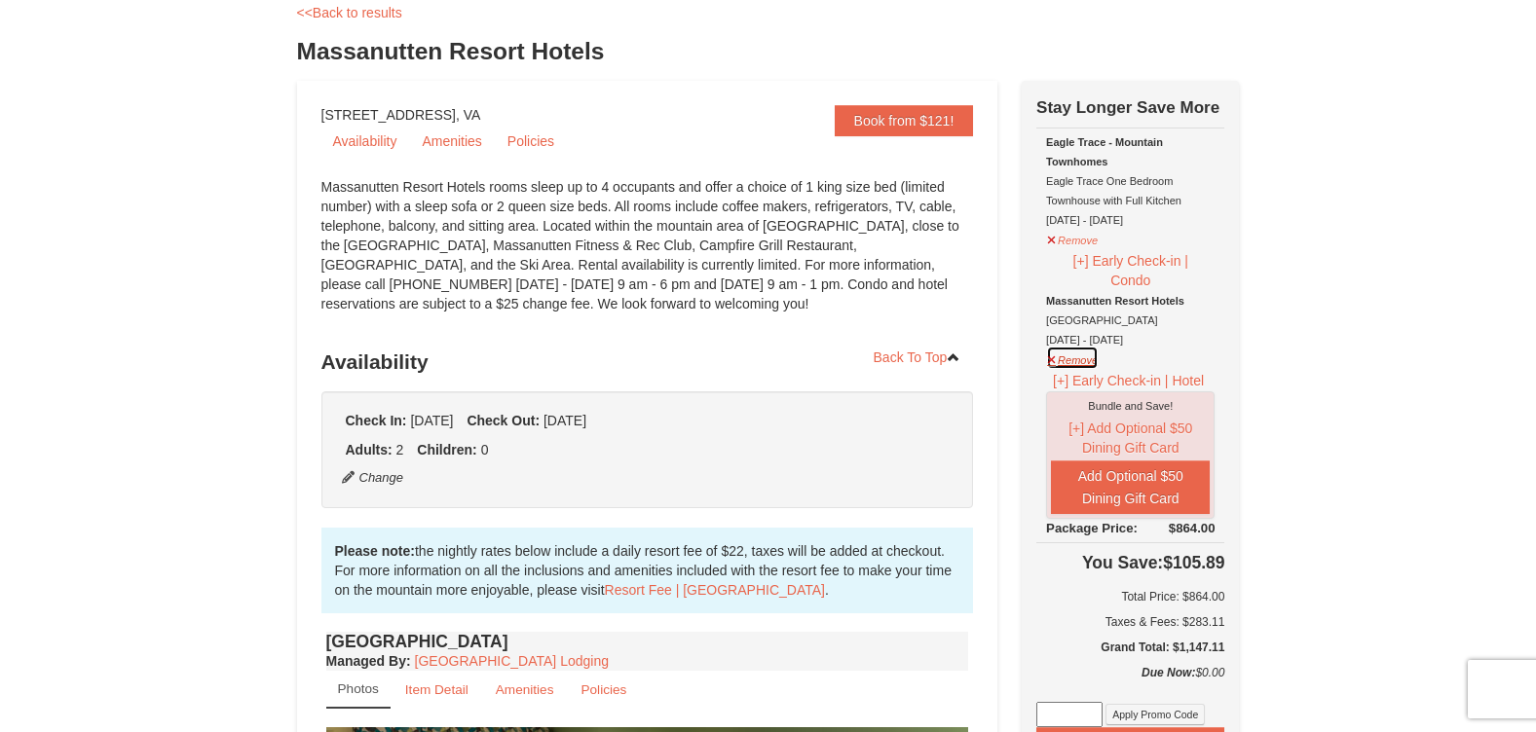
click at [1055, 354] on button "Remove" at bounding box center [1072, 358] width 53 height 24
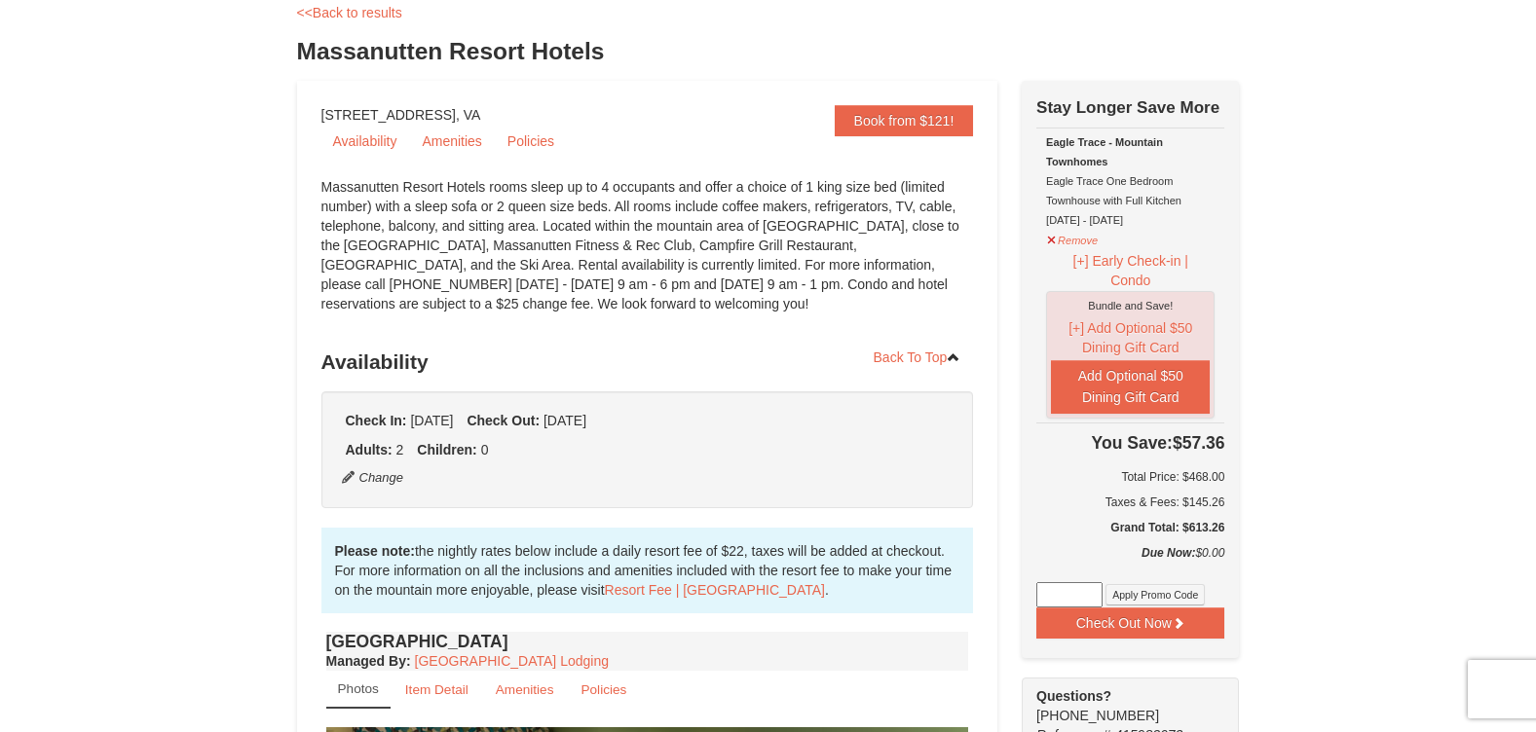
click at [586, 421] on span "[DATE]" at bounding box center [564, 421] width 43 height 16
click at [453, 427] on span "[DATE]" at bounding box center [431, 421] width 43 height 16
click at [393, 476] on button "Change" at bounding box center [373, 477] width 64 height 21
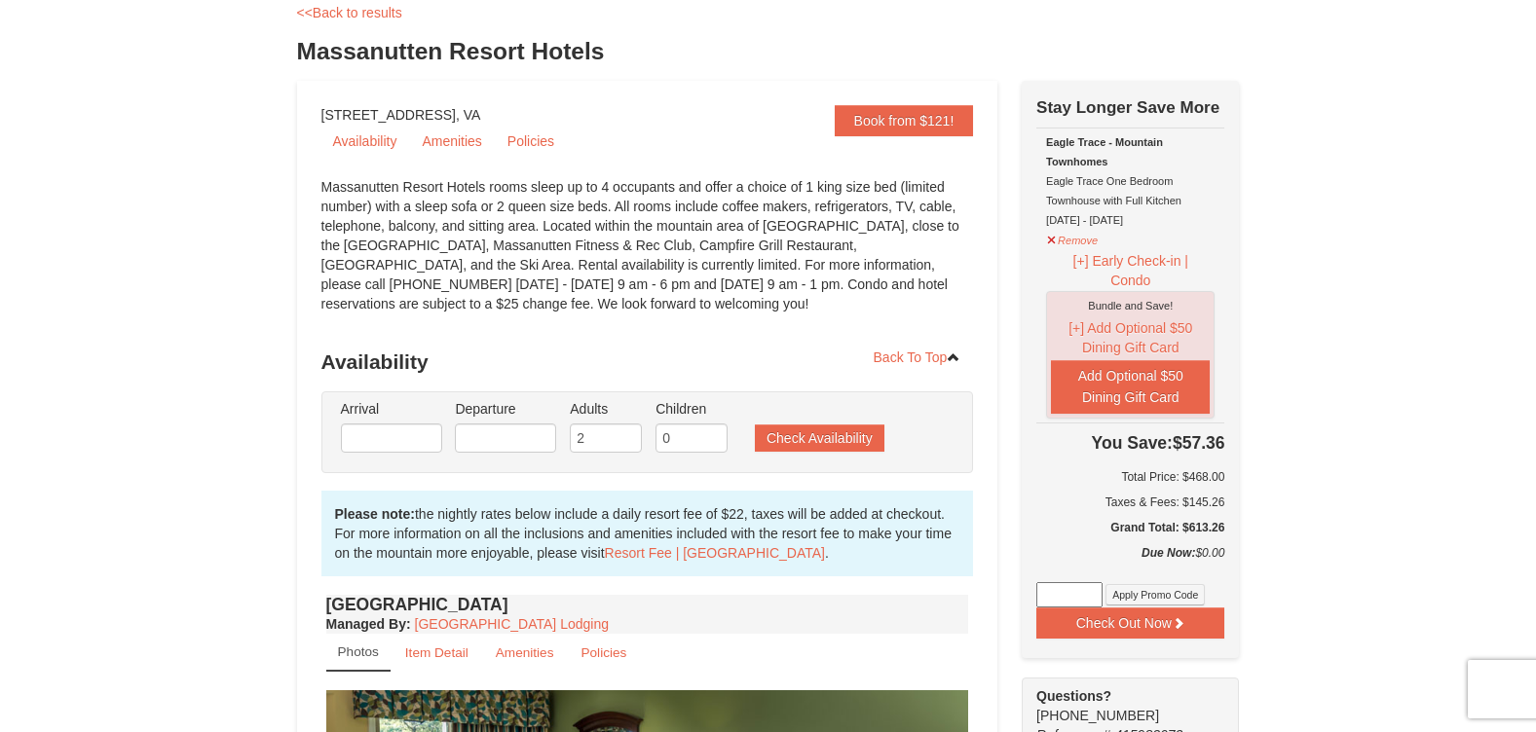
type input "[DATE]"
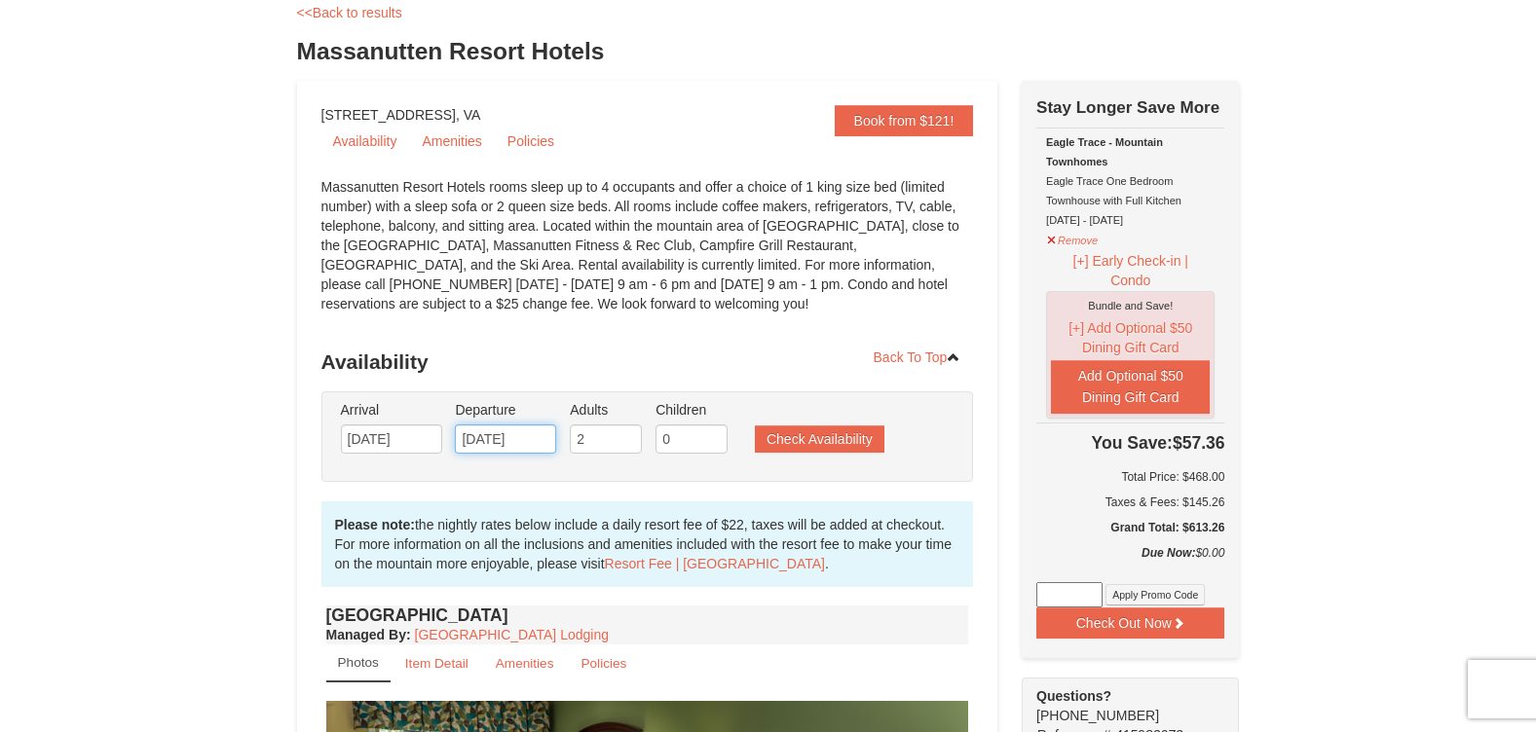
click at [483, 437] on input "[DATE]" at bounding box center [505, 439] width 101 height 29
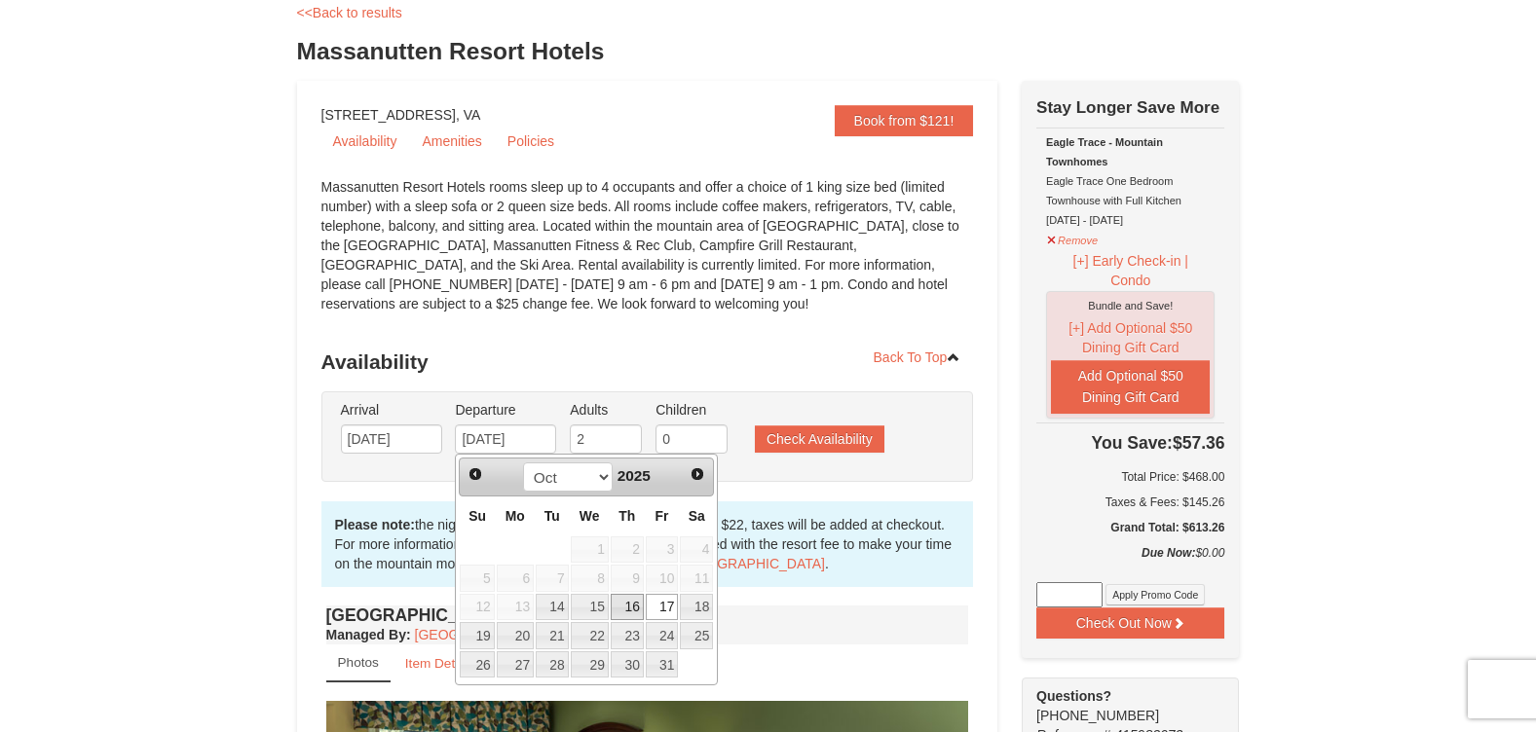
click at [632, 608] on link "16" at bounding box center [627, 607] width 33 height 27
type input "10/16/2025"
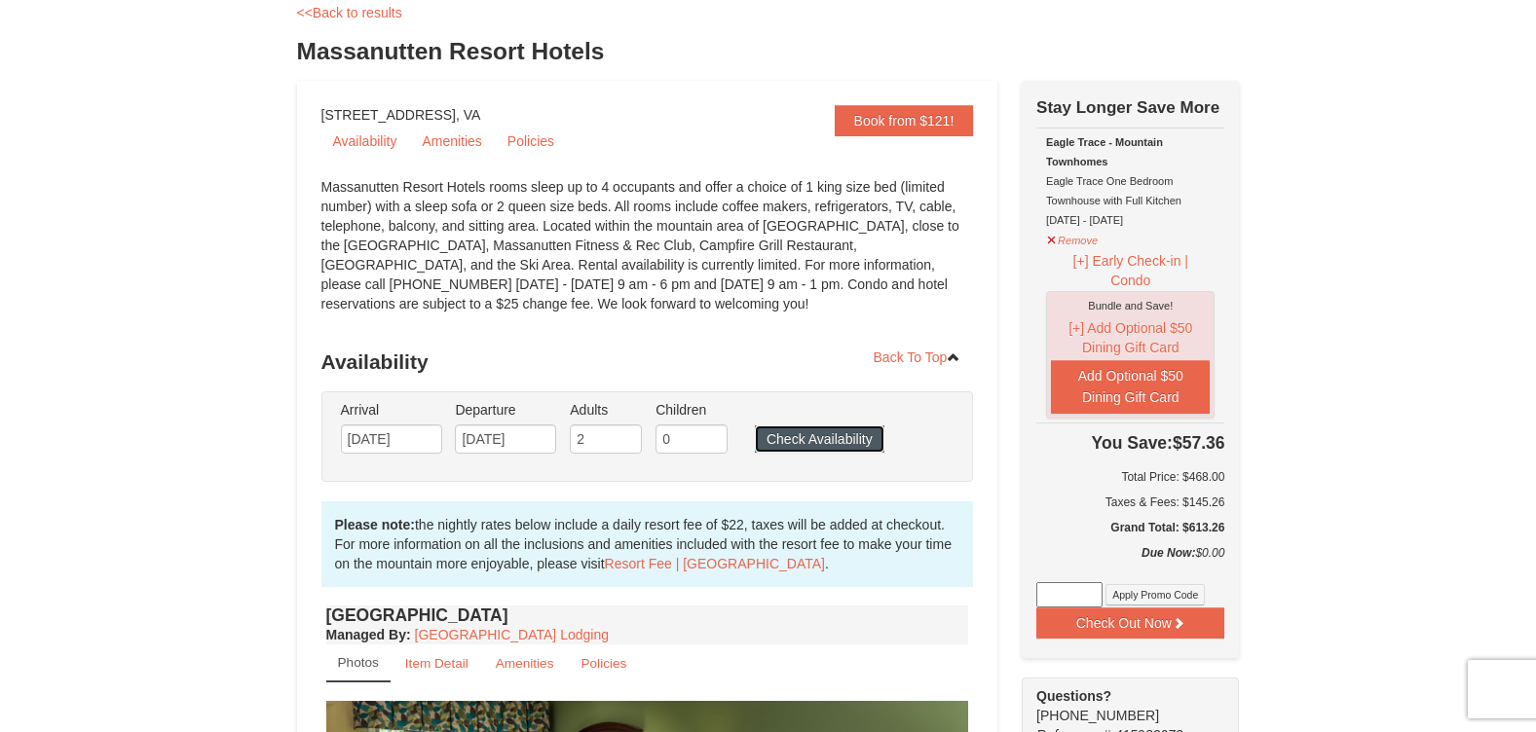
click at [815, 435] on button "Check Availability" at bounding box center [820, 439] width 130 height 27
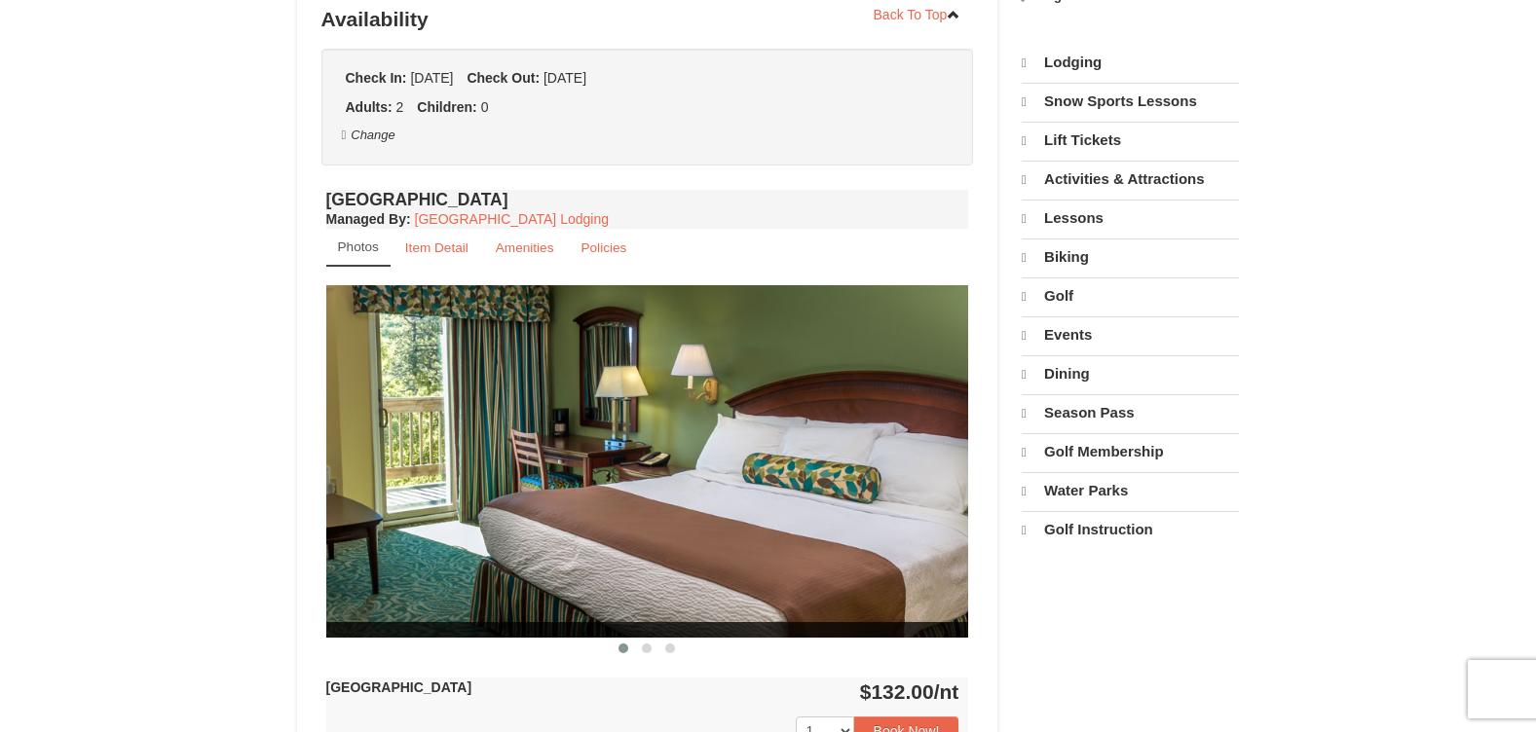
select select "9"
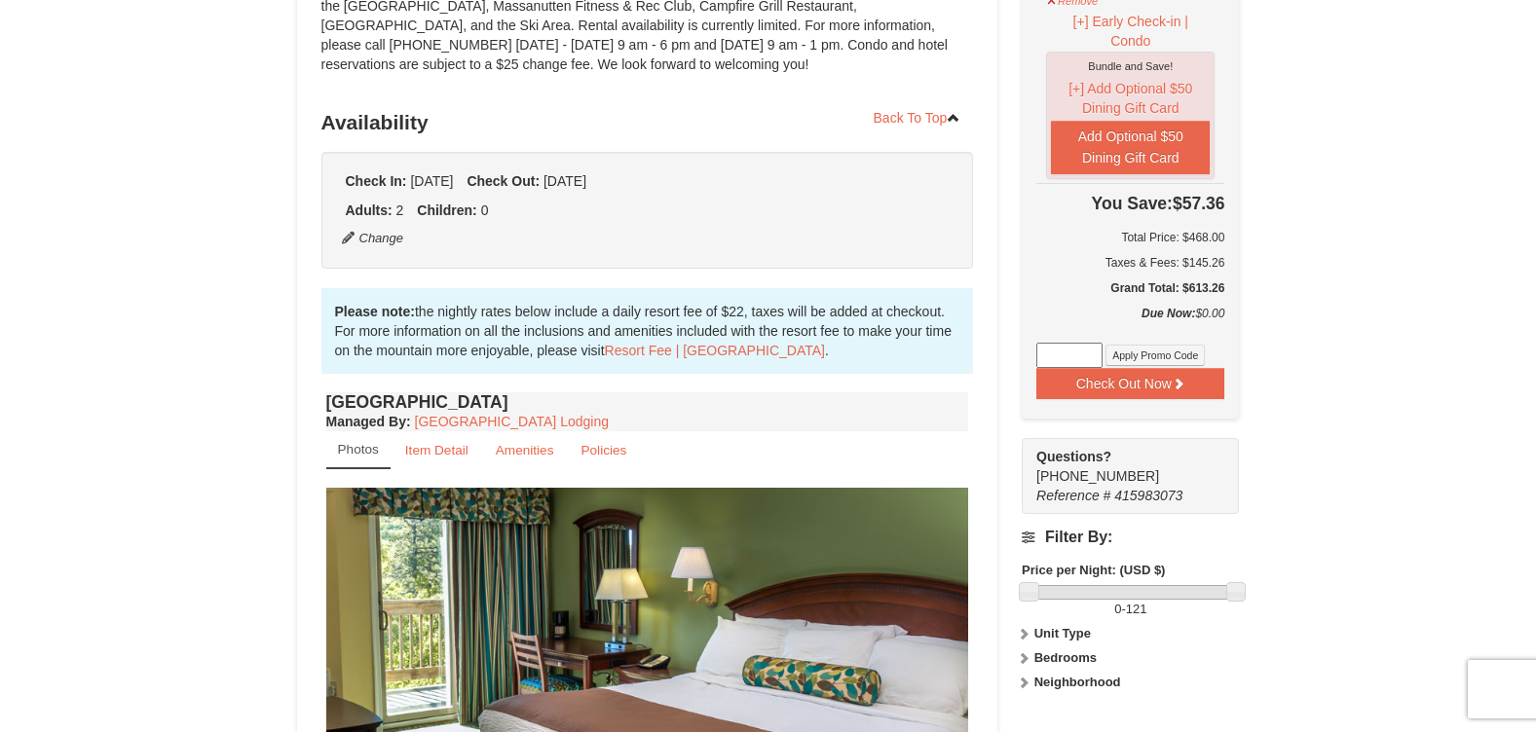
scroll to position [329, 0]
click at [393, 239] on button "Change" at bounding box center [373, 238] width 64 height 21
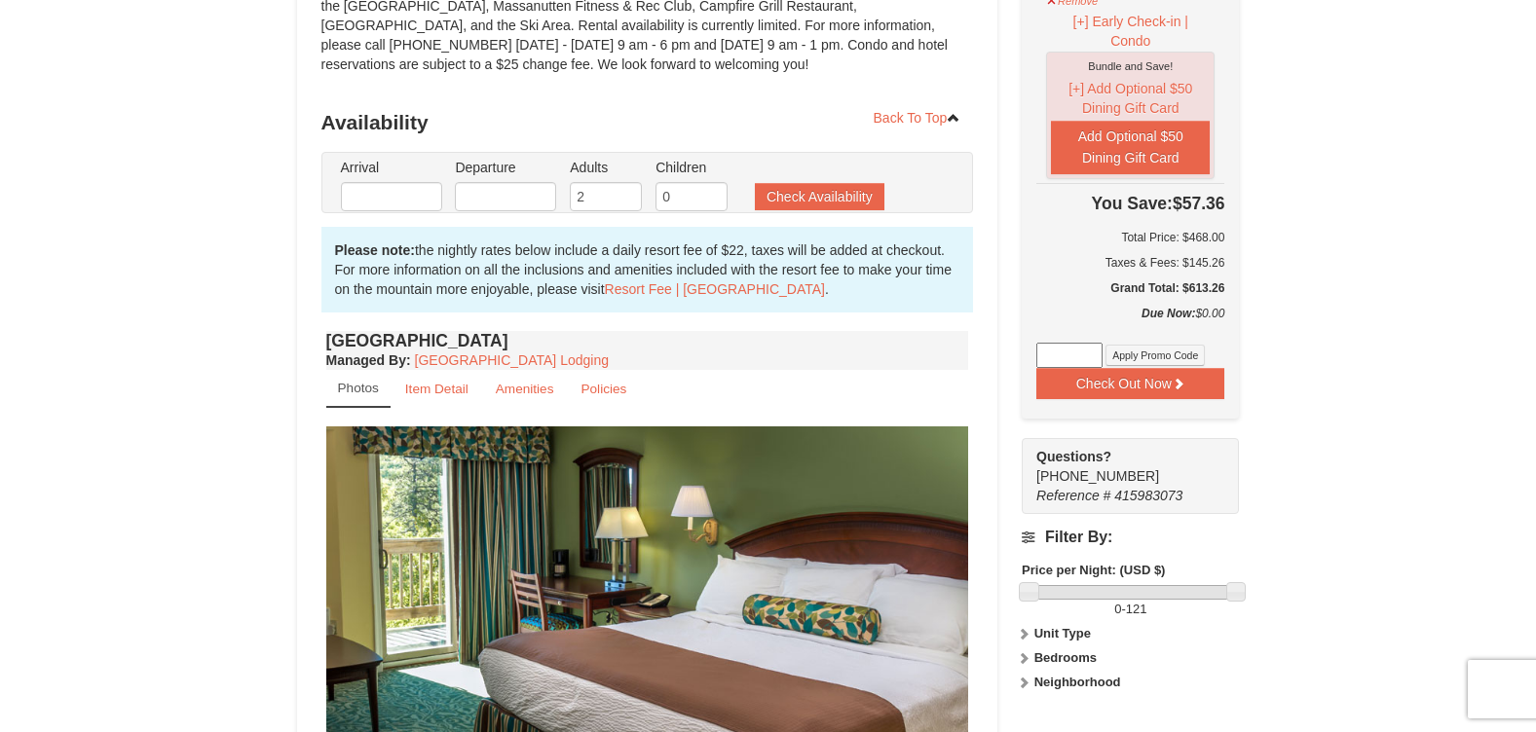
type input "[DATE]"
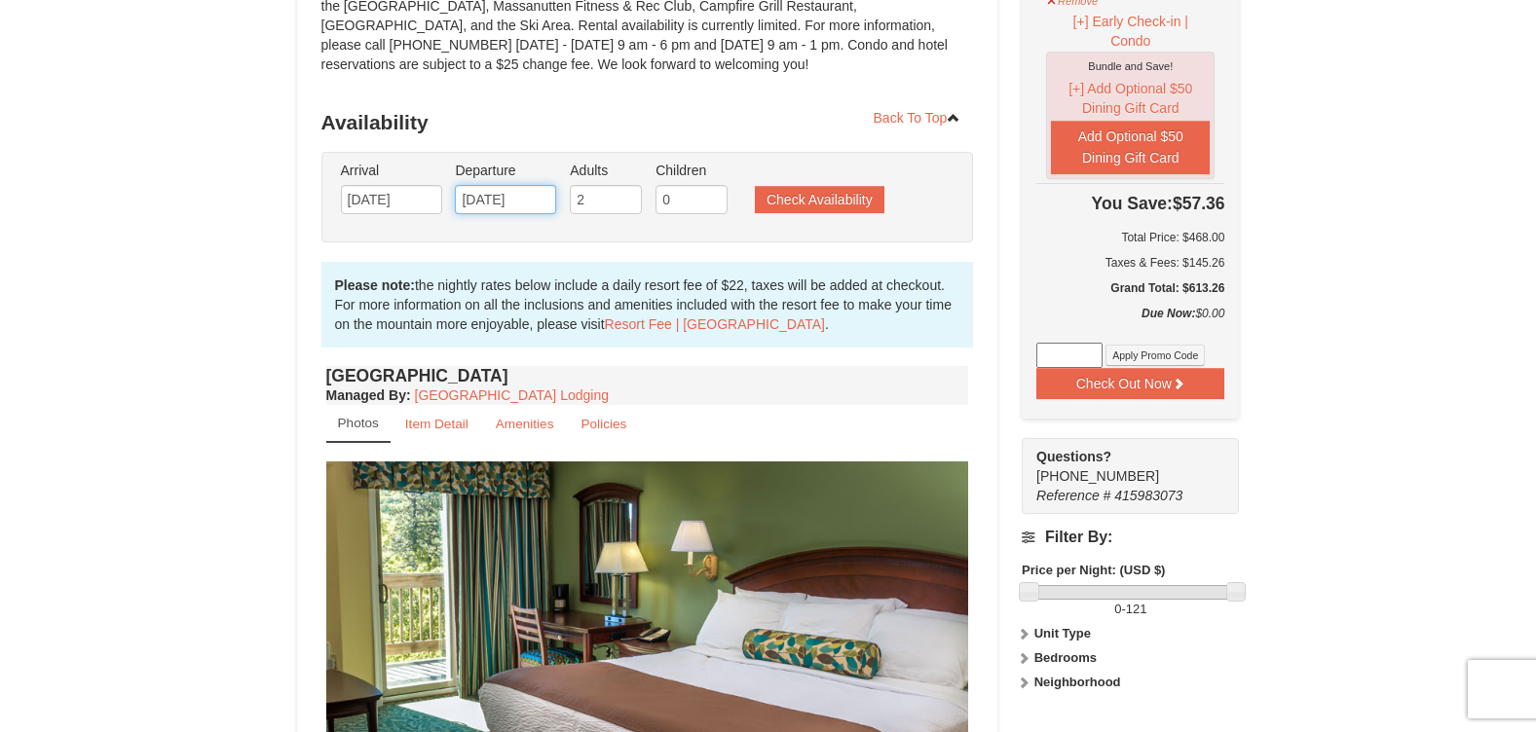
click at [515, 202] on input "10/16/2025" at bounding box center [505, 199] width 101 height 29
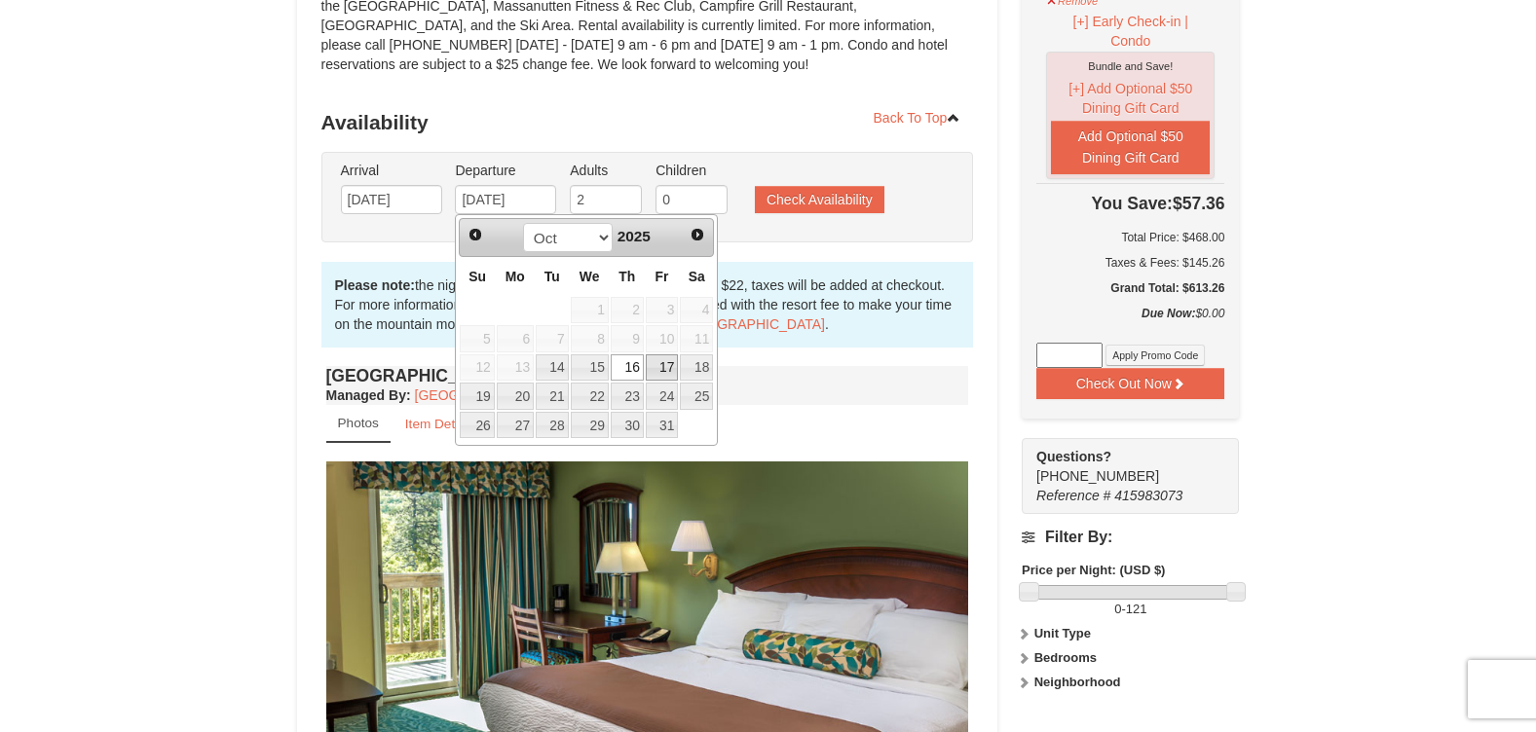
click at [664, 364] on link "17" at bounding box center [662, 367] width 33 height 27
type input "[DATE]"
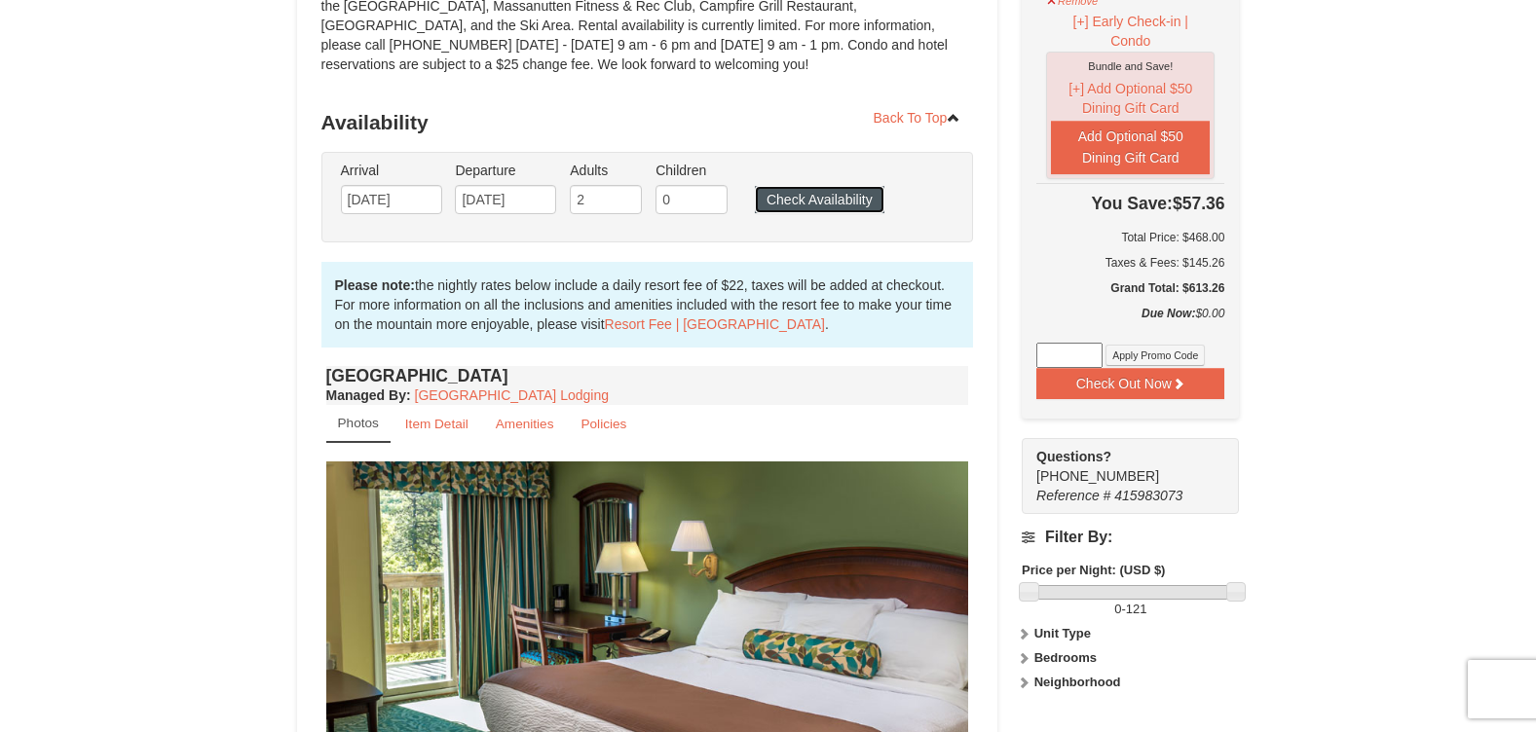
click at [835, 202] on button "Check Availability" at bounding box center [820, 199] width 130 height 27
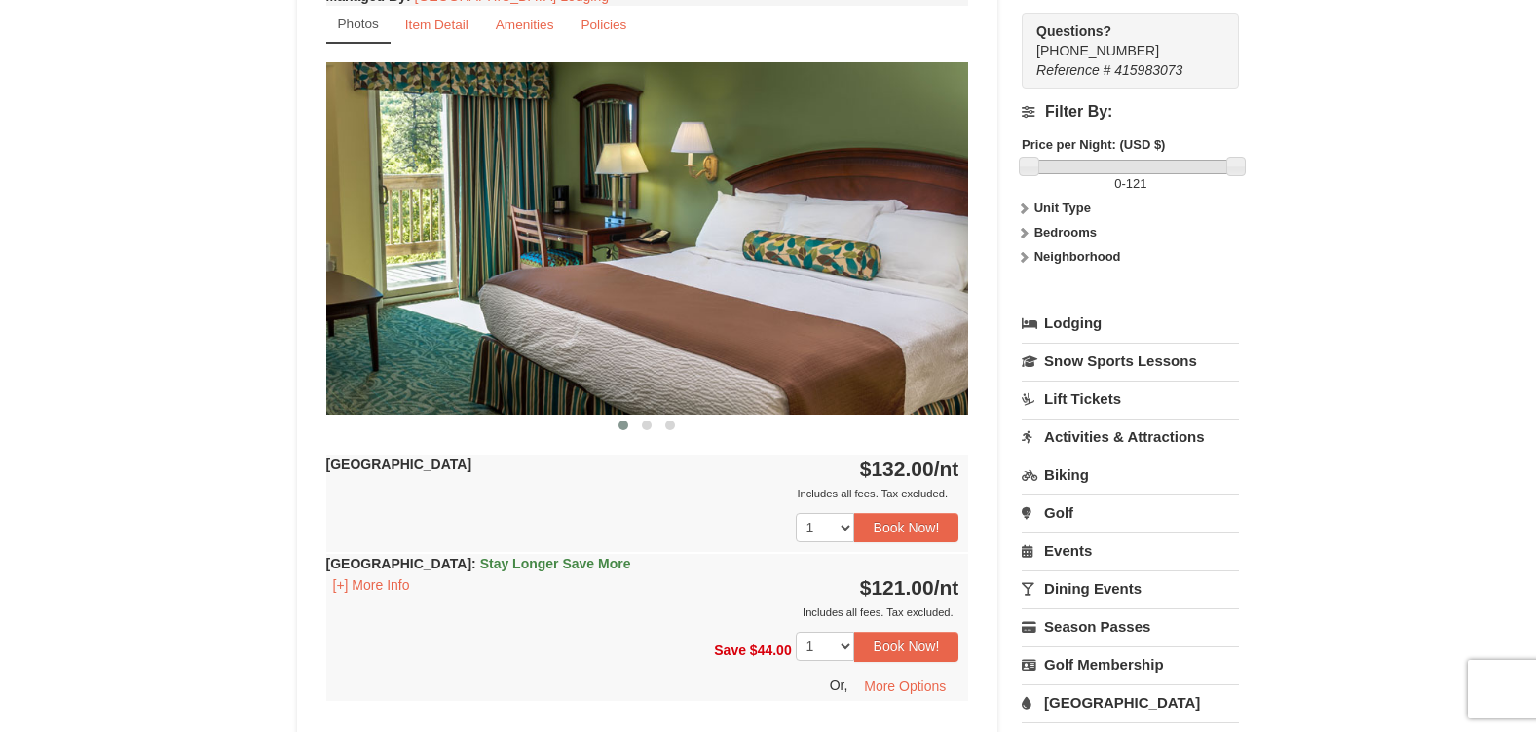
scroll to position [762, 0]
